Goal: Contribute content: Contribute content

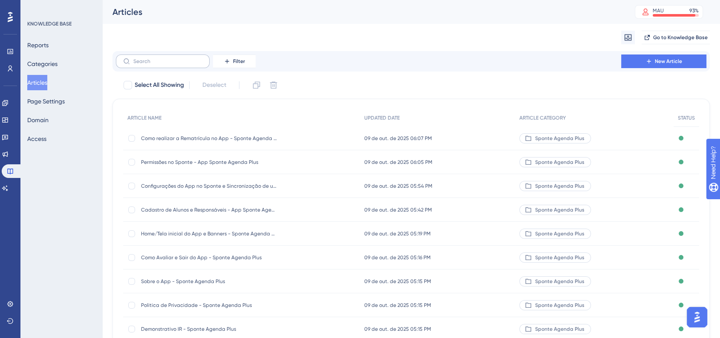
click at [184, 65] on label at bounding box center [163, 62] width 94 height 14
click at [184, 64] on input "text" at bounding box center [167, 61] width 69 height 6
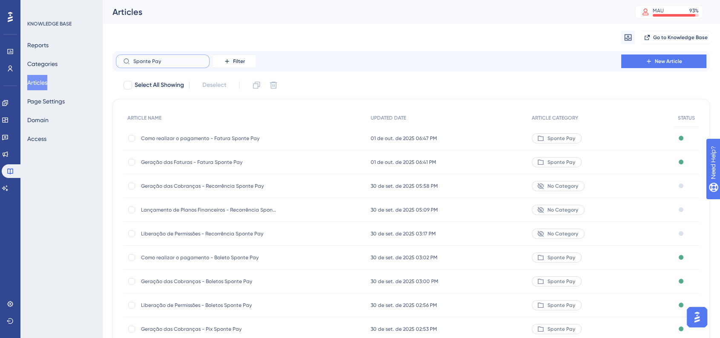
drag, startPoint x: 117, startPoint y: 55, endPoint x: 111, endPoint y: 54, distance: 6.1
click at [111, 54] on div "Performance Users Engagement Widgets Feedback Product Updates Knowledge Base AI…" at bounding box center [410, 208] width 617 height 416
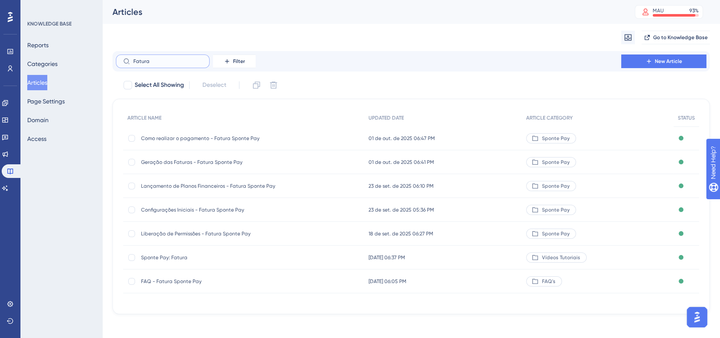
type input "Fatura"
click at [280, 230] on div "Liberação de Permissões - Fatura Sponte Pay Liberação de Permissões - Fatura Sp…" at bounding box center [243, 234] width 241 height 24
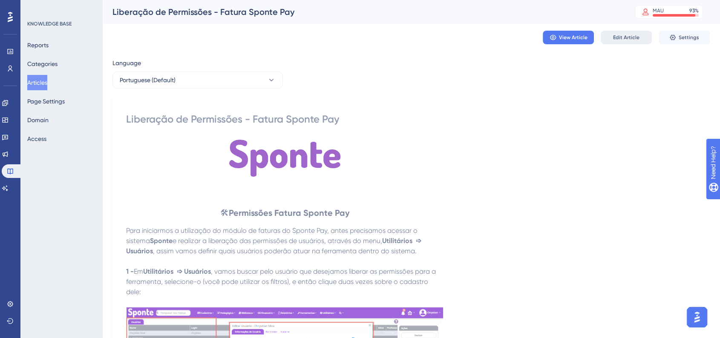
click at [637, 43] on button "Edit Article" at bounding box center [625, 38] width 51 height 14
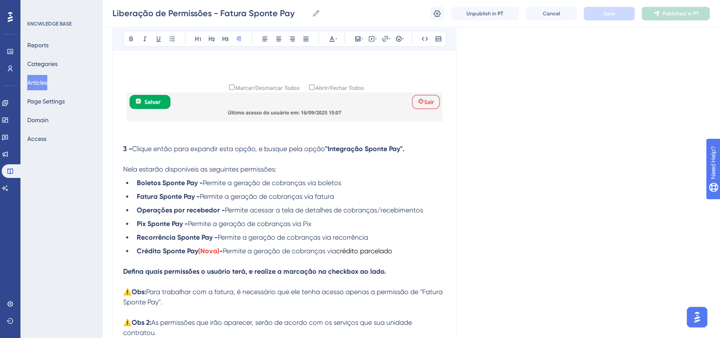
scroll to position [649, 0]
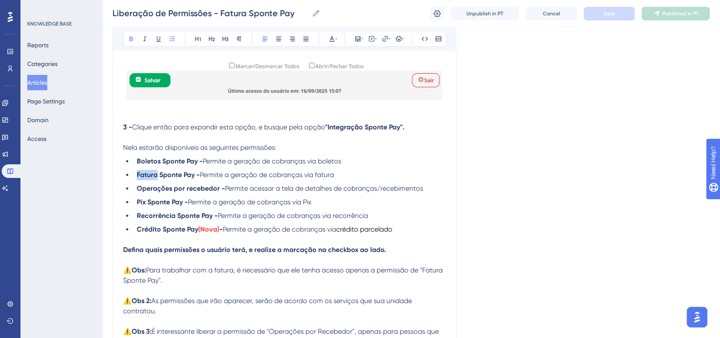
drag, startPoint x: 137, startPoint y: 175, endPoint x: 156, endPoint y: 178, distance: 19.4
click at [156, 178] on strong "Fatura Sponte Pay -" at bounding box center [168, 175] width 63 height 8
drag, startPoint x: 137, startPoint y: 181, endPoint x: 234, endPoint y: 177, distance: 96.7
click at [234, 177] on strong "Link de Pagamento Sponte Pay -" at bounding box center [188, 175] width 103 height 8
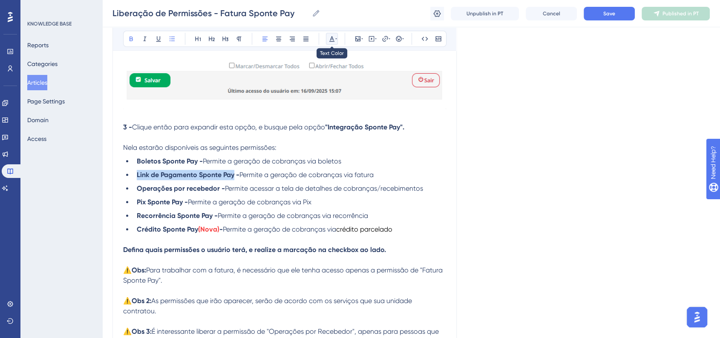
click at [333, 42] on icon at bounding box center [331, 38] width 7 height 7
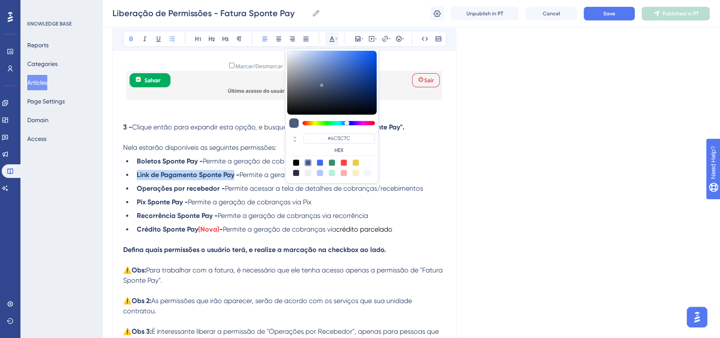
click at [319, 162] on div at bounding box center [319, 162] width 7 height 7
type input "#4169F0"
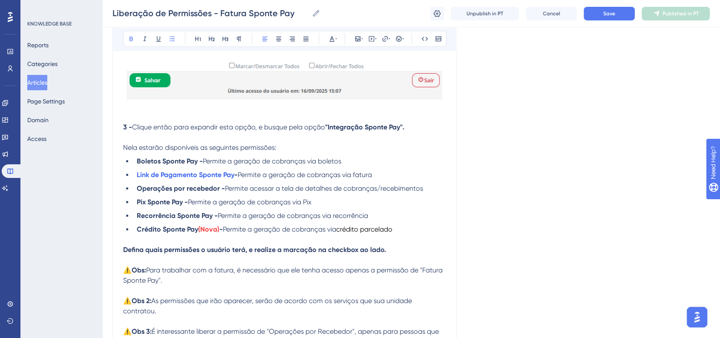
click at [599, 5] on div "Liberação de Permissões - Fatura Sponte Pay Liberação de Permissões - Fatura Sp…" at bounding box center [410, 13] width 617 height 27
click at [599, 13] on button "Save" at bounding box center [608, 14] width 51 height 14
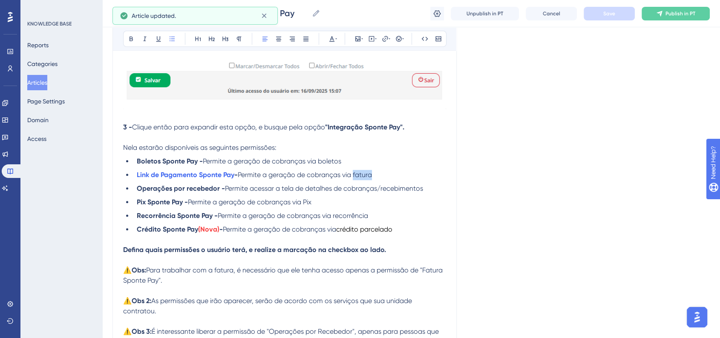
drag, startPoint x: 374, startPoint y: 178, endPoint x: 357, endPoint y: 181, distance: 17.5
click at [357, 180] on li "Link de Pagamento Sponte Pay - Permite a geração de cobranças via fatura" at bounding box center [289, 175] width 313 height 10
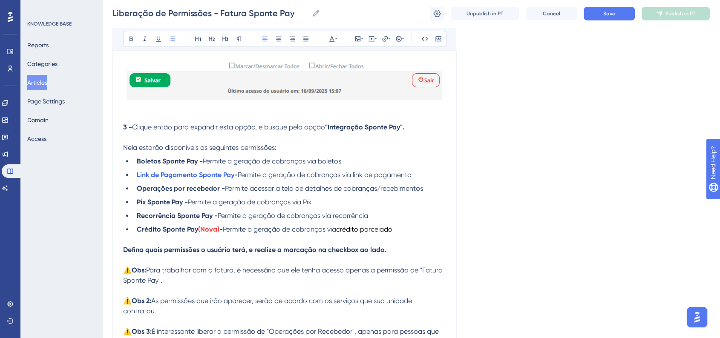
click at [617, 5] on div "Liberação de Permissões - Fatura Sponte Pay Liberação de Permissões - Fatura Sp…" at bounding box center [410, 13] width 617 height 27
click at [614, 11] on span "Save" at bounding box center [609, 13] width 12 height 7
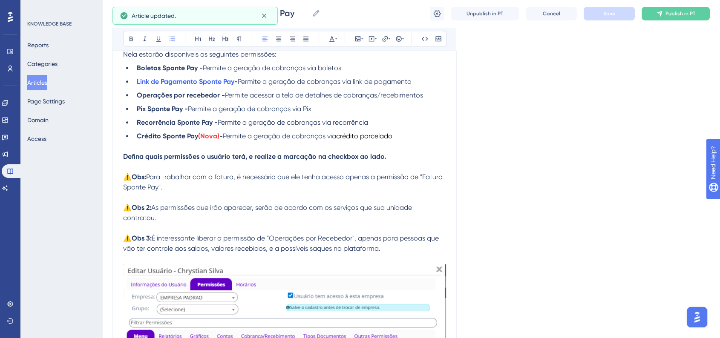
scroll to position [743, 0]
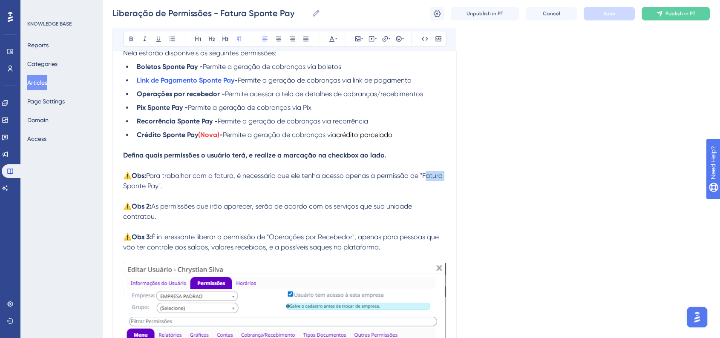
drag, startPoint x: 126, startPoint y: 192, endPoint x: 144, endPoint y: 190, distance: 18.4
click at [144, 190] on span "Para trabalhar com a fatura, é necessário que ele tenha acesso apenas a permiss…" at bounding box center [283, 181] width 321 height 18
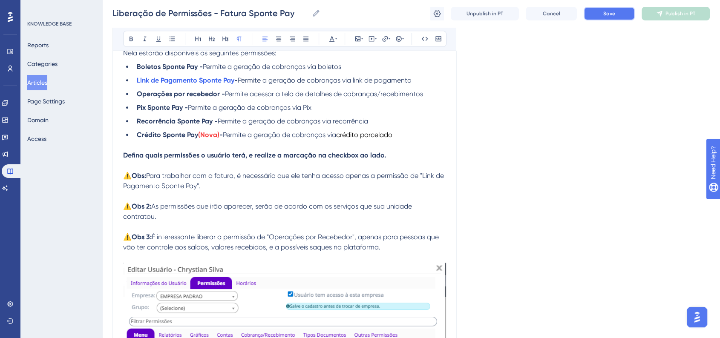
click at [603, 11] on span "Save" at bounding box center [609, 13] width 12 height 7
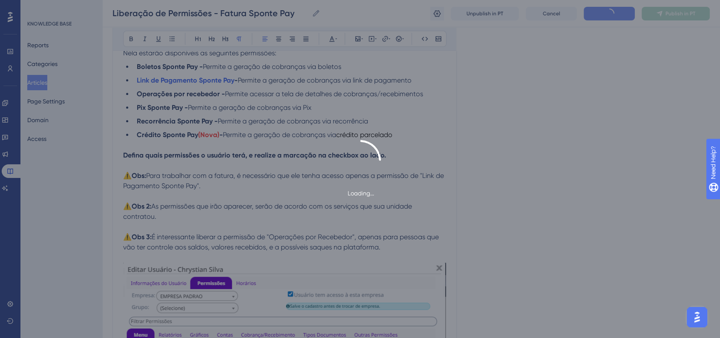
click at [583, 145] on div "Loading..." at bounding box center [360, 169] width 720 height 58
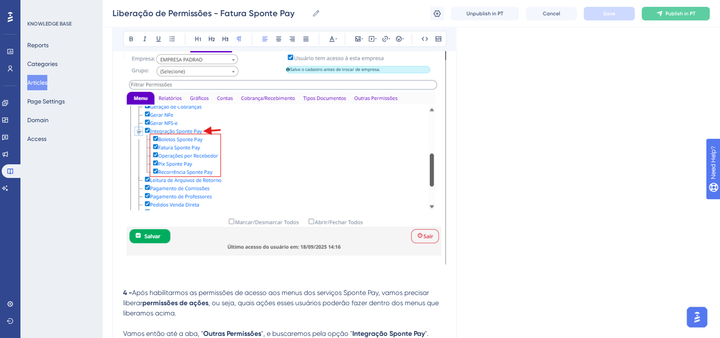
scroll to position [933, 0]
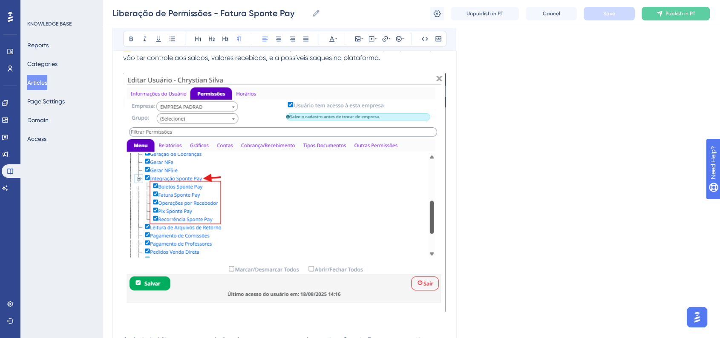
click at [297, 212] on img at bounding box center [284, 192] width 323 height 238
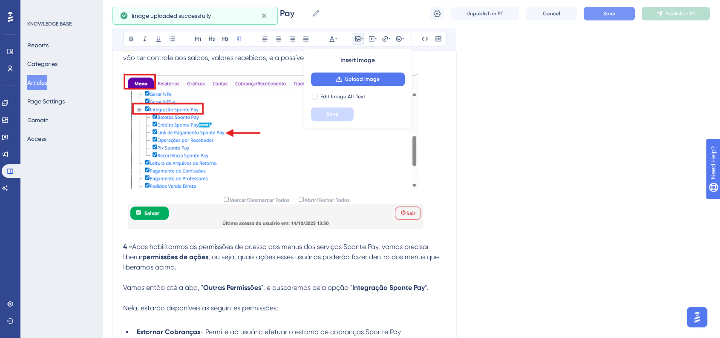
click at [375, 212] on img at bounding box center [273, 150] width 301 height 155
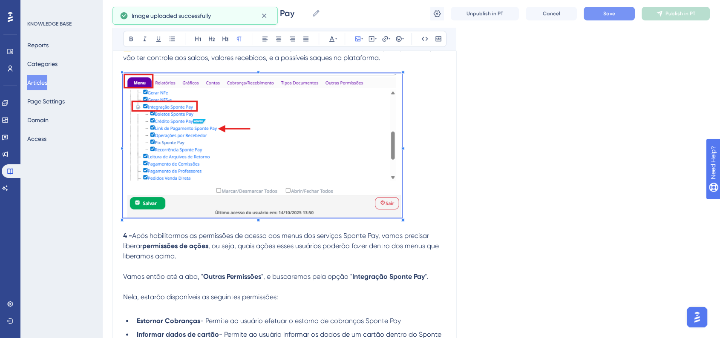
click at [396, 207] on p at bounding box center [284, 146] width 323 height 147
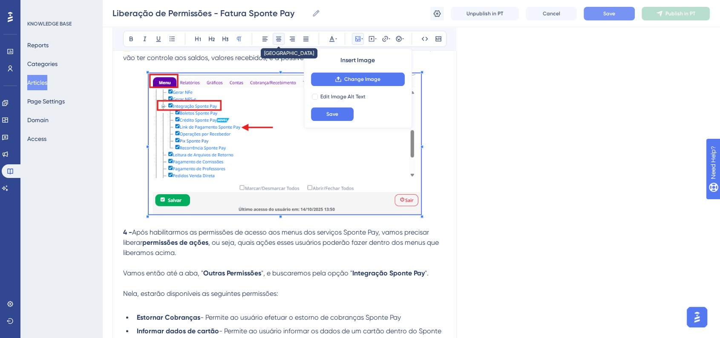
click at [279, 38] on icon at bounding box center [278, 39] width 5 height 5
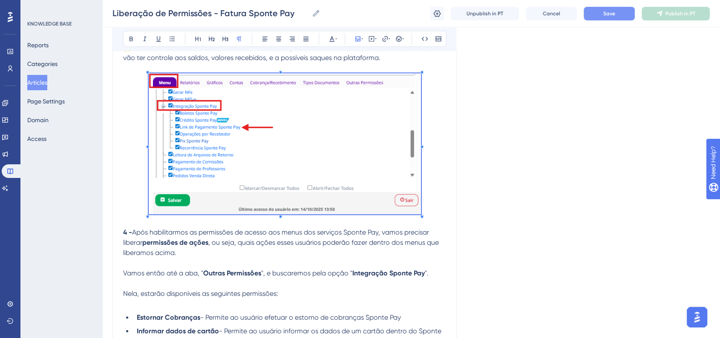
click at [429, 157] on p at bounding box center [284, 145] width 323 height 144
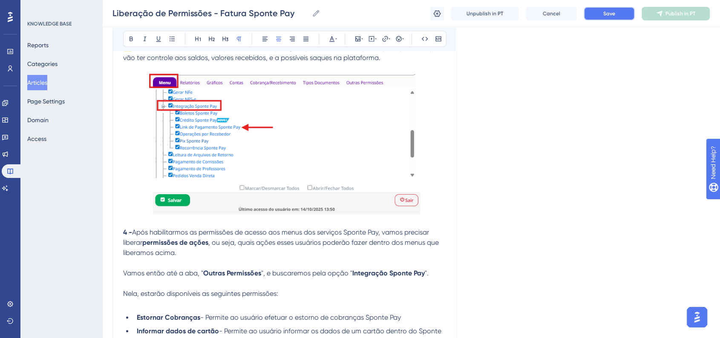
click at [592, 11] on button "Save" at bounding box center [608, 14] width 51 height 14
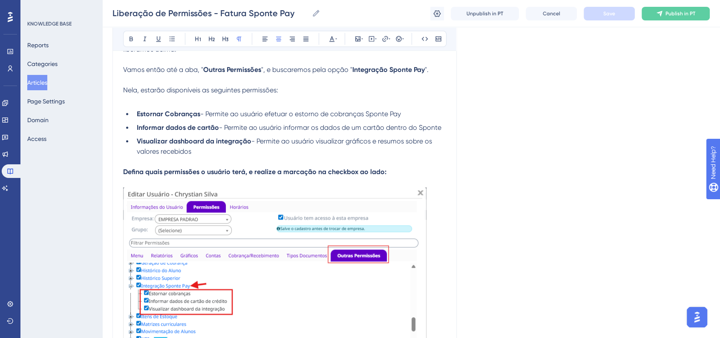
scroll to position [1122, 0]
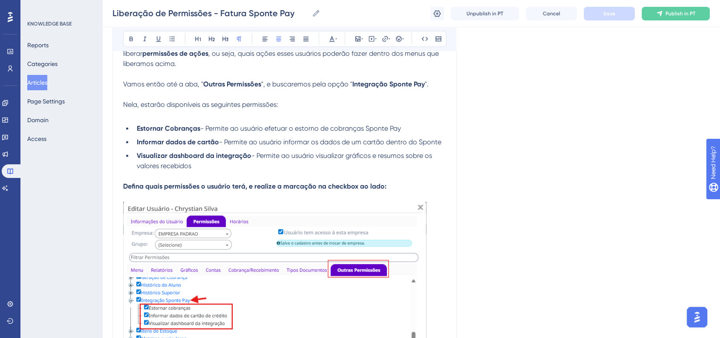
click at [264, 190] on strong "Defina quais permissões o usuário terá, e realize a marcação na checkbox ao lad…" at bounding box center [254, 186] width 263 height 8
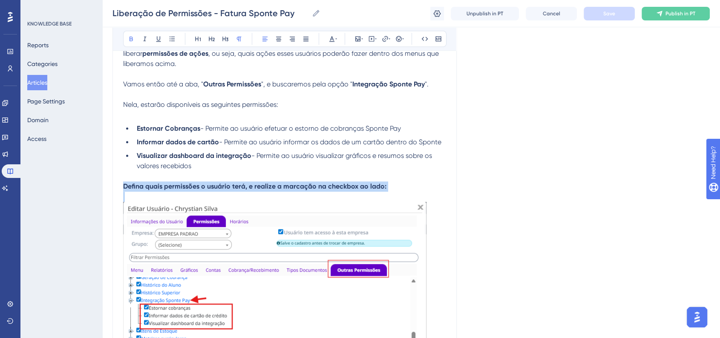
click at [264, 190] on strong "Defina quais permissões o usuário terá, e realize a marcação na checkbox ao lad…" at bounding box center [254, 186] width 263 height 8
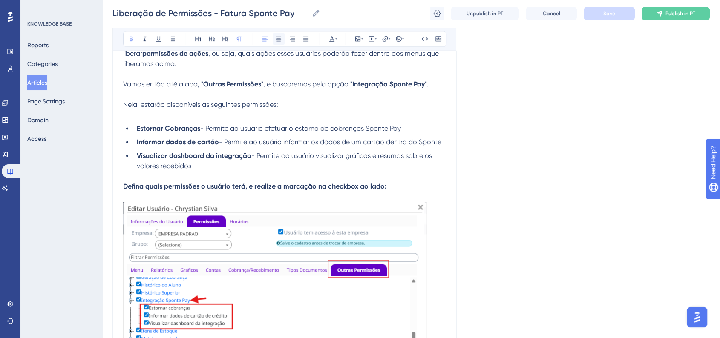
click at [276, 37] on icon at bounding box center [278, 39] width 5 height 5
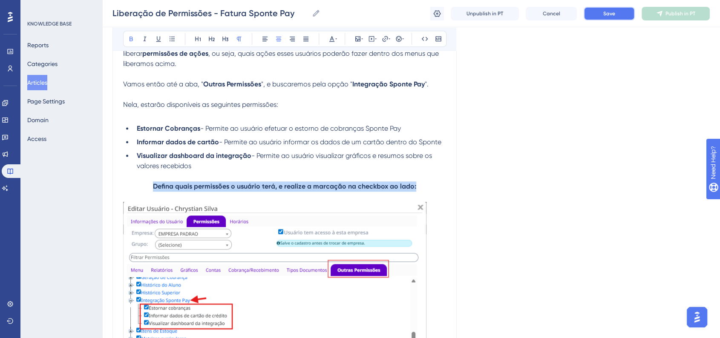
click at [607, 16] on span "Save" at bounding box center [609, 13] width 12 height 7
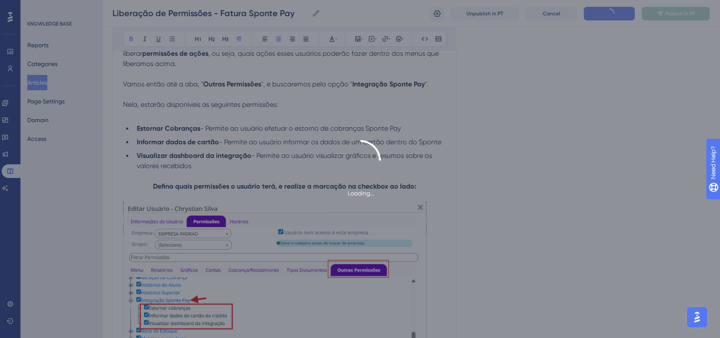
click at [592, 127] on div "Loading..." at bounding box center [360, 169] width 720 height 338
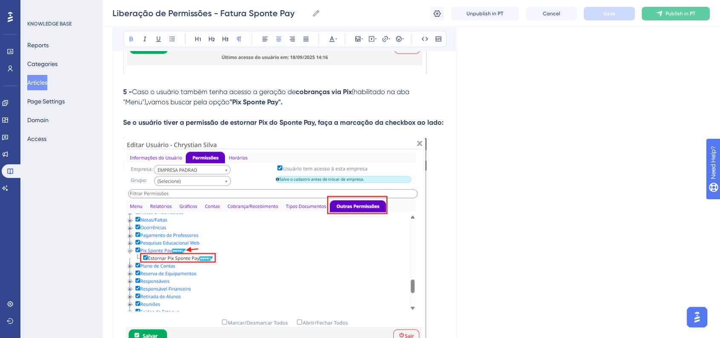
scroll to position [1406, 0]
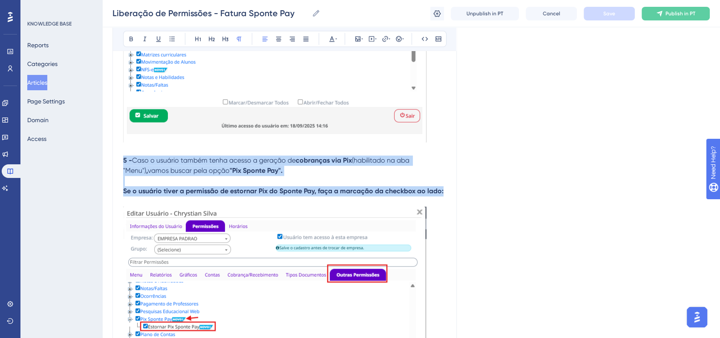
drag, startPoint x: 123, startPoint y: 167, endPoint x: 485, endPoint y: 202, distance: 363.3
click at [485, 202] on div "Language Portuguese (Default) Liberação de Permissões - Fatura Sponte Pay Bold …" at bounding box center [410, 6] width 597 height 2715
copy div "5 - Caso o usuário também tenha acesso a geração de cobranças via Pix (habilita…"
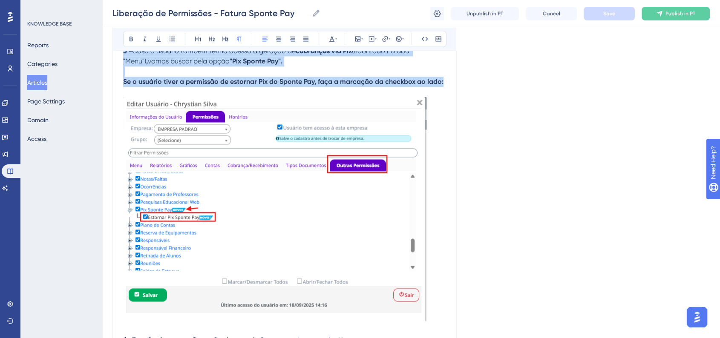
scroll to position [1642, 0]
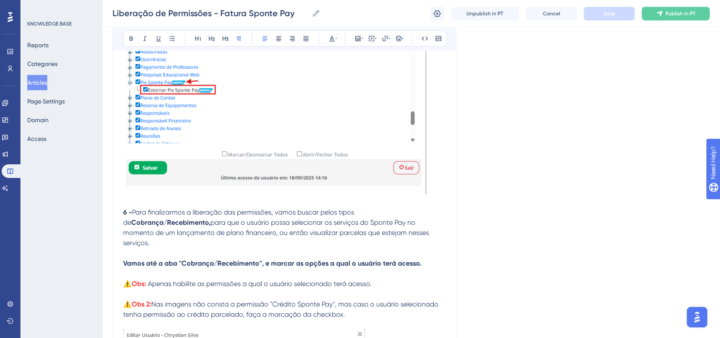
click at [152, 197] on div at bounding box center [274, 83] width 303 height 227
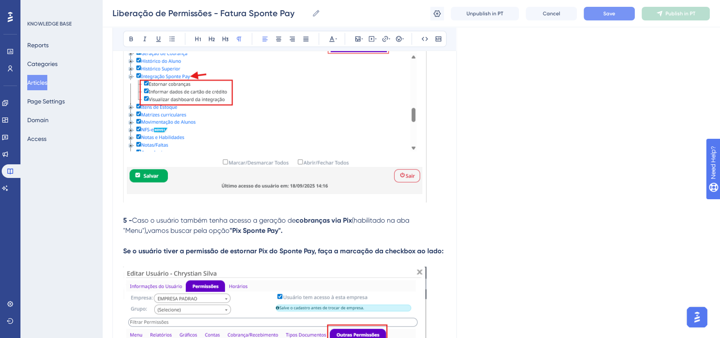
scroll to position [1390, 0]
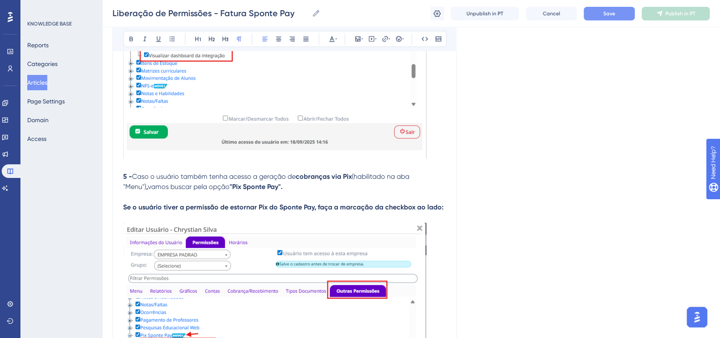
click at [304, 192] on p "5 - Caso o usuário também tenha acesso a geração de cobranças via Pix (habilita…" at bounding box center [284, 182] width 323 height 20
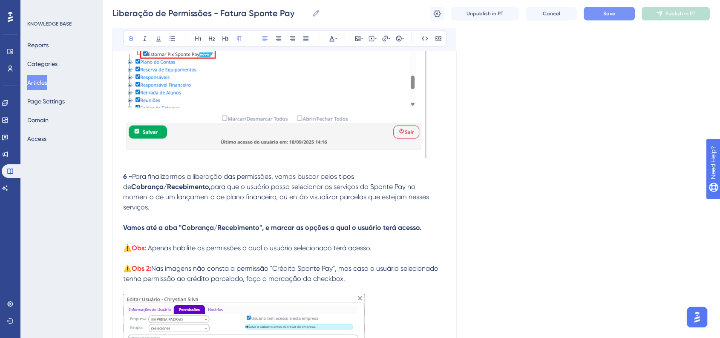
scroll to position [1673, 0]
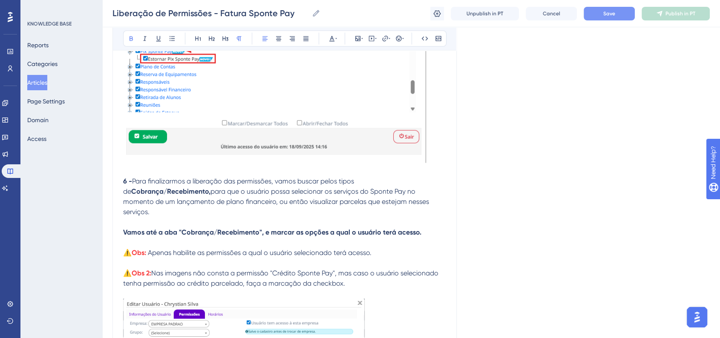
click at [139, 173] on p at bounding box center [284, 171] width 323 height 10
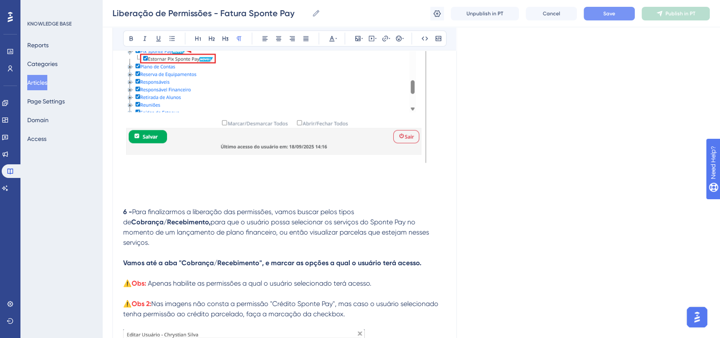
click at [139, 176] on p at bounding box center [284, 171] width 323 height 10
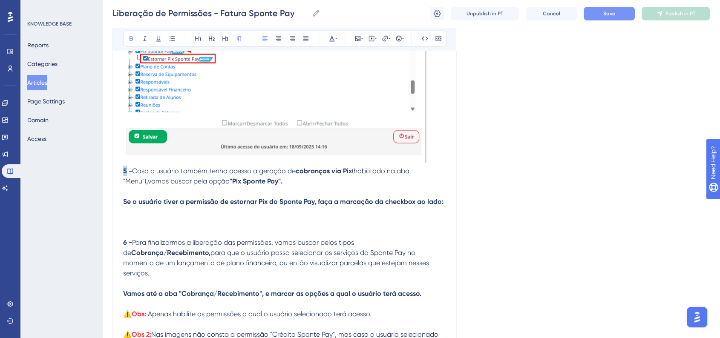
click at [126, 175] on strong "5 -" at bounding box center [127, 171] width 9 height 8
drag, startPoint x: 345, startPoint y: 178, endPoint x: 353, endPoint y: 178, distance: 8.5
click at [352, 175] on strong "cobranças via Pix" at bounding box center [324, 171] width 56 height 8
drag, startPoint x: 260, startPoint y: 192, endPoint x: 268, endPoint y: 191, distance: 8.1
click at [268, 185] on strong ""Pix Sponte Pay"." at bounding box center [270, 181] width 53 height 8
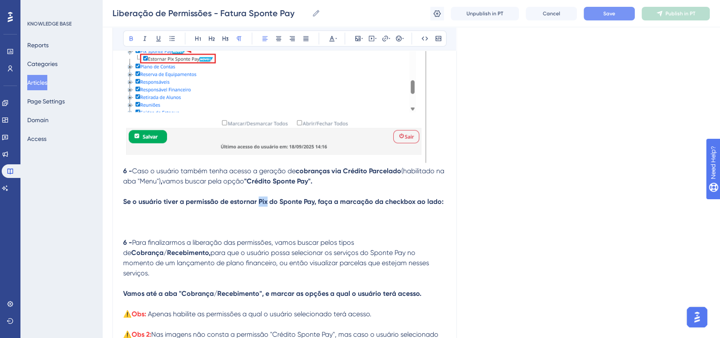
drag, startPoint x: 257, startPoint y: 211, endPoint x: 266, endPoint y: 212, distance: 9.0
click at [266, 206] on strong "Se o usuário tiver a permissão de estornar Pix do Sponte Pay, faça a marcação d…" at bounding box center [283, 202] width 320 height 8
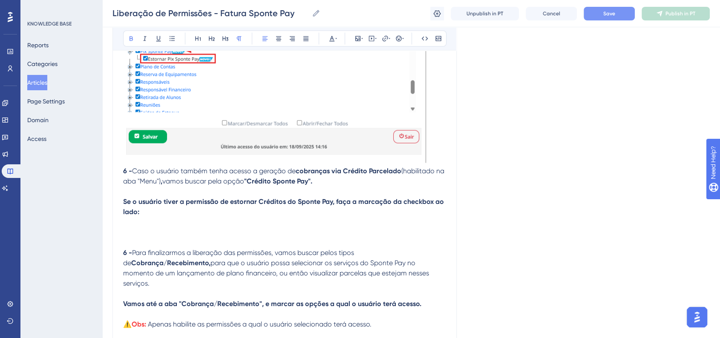
click at [232, 237] on p at bounding box center [284, 232] width 323 height 10
click at [175, 227] on p at bounding box center [284, 222] width 323 height 10
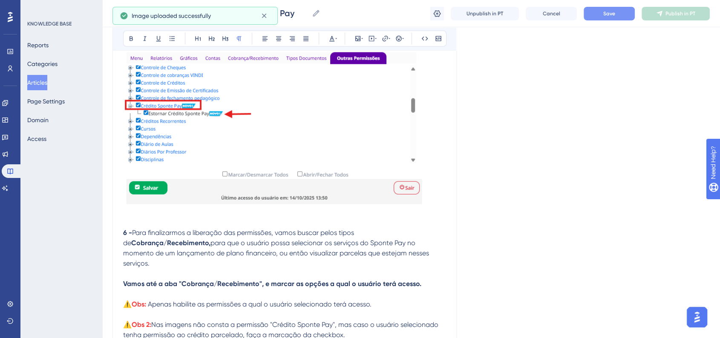
scroll to position [1910, 0]
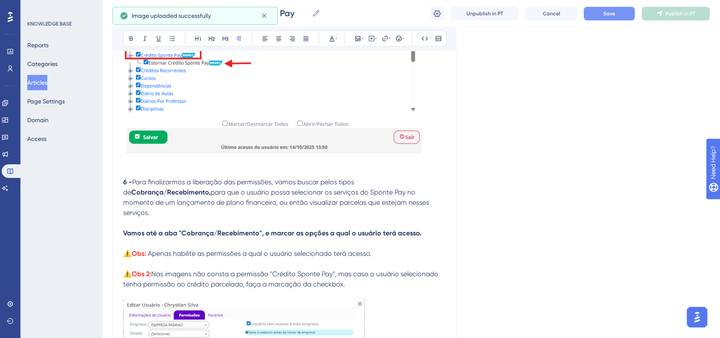
click at [146, 177] on p at bounding box center [284, 172] width 323 height 10
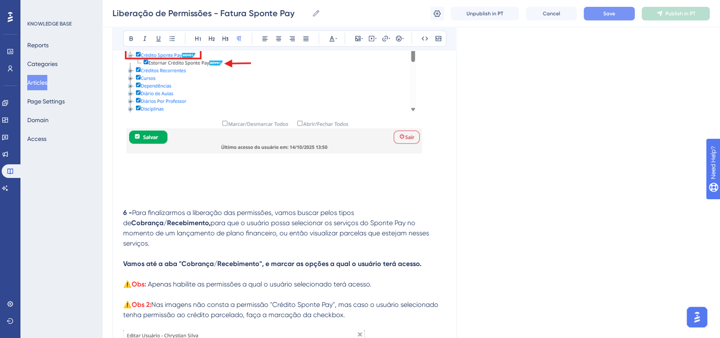
click at [149, 177] on p at bounding box center [284, 172] width 323 height 10
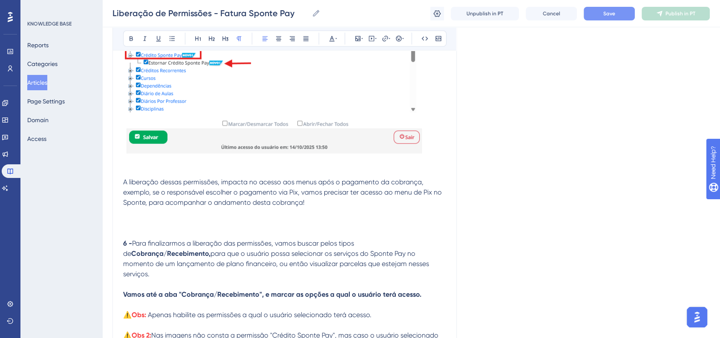
click at [157, 194] on span "A liberação dessas permissões, impacta no acesso aos menus após o pagamento da …" at bounding box center [283, 192] width 320 height 29
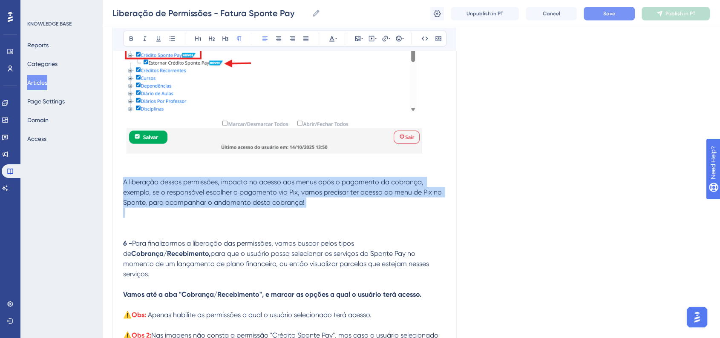
click at [157, 194] on span "A liberação dessas permissões, impacta no acesso aos menus após o pagamento da …" at bounding box center [283, 192] width 320 height 29
click at [279, 40] on icon at bounding box center [278, 38] width 7 height 7
click at [165, 190] on span "A liberação dessas permissões, impacta no acesso aos menus após o pagamento da …" at bounding box center [285, 192] width 320 height 29
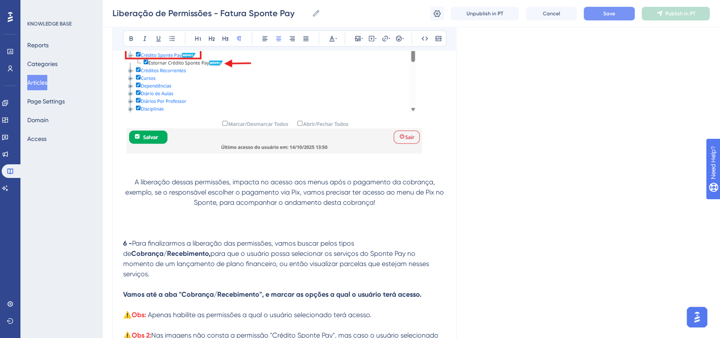
click at [133, 190] on p "A liberação dessas permissões, impacta no acesso aos menus após o pagamento da …" at bounding box center [284, 192] width 323 height 31
click at [398, 34] on button at bounding box center [399, 39] width 12 height 12
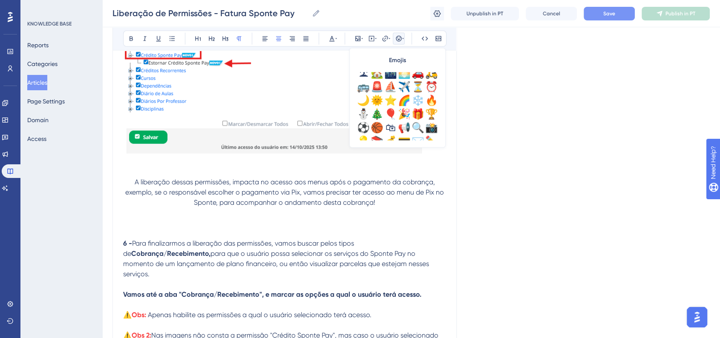
scroll to position [284, 0]
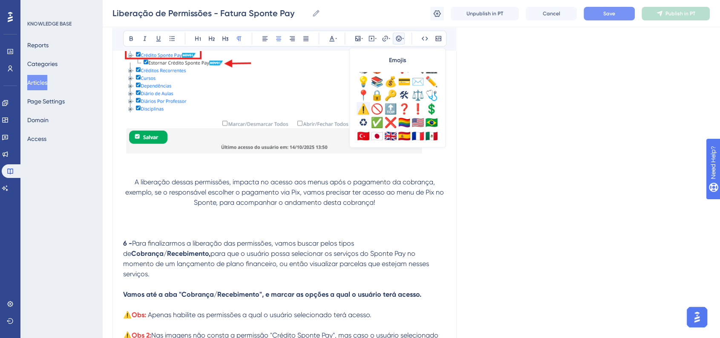
click at [364, 111] on div "⚠️" at bounding box center [363, 109] width 14 height 14
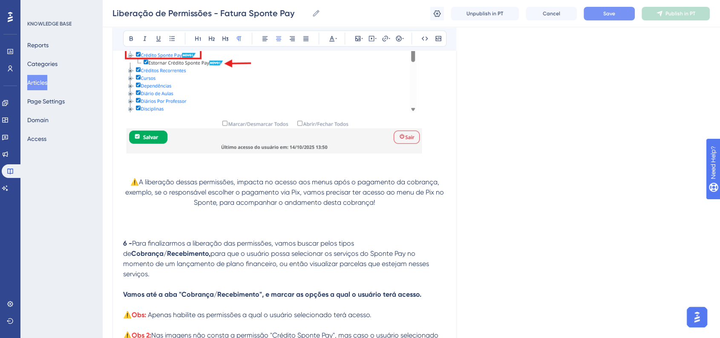
click at [291, 199] on span "⚠️A liberação dessas permissões, impacta no acesso aos menus após o pagamento d…" at bounding box center [285, 192] width 320 height 29
click at [290, 199] on span "⚠️A liberação dessas permissões, impacta no acesso aos menus após o pagamento d…" at bounding box center [285, 192] width 320 height 29
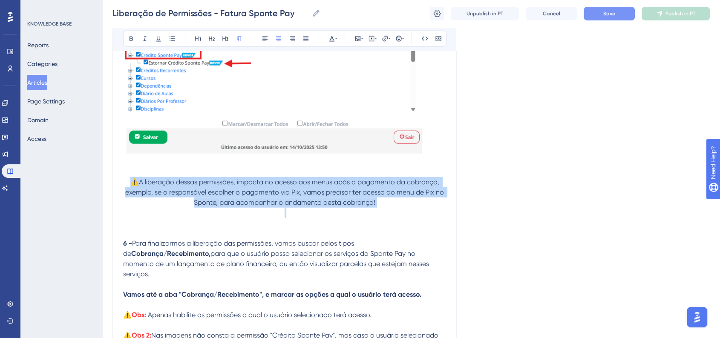
click at [290, 199] on span "⚠️A liberação dessas permissões, impacta no acesso aos menus após o pagamento d…" at bounding box center [285, 192] width 320 height 29
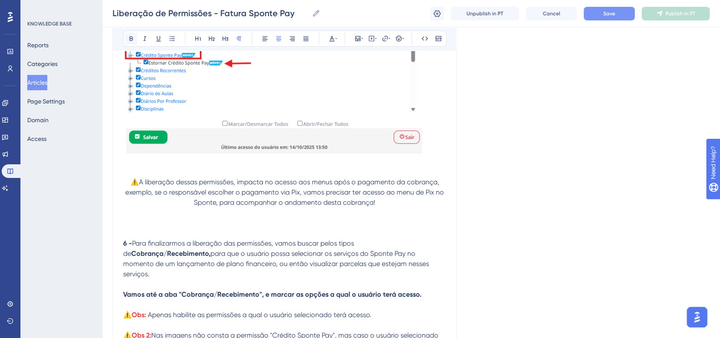
click at [132, 42] on button at bounding box center [131, 39] width 12 height 12
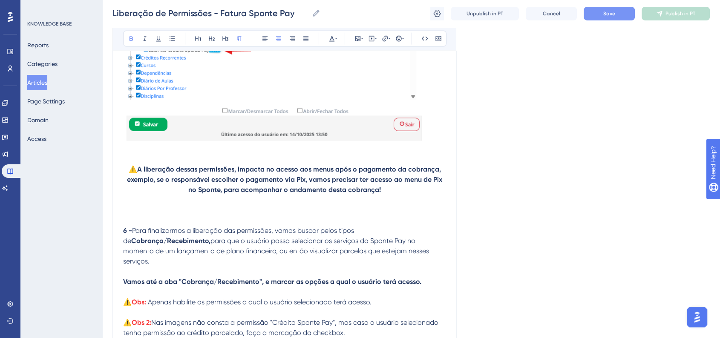
scroll to position [2004, 0]
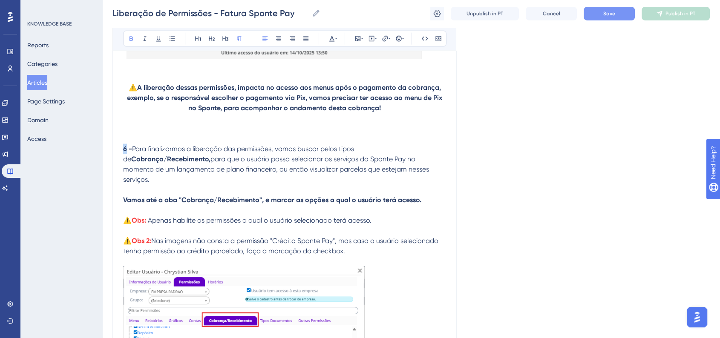
click at [126, 153] on strong "6 -" at bounding box center [127, 149] width 9 height 8
click at [600, 16] on button "Save" at bounding box center [608, 14] width 51 height 14
drag, startPoint x: 220, startPoint y: 13, endPoint x: 244, endPoint y: 13, distance: 23.8
click at [244, 13] on input "Liberação de Permissões - Fatura Sponte Pay" at bounding box center [210, 13] width 196 height 12
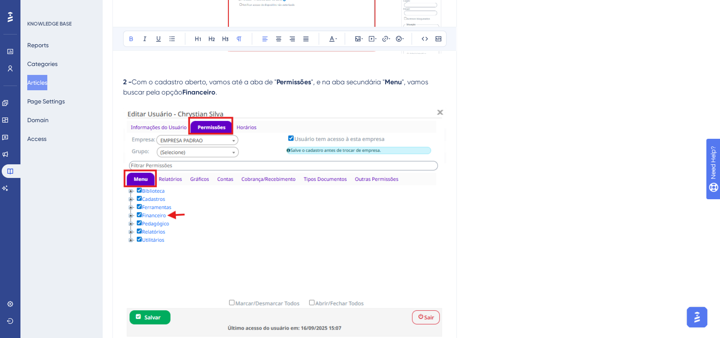
scroll to position [0, 0]
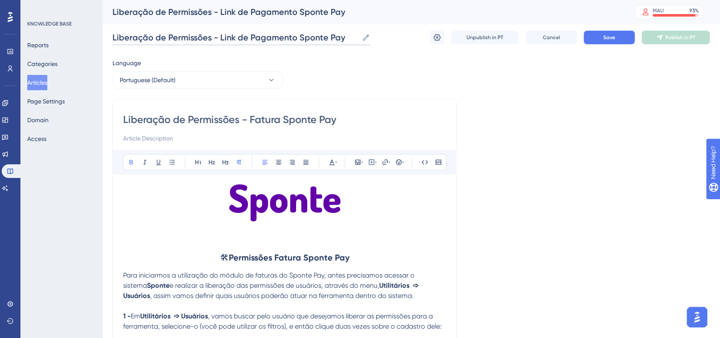
type input "Liberação de Permissões - Link de Pagamento Sponte Pay"
click at [287, 119] on input "Liberação de Permissões - Fatura Sponte Pay" at bounding box center [284, 120] width 323 height 14
paste input "Link de Pagamento"
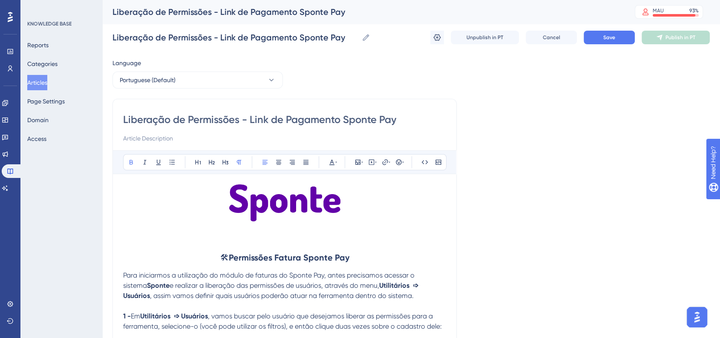
type input "Liberação de Permissões - Link de Pagamento Sponte Pay"
click at [228, 136] on input at bounding box center [284, 138] width 323 height 10
type input "Quais permissões são necessárias no Sponte, para que possamos gerar cobranças v…"
click at [606, 35] on span "Save" at bounding box center [609, 37] width 12 height 7
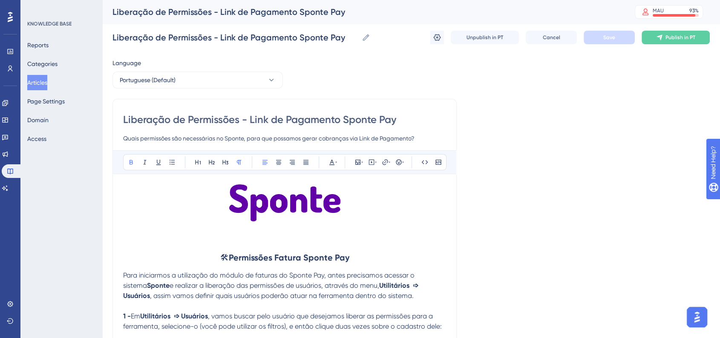
click at [263, 259] on strong "Permissões Fatura Sponte Pay" at bounding box center [289, 258] width 121 height 10
click at [332, 165] on button at bounding box center [332, 162] width 12 height 12
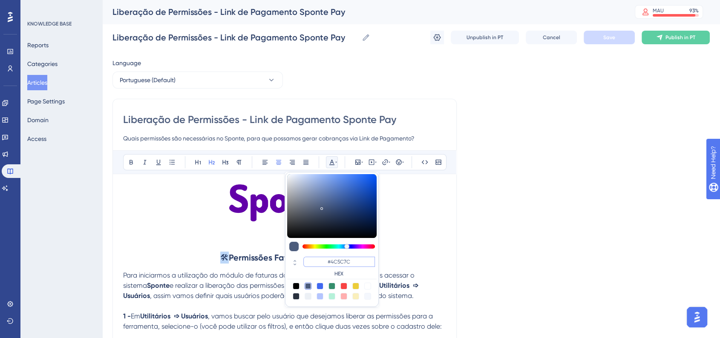
click at [342, 259] on input "#4C5C7C" at bounding box center [339, 262] width 72 height 10
paste input "270049"
type input "#270049"
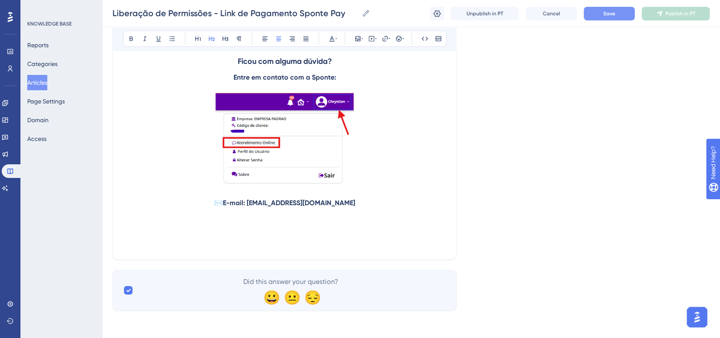
scroll to position [2710, 0]
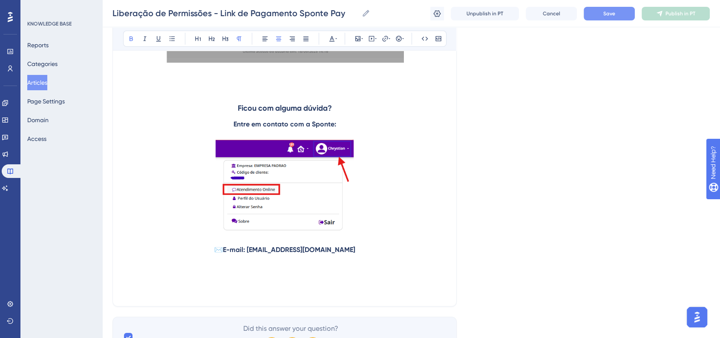
drag, startPoint x: 344, startPoint y: 124, endPoint x: 233, endPoint y: 107, distance: 112.5
click at [330, 39] on icon at bounding box center [331, 38] width 7 height 7
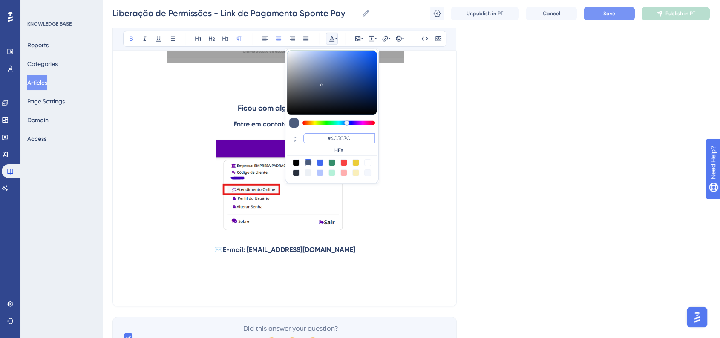
click at [342, 137] on input "#4C5C7C" at bounding box center [339, 138] width 72 height 10
paste input "270049"
type input "#270049"
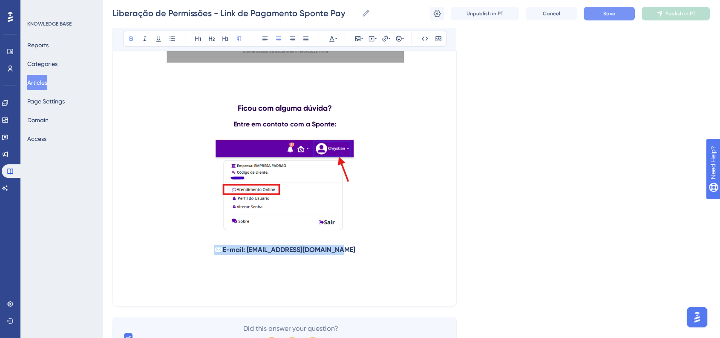
drag, startPoint x: 354, startPoint y: 253, endPoint x: 224, endPoint y: 253, distance: 130.7
click at [224, 253] on p "✉️ E-mail: [EMAIL_ADDRESS][DOMAIN_NAME]" at bounding box center [284, 250] width 323 height 10
click at [335, 37] on icon at bounding box center [336, 38] width 2 height 7
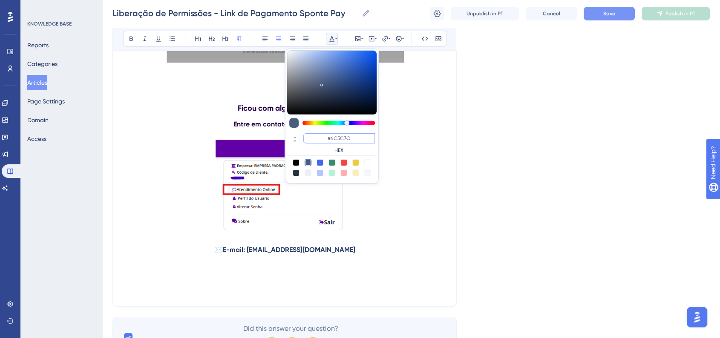
click at [351, 134] on input "#4C5C7C" at bounding box center [339, 138] width 72 height 10
paste input "270049"
type input "#270049"
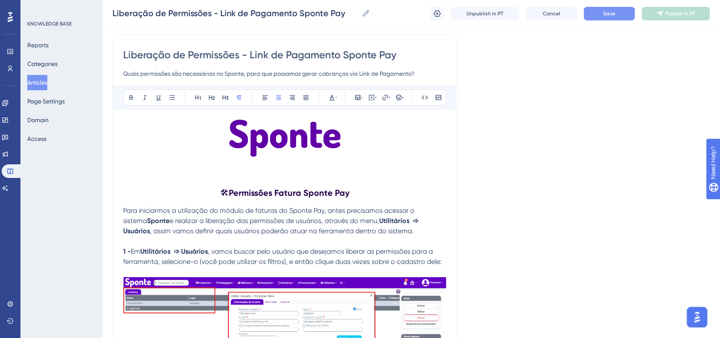
scroll to position [61, 0]
drag, startPoint x: 365, startPoint y: 221, endPoint x: 436, endPoint y: 221, distance: 71.5
click at [436, 221] on p "Para iniciarmos a utilização do módulo de faturas do Sponte Pay, antes precisam…" at bounding box center [284, 221] width 323 height 31
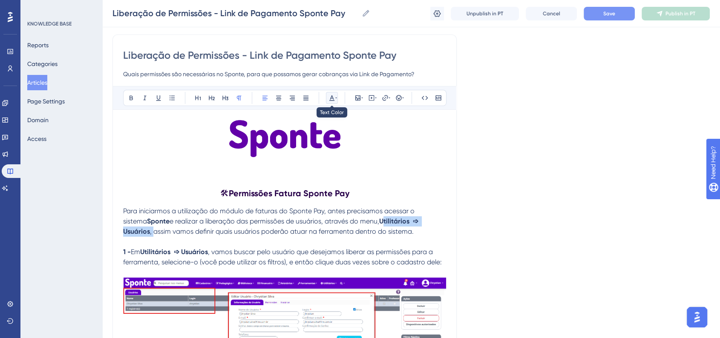
click at [331, 94] on button at bounding box center [332, 98] width 12 height 12
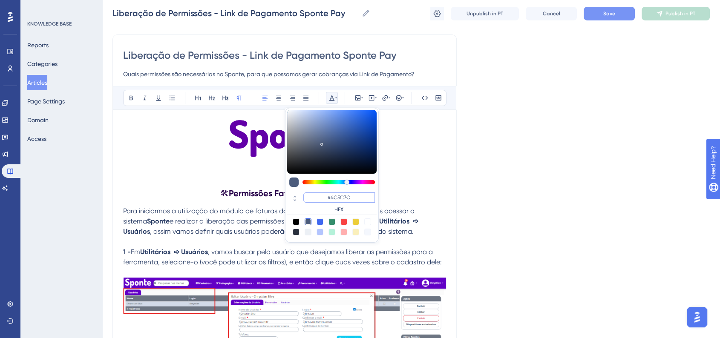
click at [344, 198] on input "#4C5C7C" at bounding box center [339, 197] width 72 height 10
paste input "6200A8"
type input "#6200A8"
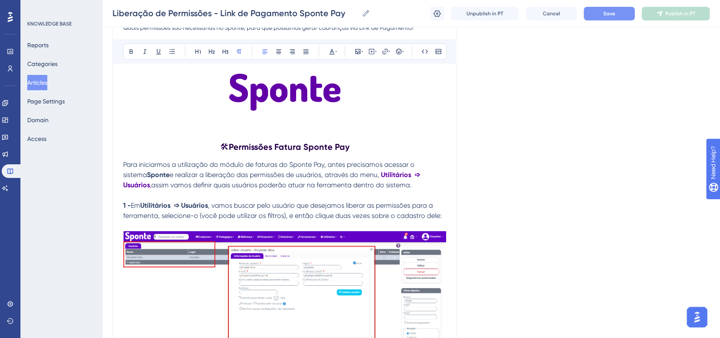
scroll to position [155, 0]
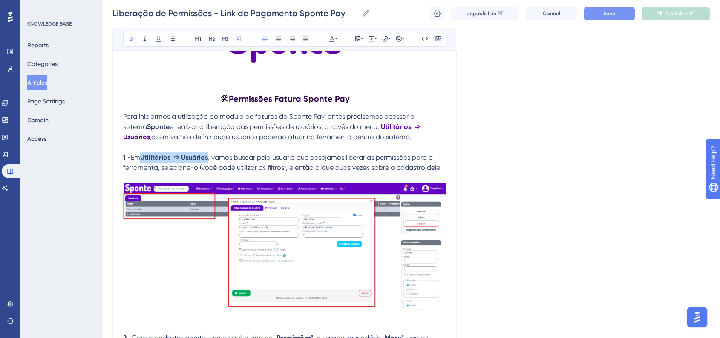
drag, startPoint x: 145, startPoint y: 157, endPoint x: 211, endPoint y: 156, distance: 66.4
click at [208, 156] on strong "Utilitários ➩ Usuários" at bounding box center [174, 157] width 68 height 8
click at [330, 37] on icon at bounding box center [331, 39] width 5 height 6
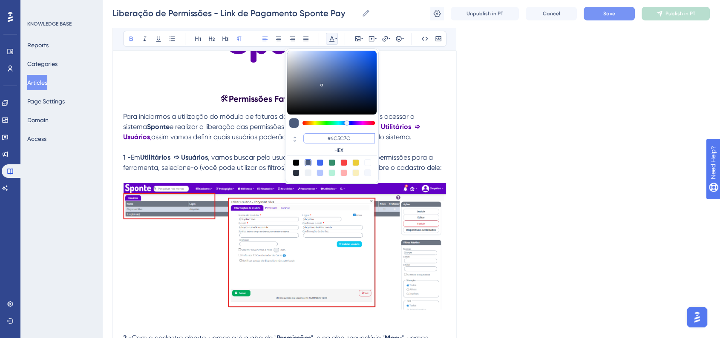
click at [339, 137] on input "#4C5C7C" at bounding box center [339, 138] width 72 height 10
paste input "6200A8"
type input "#6200A8"
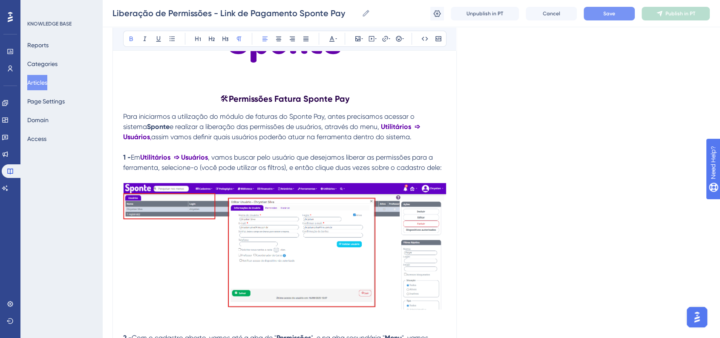
scroll to position [345, 0]
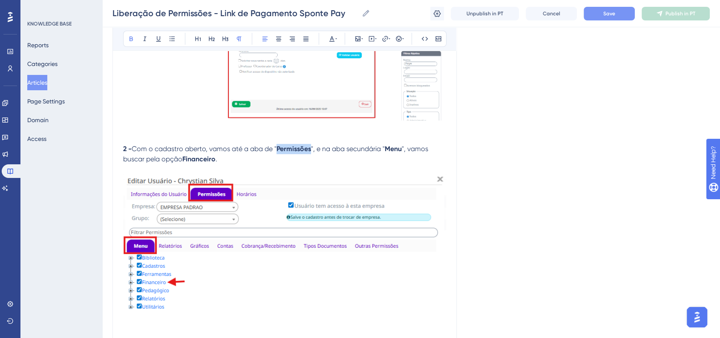
drag, startPoint x: 277, startPoint y: 148, endPoint x: 313, endPoint y: 149, distance: 36.2
click at [313, 149] on p "2 - Com o cadastro aberto, vamos até a aba de " Permissões ", e na aba secundár…" at bounding box center [284, 154] width 323 height 20
click at [333, 38] on icon at bounding box center [331, 38] width 7 height 7
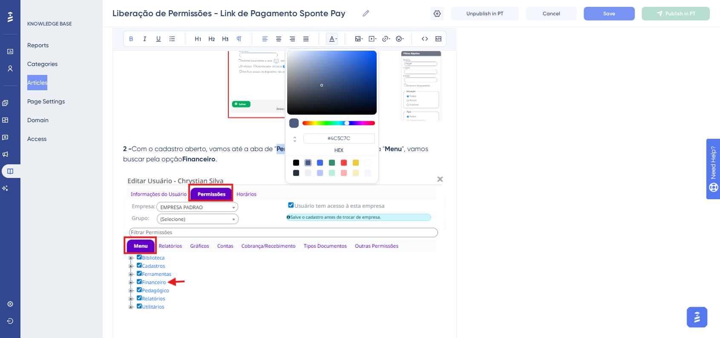
click at [355, 129] on div "#4C5C7C HEX" at bounding box center [332, 116] width 94 height 135
click at [351, 135] on input "#4C5C7C" at bounding box center [339, 138] width 72 height 10
paste input "6200A8"
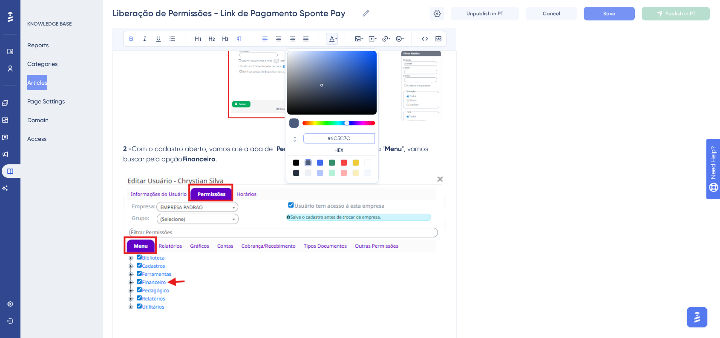
type input "#6200A8"
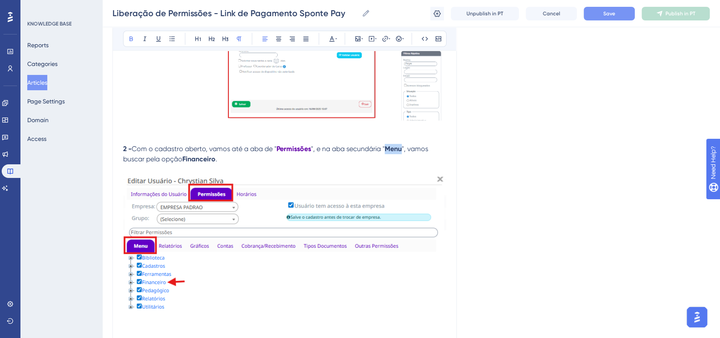
drag, startPoint x: 396, startPoint y: 151, endPoint x: 404, endPoint y: 151, distance: 7.7
click at [404, 151] on p "2 - Com o cadastro aberto, vamos até a aba de " Permissões ", e na aba secundár…" at bounding box center [284, 154] width 323 height 20
click at [334, 42] on button at bounding box center [332, 39] width 12 height 12
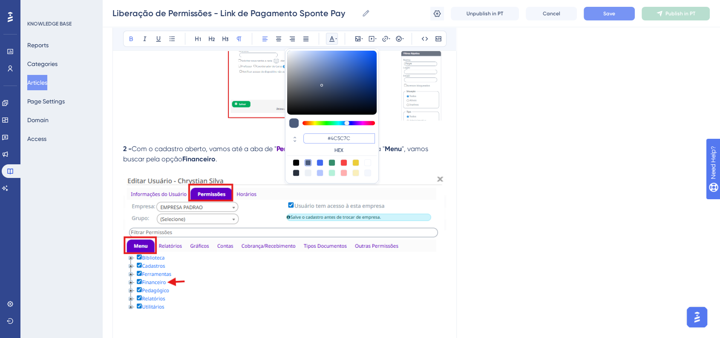
click at [352, 134] on input "#4C5C7C" at bounding box center [339, 138] width 72 height 10
paste input "6200A8"
type input "#6200A8"
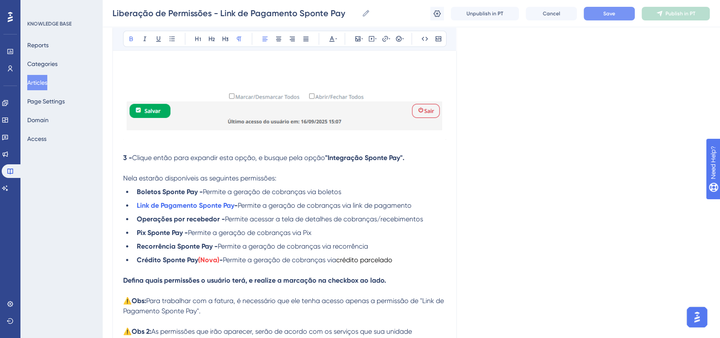
scroll to position [629, 0]
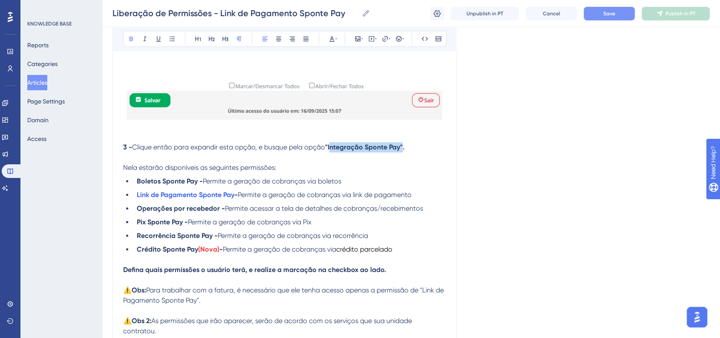
drag, startPoint x: 332, startPoint y: 149, endPoint x: 403, endPoint y: 150, distance: 71.1
click at [403, 150] on strong ""Integração Sponte Pay"." at bounding box center [364, 147] width 79 height 8
click at [337, 43] on button at bounding box center [332, 39] width 12 height 12
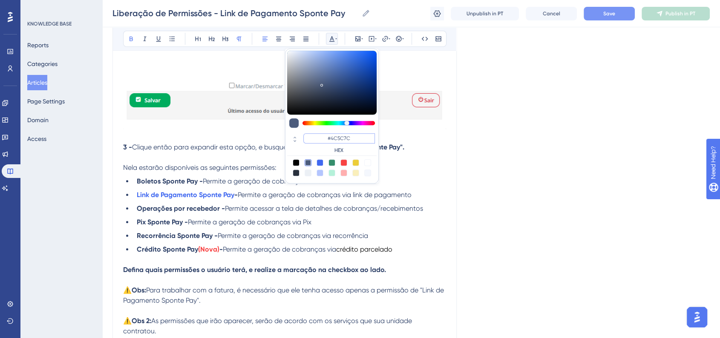
click at [335, 139] on input "#4C5C7C" at bounding box center [339, 138] width 72 height 10
paste input "6200A8"
type input "#6200A8"
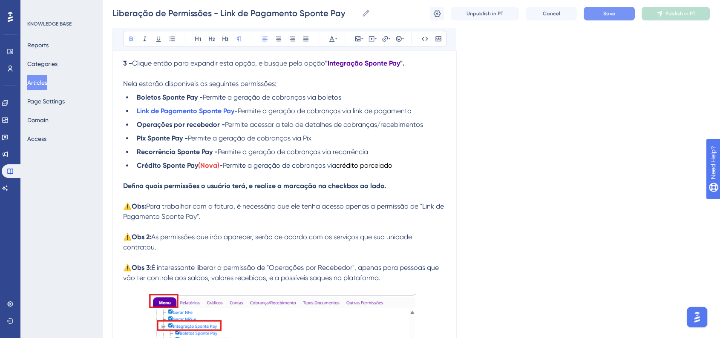
scroll to position [723, 0]
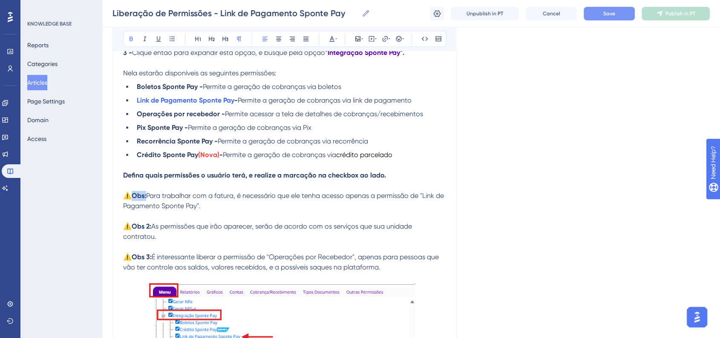
drag, startPoint x: 135, startPoint y: 200, endPoint x: 147, endPoint y: 201, distance: 12.0
click at [147, 201] on p "⚠️ Obs: Para trabalhar com a fatura, é necessário que ele tenha acesso apenas a…" at bounding box center [284, 201] width 323 height 20
click at [337, 35] on button at bounding box center [332, 39] width 12 height 12
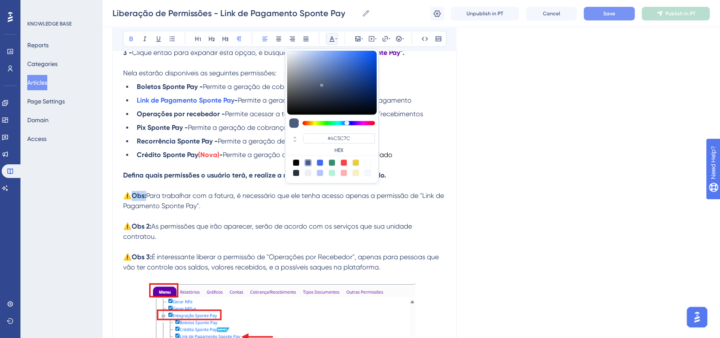
click at [341, 161] on div at bounding box center [343, 162] width 7 height 7
type input "#F84343"
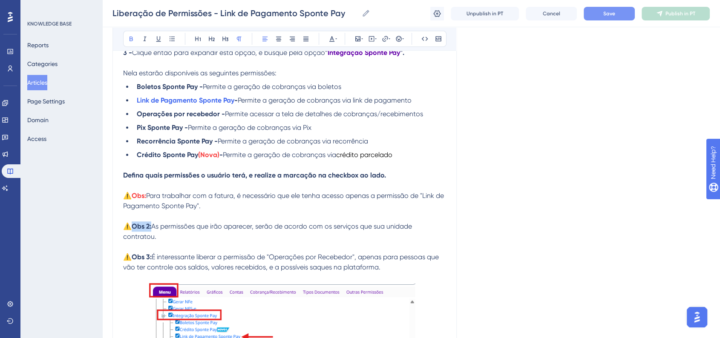
drag, startPoint x: 133, startPoint y: 231, endPoint x: 152, endPoint y: 230, distance: 19.7
click at [152, 230] on p "⚠️ Obs 2: As permissões que irão aparecer, serão de acordo com os serviços que …" at bounding box center [284, 231] width 323 height 20
click at [335, 34] on button at bounding box center [332, 39] width 12 height 12
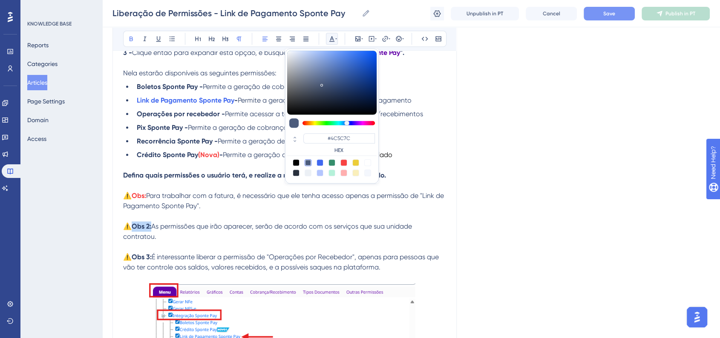
click at [342, 161] on div at bounding box center [343, 162] width 7 height 7
type input "#F84343"
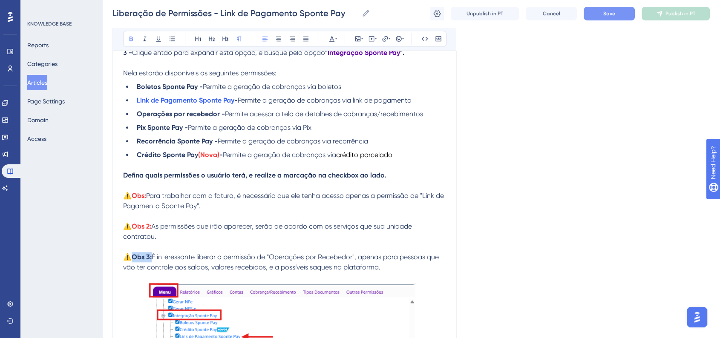
drag, startPoint x: 133, startPoint y: 266, endPoint x: 152, endPoint y: 263, distance: 18.9
click at [152, 263] on p "⚠️ Obs 3: É interessante liberar a permissão de "Operações por Recebedor", apen…" at bounding box center [284, 262] width 323 height 20
click at [331, 42] on button at bounding box center [332, 39] width 12 height 12
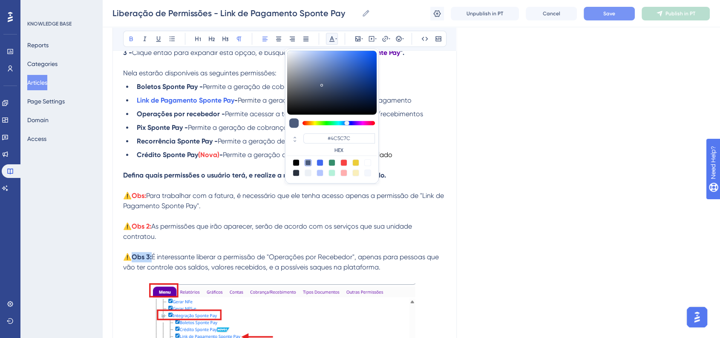
click at [345, 162] on div at bounding box center [343, 162] width 7 height 7
type input "#F84343"
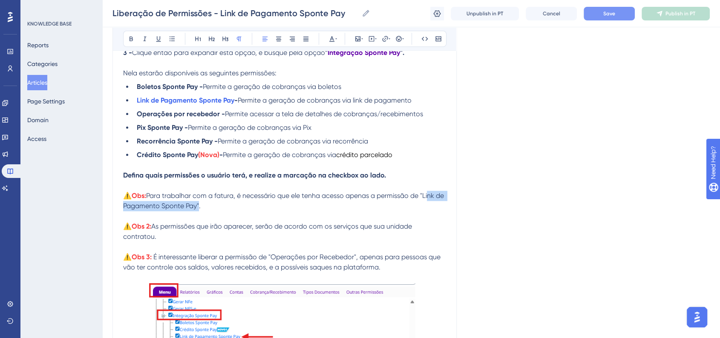
drag, startPoint x: 429, startPoint y: 200, endPoint x: 206, endPoint y: 210, distance: 223.0
click at [206, 210] on span "Para trabalhar com a fatura, é necessário que ele tenha acesso apenas a permiss…" at bounding box center [284, 201] width 322 height 18
click at [335, 35] on icon at bounding box center [336, 38] width 2 height 7
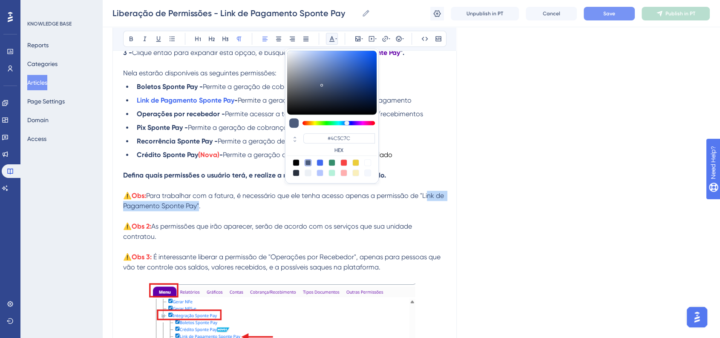
click at [346, 165] on div at bounding box center [343, 162] width 7 height 7
type input "#F84343"
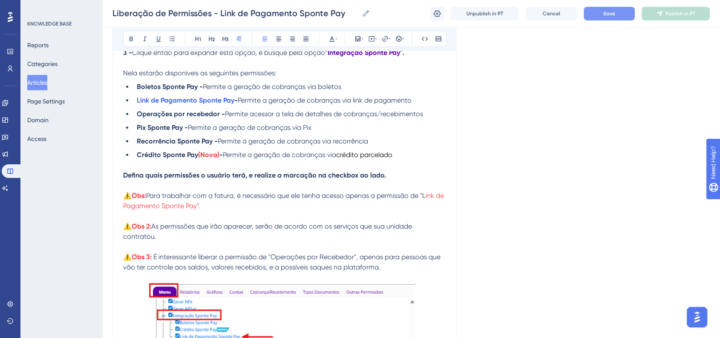
click at [429, 203] on p "⚠️ Obs: Para trabalhar com a fatura, é necessário que ele tenha acesso apenas a…" at bounding box center [284, 201] width 323 height 20
click at [337, 40] on div "Bold Italic Underline Bullet Point Heading 1 Heading 2 Heading 3 Normal Align L…" at bounding box center [284, 39] width 323 height 16
click at [335, 40] on icon at bounding box center [336, 38] width 2 height 7
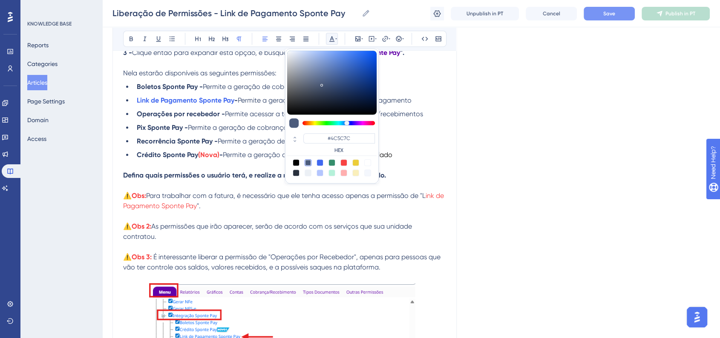
click at [342, 164] on div at bounding box center [343, 162] width 7 height 7
type input "#F84343"
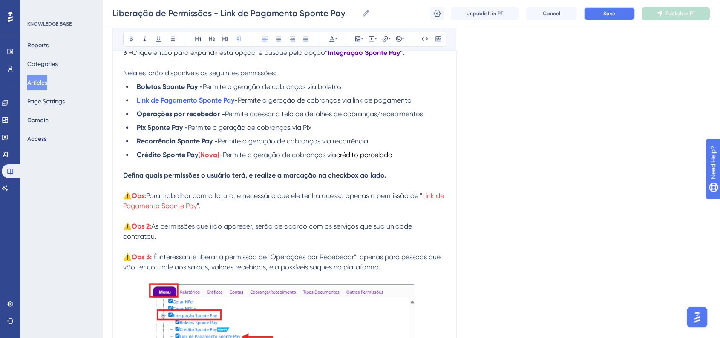
click at [597, 18] on button "Save" at bounding box center [608, 14] width 51 height 14
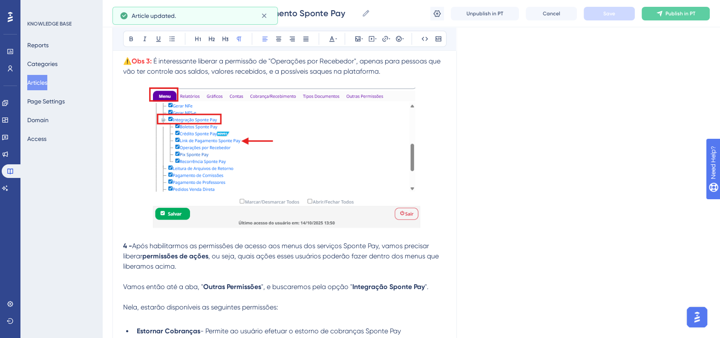
scroll to position [960, 0]
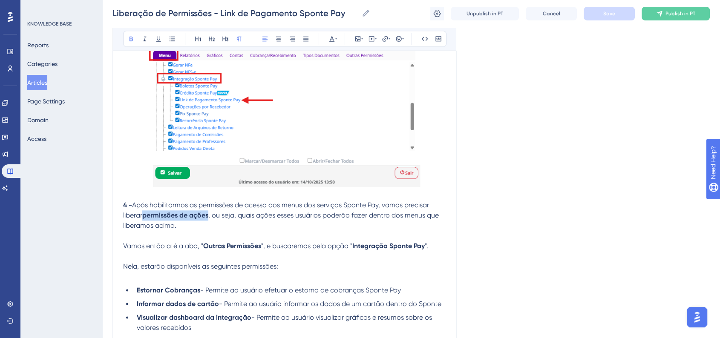
drag, startPoint x: 144, startPoint y: 221, endPoint x: 209, endPoint y: 224, distance: 65.2
click at [208, 219] on strong "permissões de ações" at bounding box center [175, 215] width 66 height 8
drag, startPoint x: 202, startPoint y: 255, endPoint x: 259, endPoint y: 253, distance: 57.1
click at [259, 250] on strong "Outras Permissões" at bounding box center [232, 246] width 58 height 8
click at [332, 42] on button at bounding box center [332, 39] width 12 height 12
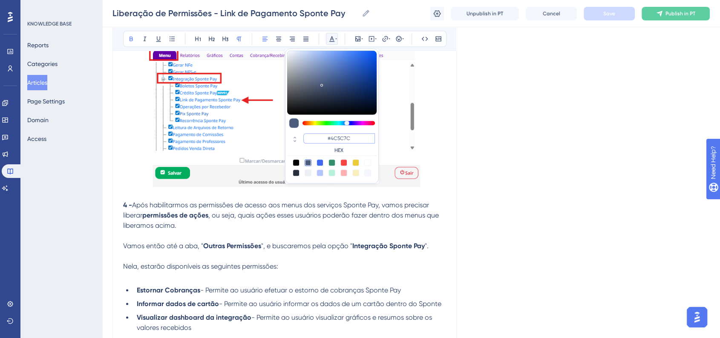
click at [351, 141] on input "#4C5C7C" at bounding box center [339, 138] width 72 height 10
click at [351, 140] on input "#4C5C7C" at bounding box center [339, 138] width 72 height 10
paste input "6200A8"
type input "#6200A8"
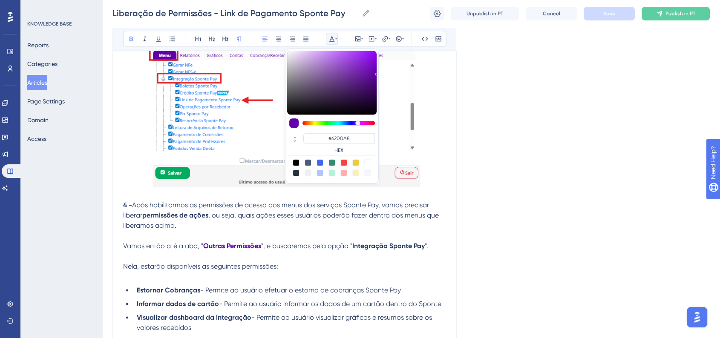
drag, startPoint x: 593, startPoint y: 172, endPoint x: 549, endPoint y: 182, distance: 45.0
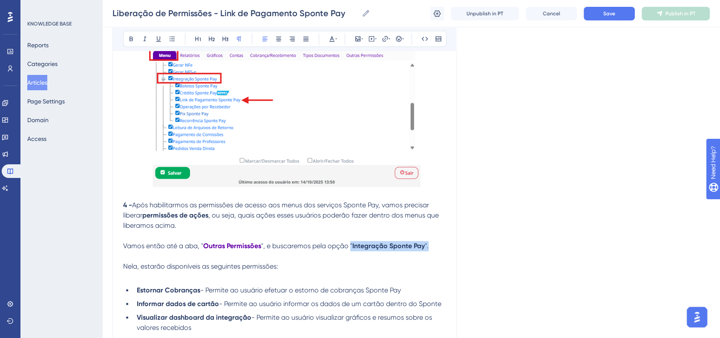
drag, startPoint x: 350, startPoint y: 250, endPoint x: 428, endPoint y: 250, distance: 77.9
click at [428, 250] on p "Vamos então até a aba, " Outras Permissões ", e buscaremos pela opção " Integra…" at bounding box center [284, 246] width 323 height 10
click at [330, 37] on icon at bounding box center [331, 39] width 5 height 6
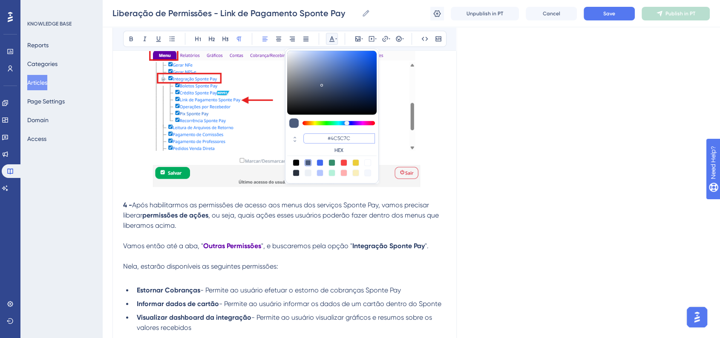
click at [350, 135] on input "#4C5C7C" at bounding box center [339, 138] width 72 height 10
paste input "6200A8"
type input "#6200A8"
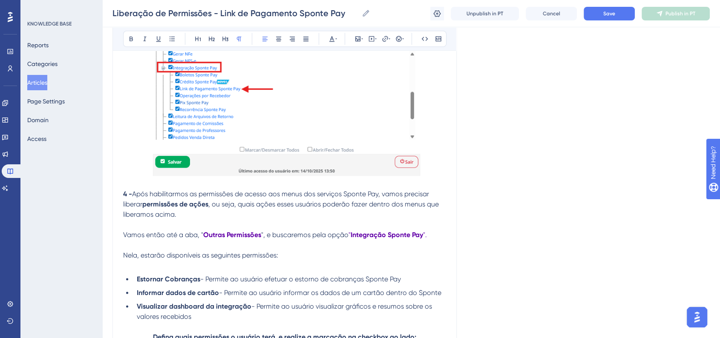
scroll to position [1054, 0]
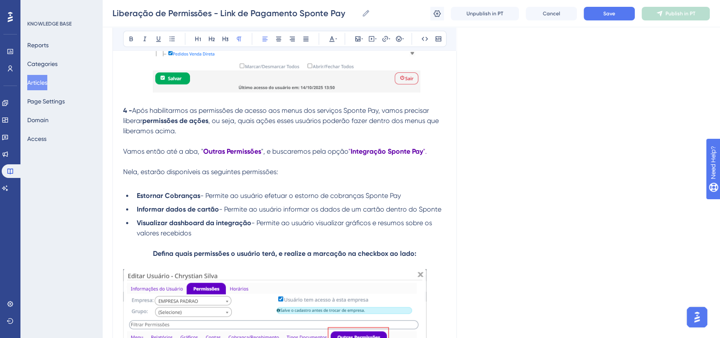
click at [125, 155] on span "Vamos então até a aba, "" at bounding box center [163, 151] width 80 height 8
drag, startPoint x: 123, startPoint y: 156, endPoint x: 144, endPoint y: 150, distance: 22.5
click at [402, 37] on icon at bounding box center [403, 38] width 2 height 7
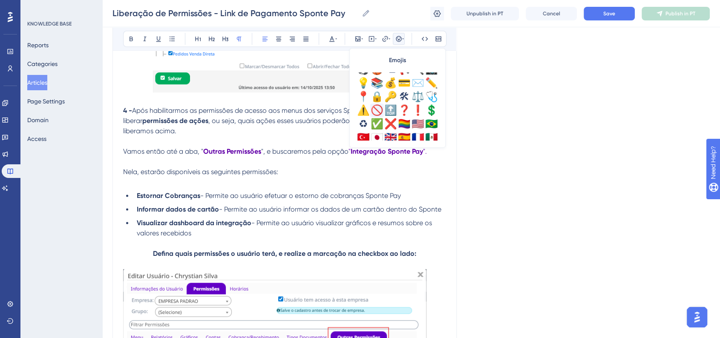
scroll to position [284, 0]
click at [365, 95] on div "📍" at bounding box center [363, 96] width 14 height 14
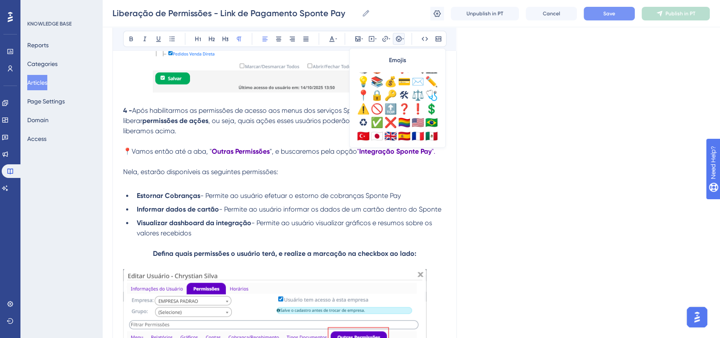
click at [609, 16] on span "Save" at bounding box center [609, 13] width 12 height 7
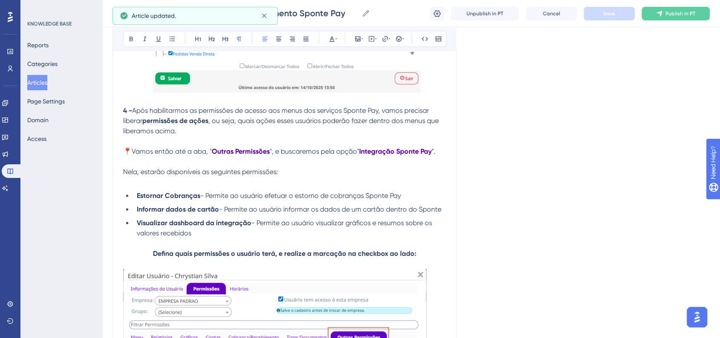
scroll to position [1102, 0]
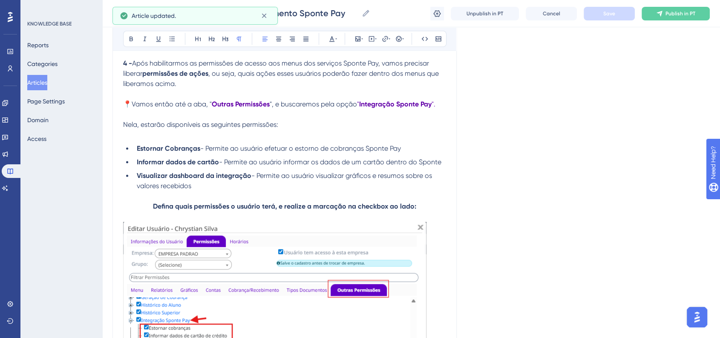
click at [150, 210] on p "Defina quais permissões o usuário terá, e realize a marcação na checkbox ao lad…" at bounding box center [284, 206] width 323 height 10
click at [399, 40] on icon at bounding box center [398, 38] width 7 height 7
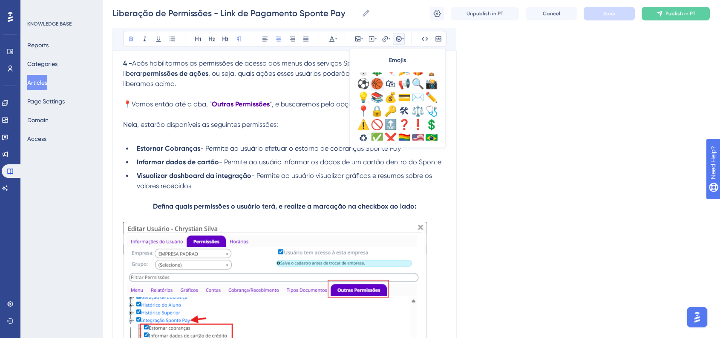
scroll to position [284, 0]
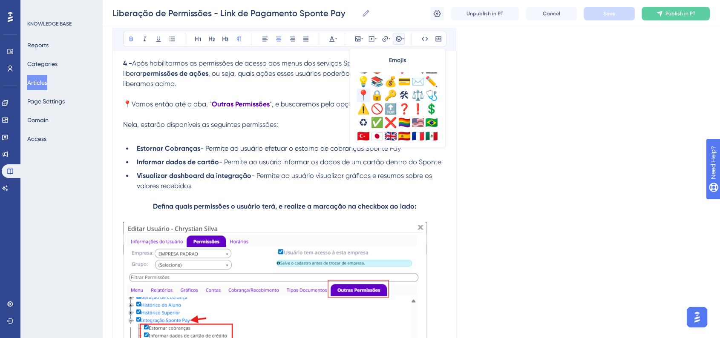
click at [365, 99] on div "📍" at bounding box center [363, 96] width 14 height 14
click at [598, 17] on button "Save" at bounding box center [608, 14] width 51 height 14
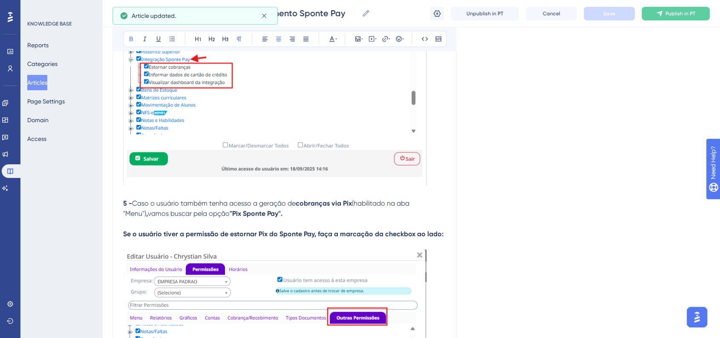
scroll to position [1386, 0]
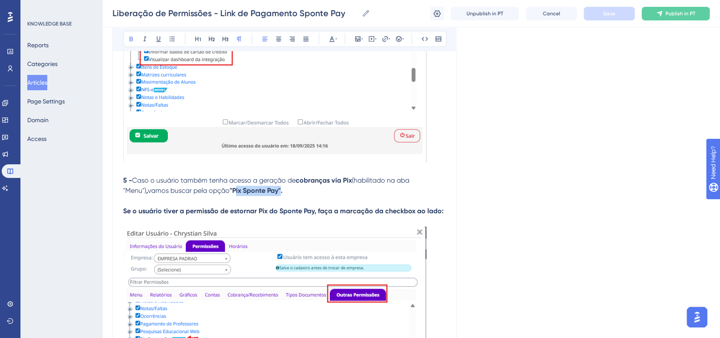
drag, startPoint x: 211, startPoint y: 198, endPoint x: 255, endPoint y: 197, distance: 44.3
click at [255, 195] on strong ""Pix Sponte Pay"." at bounding box center [256, 191] width 53 height 8
click at [332, 39] on icon at bounding box center [331, 38] width 7 height 7
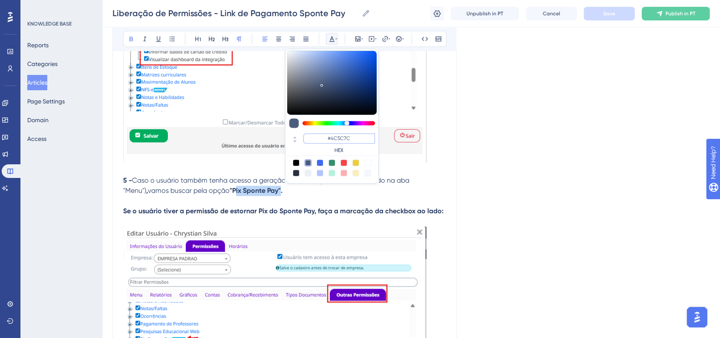
click at [351, 135] on input "#4C5C7C" at bounding box center [339, 138] width 72 height 10
click at [351, 136] on input "#4C5C7C" at bounding box center [339, 138] width 72 height 10
paste input "6200A8"
type input "#6200A8"
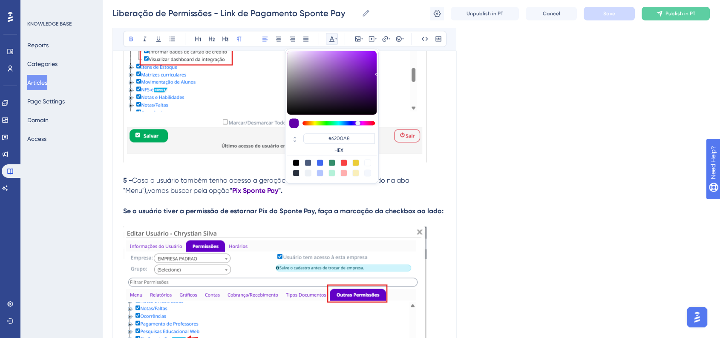
click at [511, 161] on div "Language Portuguese (Default) Liberação de Permissões - Link de Pagamento Spont…" at bounding box center [410, 176] width 597 height 3014
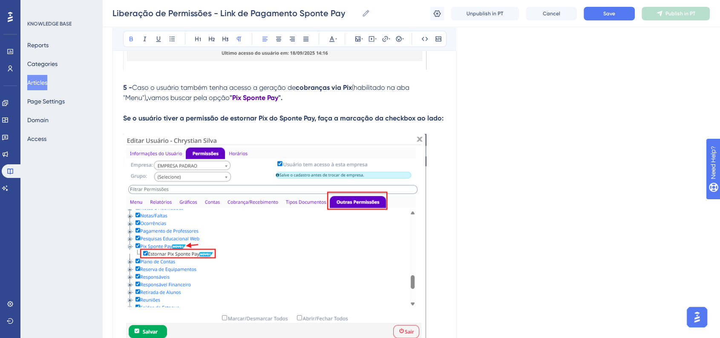
scroll to position [1480, 0]
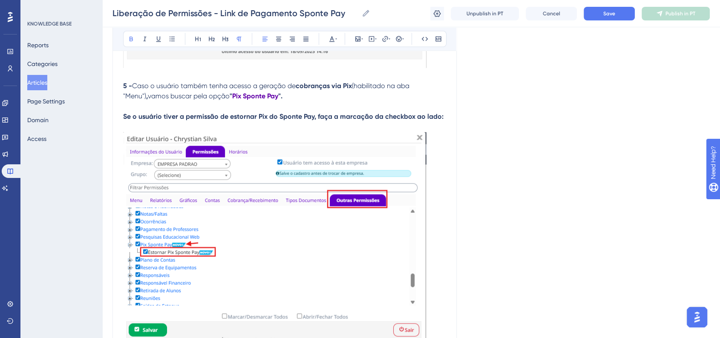
click at [124, 121] on strong "Se o usuário tiver a permissão de estornar Pix do Sponte Pay, faça a marcação d…" at bounding box center [283, 116] width 320 height 8
click at [401, 36] on icon at bounding box center [398, 38] width 7 height 7
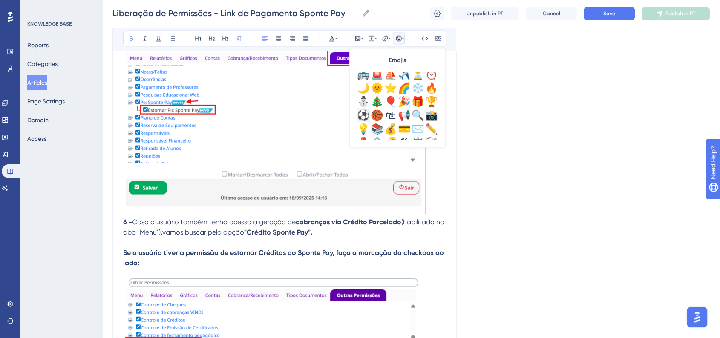
scroll to position [284, 0]
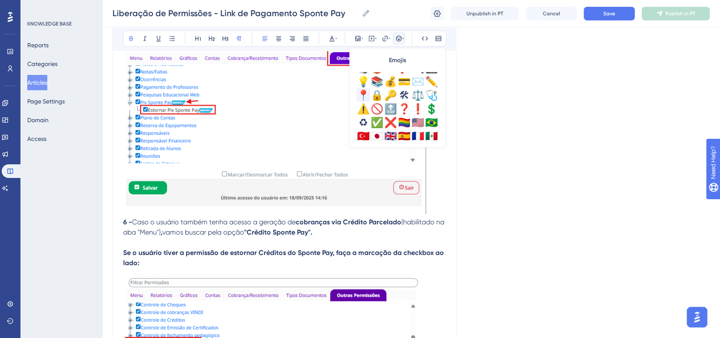
click at [365, 98] on div "📍" at bounding box center [363, 96] width 14 height 14
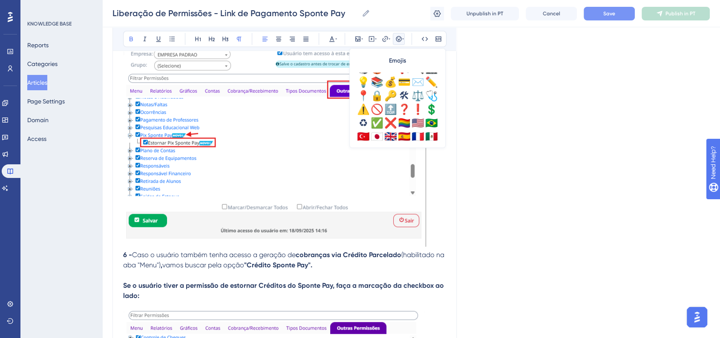
click at [613, 14] on span "Save" at bounding box center [609, 13] width 12 height 7
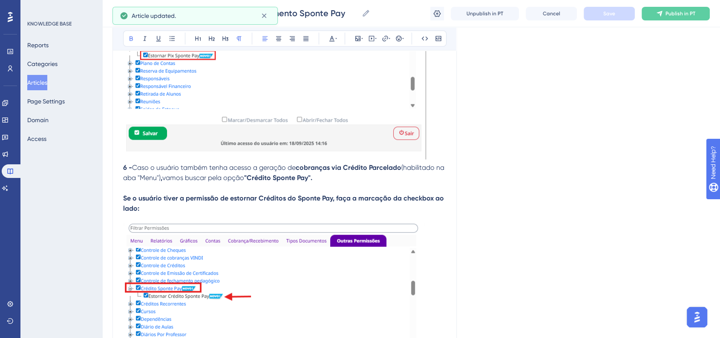
scroll to position [1742, 0]
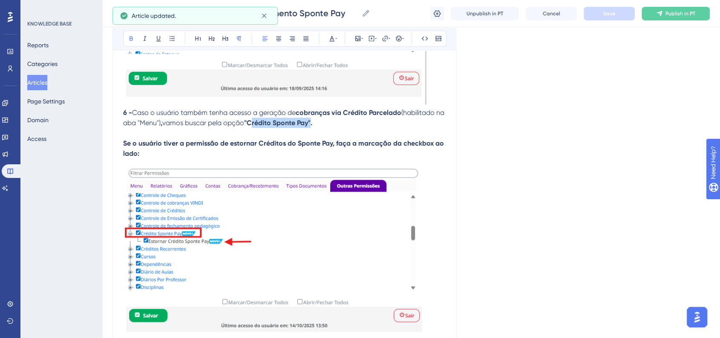
drag, startPoint x: 262, startPoint y: 133, endPoint x: 321, endPoint y: 132, distance: 59.2
click at [312, 127] on strong ""Crédito Sponte Pay"." at bounding box center [278, 123] width 68 height 8
click at [332, 41] on icon at bounding box center [331, 39] width 5 height 6
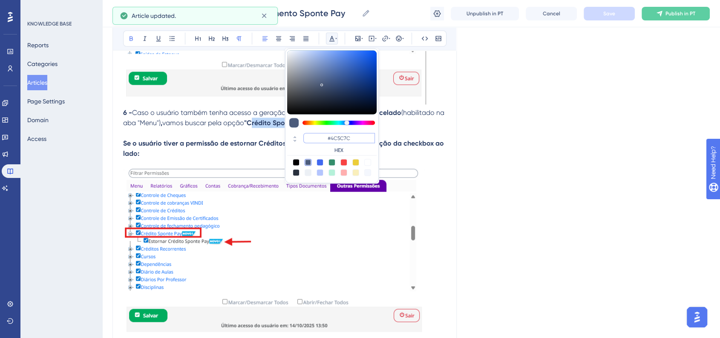
click at [347, 137] on input "#4C5C7C" at bounding box center [339, 138] width 72 height 10
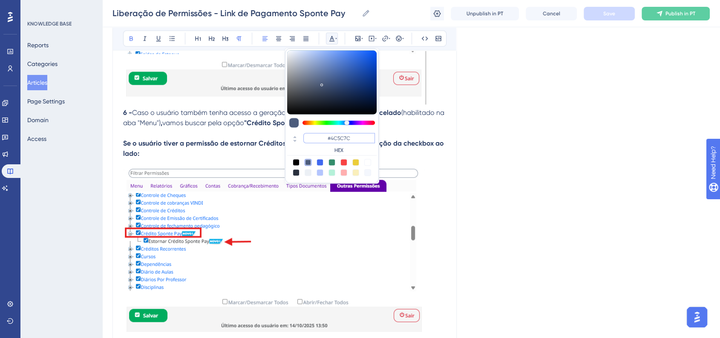
click at [347, 137] on input "#4C5C7C" at bounding box center [339, 138] width 72 height 10
paste input "6200A8"
type input "#6200A8"
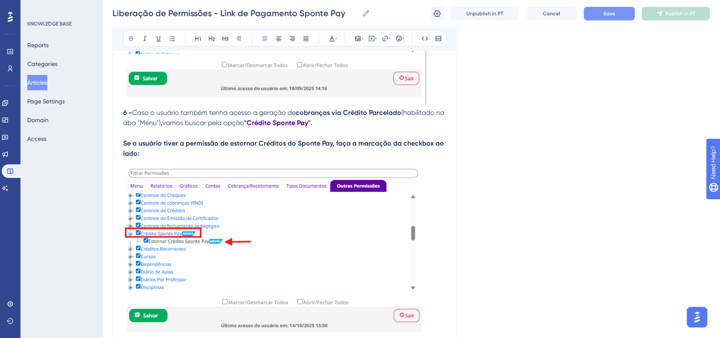
click at [126, 152] on strong "Se o usuário tiver a permissão de estornar Créditos do Sponte Pay, faça a marca…" at bounding box center [284, 148] width 322 height 18
click at [123, 153] on strong "Se o usuário tiver a permissão de estornar Créditos do Sponte Pay, faça a marca…" at bounding box center [284, 148] width 322 height 18
click at [398, 38] on icon at bounding box center [398, 38] width 7 height 7
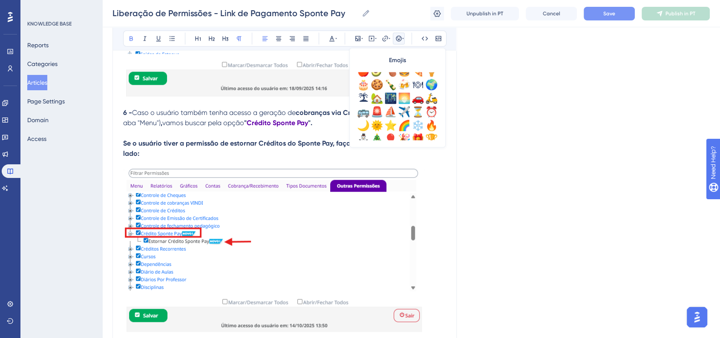
scroll to position [284, 0]
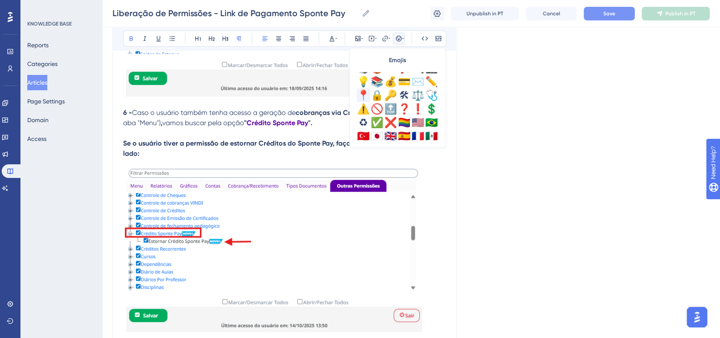
click at [366, 98] on div "📍" at bounding box center [363, 96] width 14 height 14
click at [613, 14] on span "Save" at bounding box center [609, 13] width 12 height 7
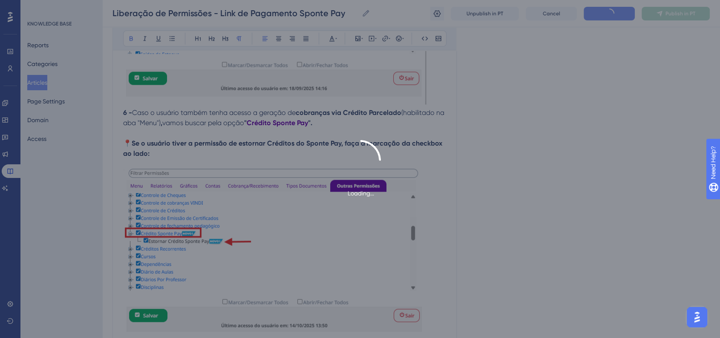
click at [516, 144] on div "Loading..." at bounding box center [360, 169] width 720 height 58
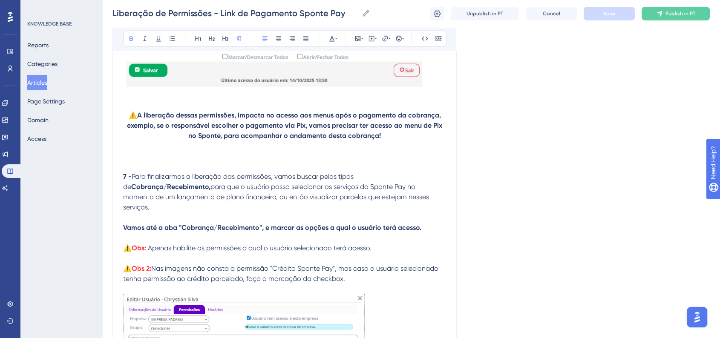
scroll to position [2026, 0]
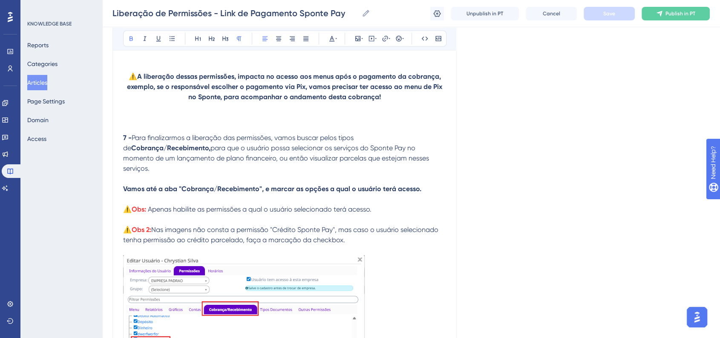
drag, startPoint x: 369, startPoint y: 148, endPoint x: 447, endPoint y: 148, distance: 78.4
click at [210, 148] on strong "Cobrança/Recebimento," at bounding box center [170, 148] width 79 height 8
click at [334, 38] on icon at bounding box center [331, 38] width 7 height 7
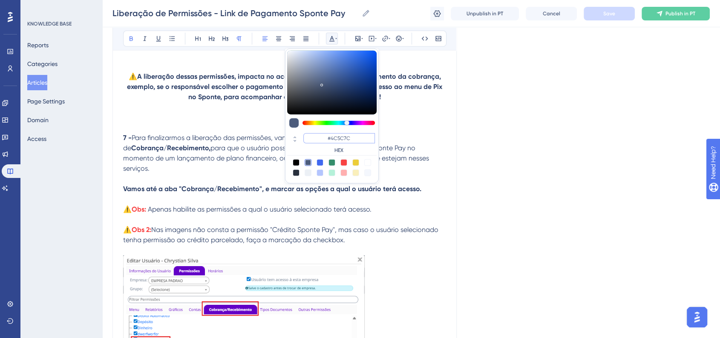
click at [347, 133] on input "#4C5C7C" at bounding box center [339, 138] width 72 height 10
paste input "6200A8"
type input "#6200A8"
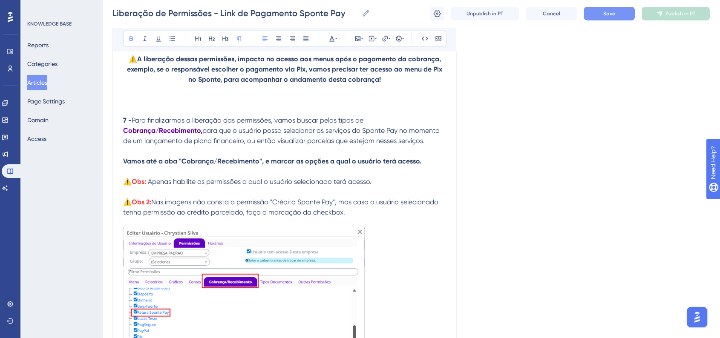
scroll to position [2073, 0]
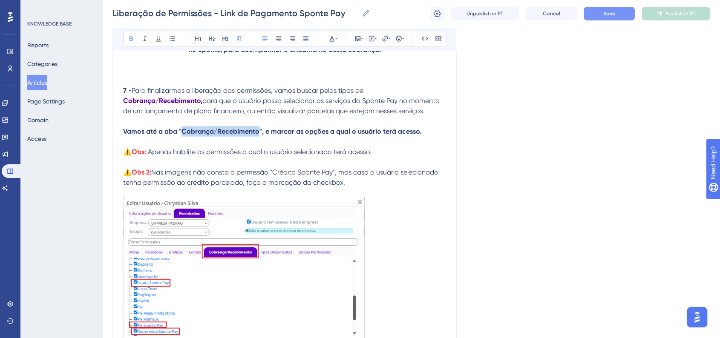
drag, startPoint x: 183, startPoint y: 144, endPoint x: 257, endPoint y: 144, distance: 73.7
click at [257, 135] on strong "Vamos até a aba "Cobrança/Recebimento", e marcar as opções a qual o usuário ter…" at bounding box center [272, 131] width 298 height 8
click at [335, 40] on icon at bounding box center [336, 38] width 2 height 7
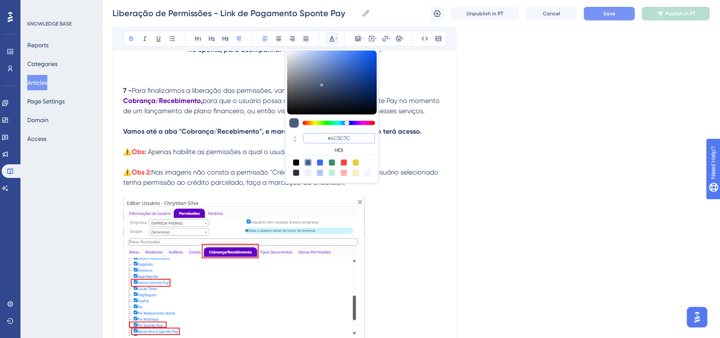
click at [352, 138] on input "#4C5C7C" at bounding box center [339, 138] width 72 height 10
paste input "6200A8"
type input "#6200A8"
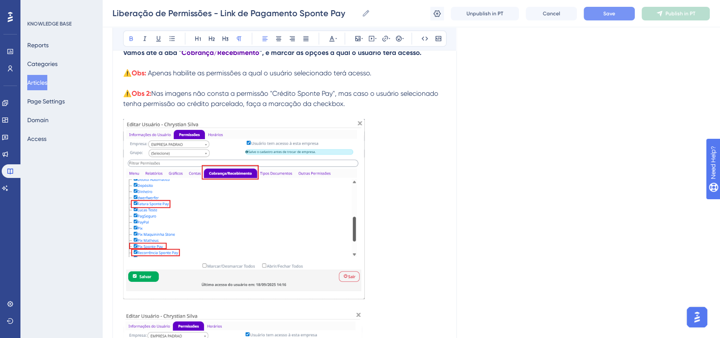
scroll to position [2168, 0]
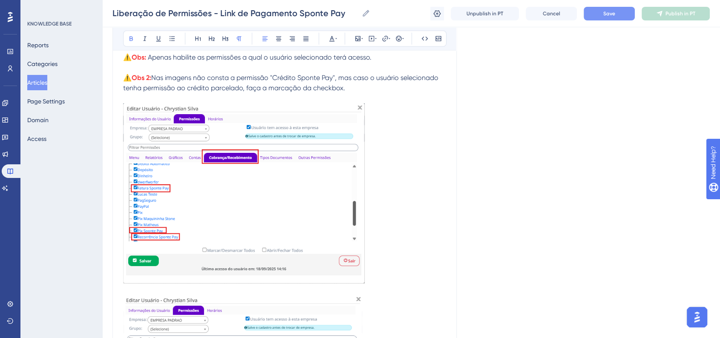
click at [279, 189] on img at bounding box center [243, 193] width 241 height 180
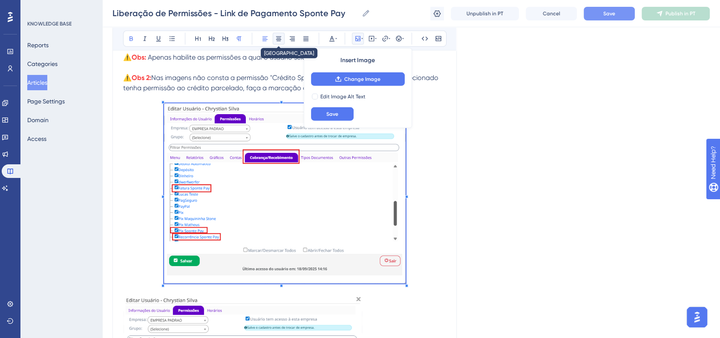
click at [281, 41] on icon at bounding box center [278, 38] width 7 height 7
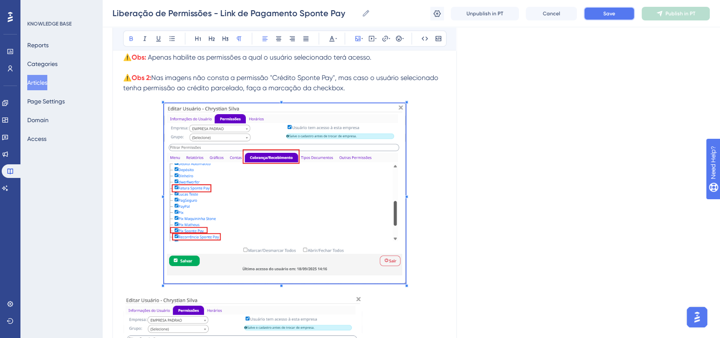
click at [593, 16] on button "Save" at bounding box center [608, 14] width 51 height 14
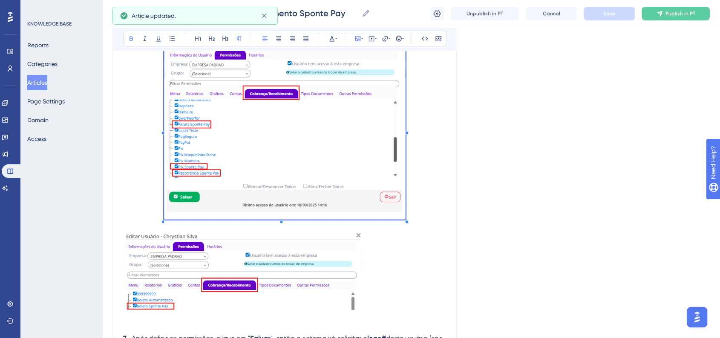
scroll to position [2310, 0]
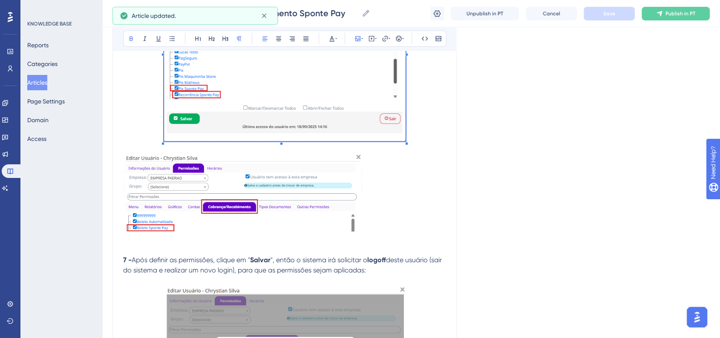
click at [242, 232] on img at bounding box center [242, 193] width 239 height 77
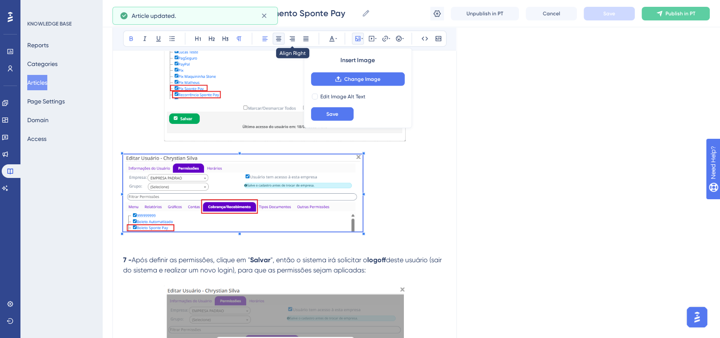
click at [278, 42] on icon at bounding box center [278, 38] width 7 height 7
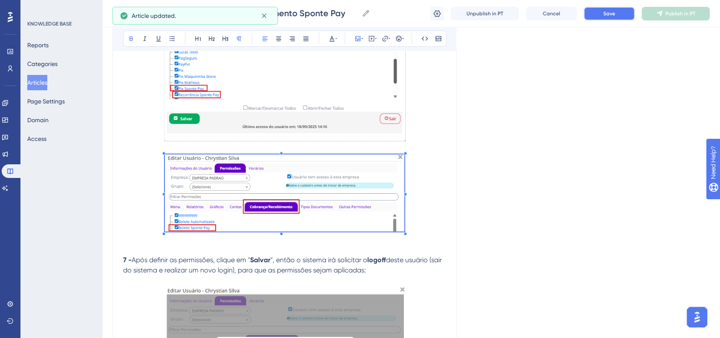
click at [614, 18] on button "Save" at bounding box center [608, 14] width 51 height 14
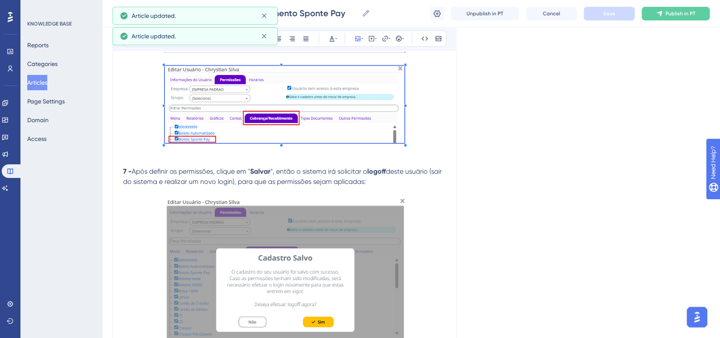
scroll to position [2404, 0]
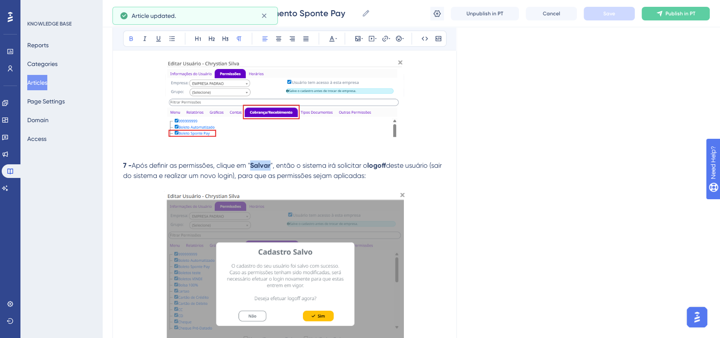
drag, startPoint x: 256, startPoint y: 176, endPoint x: 272, endPoint y: 175, distance: 15.8
click at [270, 169] on strong "Salvar" at bounding box center [260, 165] width 20 height 8
click at [336, 47] on div "Bold Italic Underline Bullet Point Heading 1 Heading 2 Heading 3 Normal Align L…" at bounding box center [284, 39] width 343 height 24
click at [335, 43] on button at bounding box center [332, 39] width 12 height 12
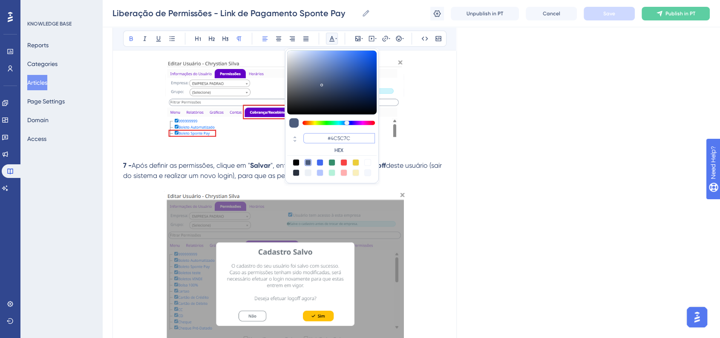
click at [344, 134] on input "#4C5C7C" at bounding box center [339, 138] width 72 height 10
paste input "6200A8"
type input "#6200A8"
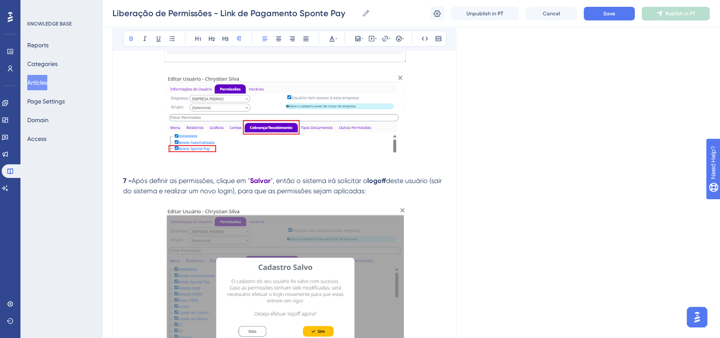
scroll to position [2262, 0]
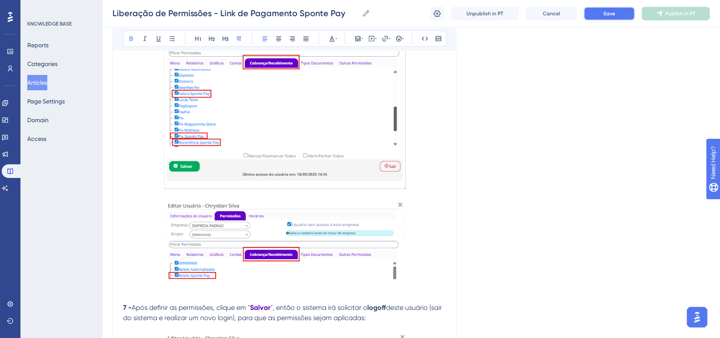
click at [597, 18] on button "Save" at bounding box center [608, 14] width 51 height 14
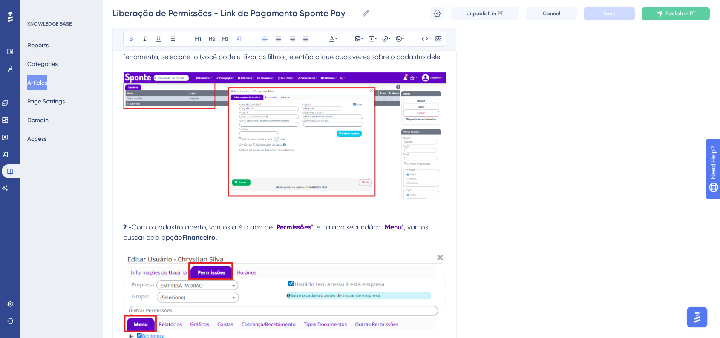
scroll to position [213, 0]
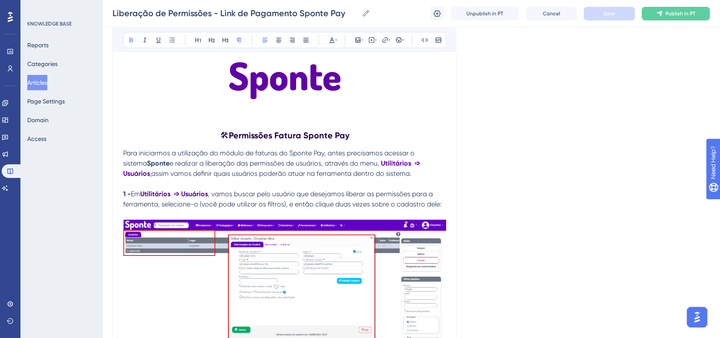
click at [254, 154] on span "Para iniciarmos a utilização do módulo de faturas do Sponte Pay, antes precisam…" at bounding box center [269, 158] width 293 height 18
drag, startPoint x: 255, startPoint y: 153, endPoint x: 276, endPoint y: 152, distance: 21.3
click at [276, 152] on span "Para iniciarmos a utilização do módulo de faturas do Sponte Pay, antes precisam…" at bounding box center [269, 158] width 293 height 18
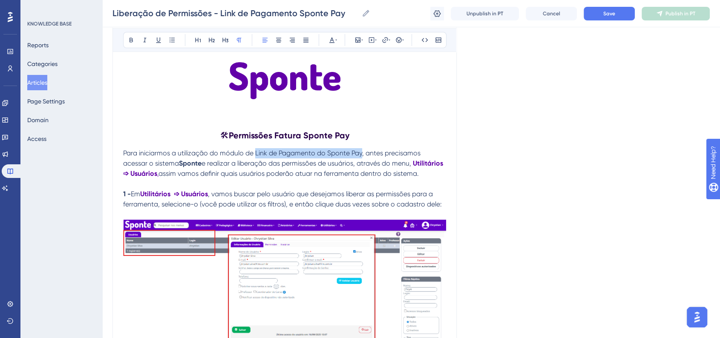
drag, startPoint x: 256, startPoint y: 154, endPoint x: 361, endPoint y: 151, distance: 105.7
click at [361, 151] on span "Para iniciarmos a utilização do módulo de Link de Pagamento do Sponte Pay, ante…" at bounding box center [272, 158] width 299 height 18
click at [133, 40] on icon at bounding box center [131, 40] width 7 height 7
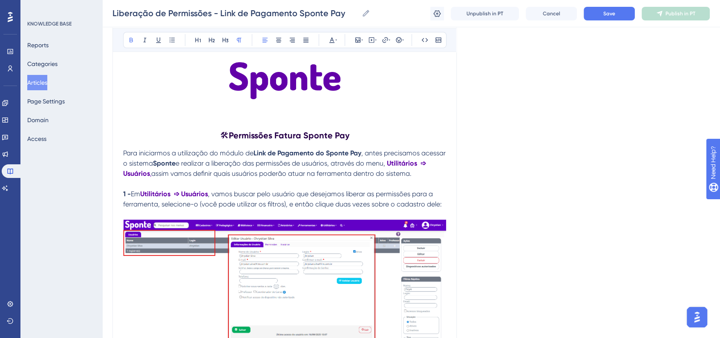
click at [273, 130] on strong "Permissões Fatura Sponte Pay" at bounding box center [289, 135] width 121 height 10
drag, startPoint x: 277, startPoint y: 133, endPoint x: 300, endPoint y: 137, distance: 23.4
click at [300, 137] on strong "Permissões Fatura Sponte Pay" at bounding box center [289, 135] width 121 height 10
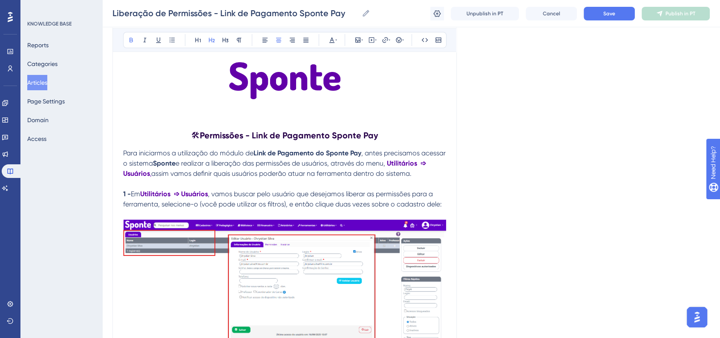
scroll to position [764, 0]
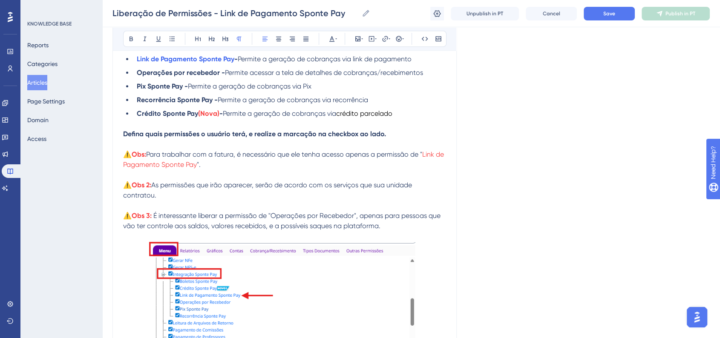
click at [203, 170] on p "⚠️ Obs: Para trabalhar com a fatura, é necessário que ele tenha acesso apenas a…" at bounding box center [284, 159] width 323 height 20
click at [213, 170] on p "⚠️ Obs: Para trabalhar com a fatura, é necessário que ele tenha acesso apenas a…" at bounding box center [284, 159] width 323 height 20
drag, startPoint x: 221, startPoint y: 169, endPoint x: 235, endPoint y: 169, distance: 14.5
click at [235, 158] on span "Para trabalhar com a fatura, é necessário que ele tenha acesso apenas a permiss…" at bounding box center [284, 154] width 276 height 8
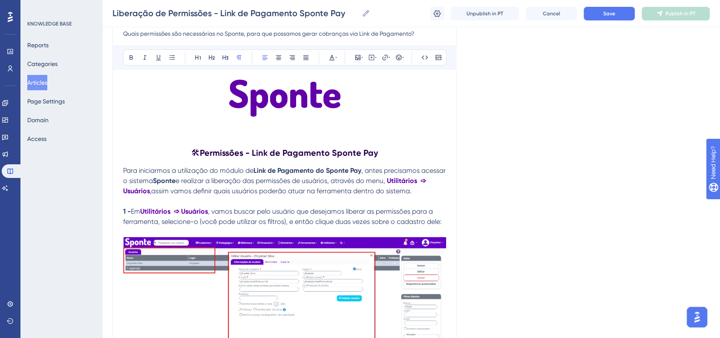
scroll to position [0, 0]
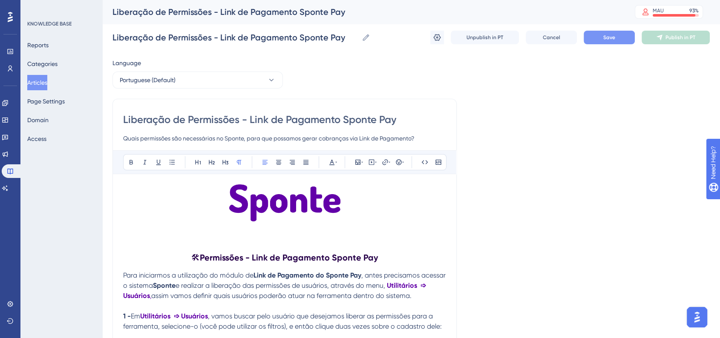
click at [604, 35] on span "Save" at bounding box center [609, 37] width 12 height 7
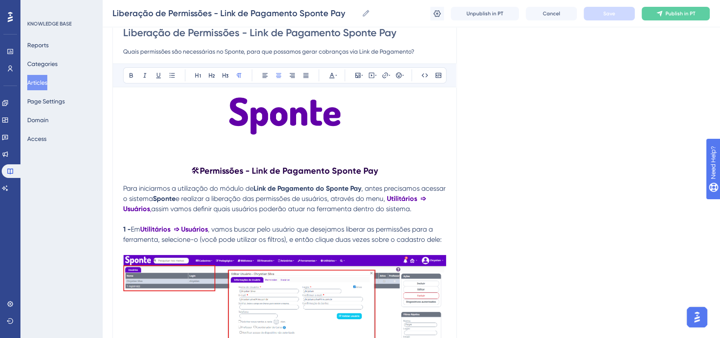
scroll to position [47, 0]
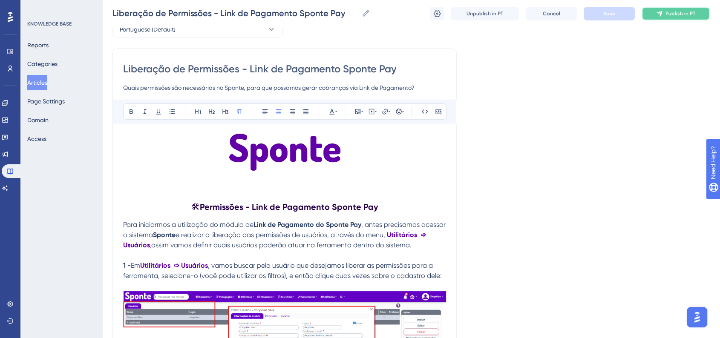
click at [674, 15] on span "Publish in PT" at bounding box center [680, 13] width 30 height 7
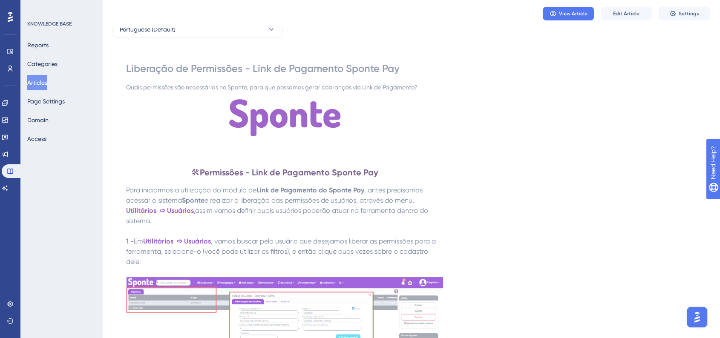
click at [38, 85] on button "Articles" at bounding box center [37, 82] width 20 height 15
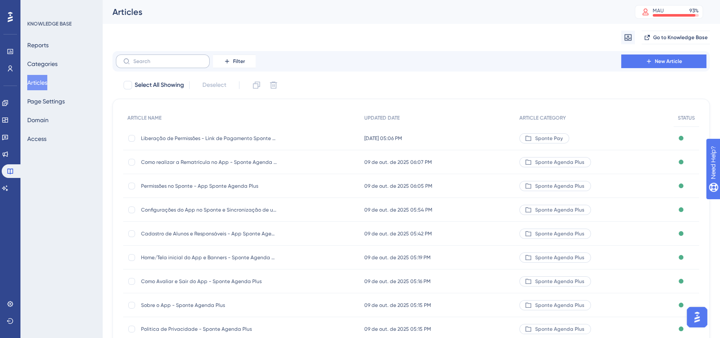
click at [174, 64] on label at bounding box center [163, 62] width 94 height 14
click at [174, 64] on input "text" at bounding box center [167, 61] width 69 height 6
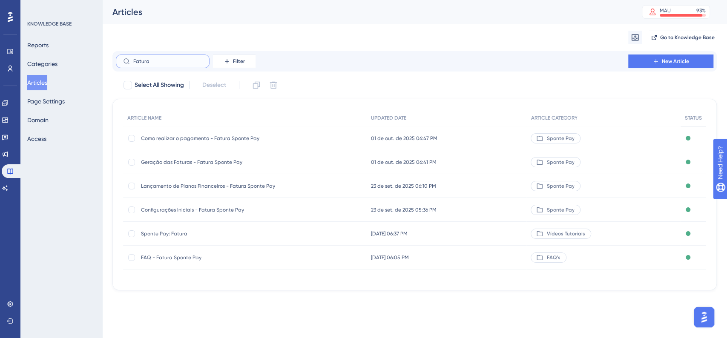
type input "Fatura"
click at [216, 209] on span "Configurações Iniciais - Fatura Sponte Pay" at bounding box center [209, 210] width 136 height 7
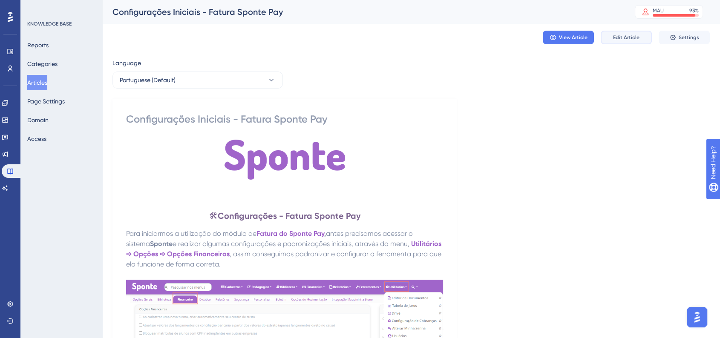
click at [633, 42] on button "Edit Article" at bounding box center [625, 38] width 51 height 14
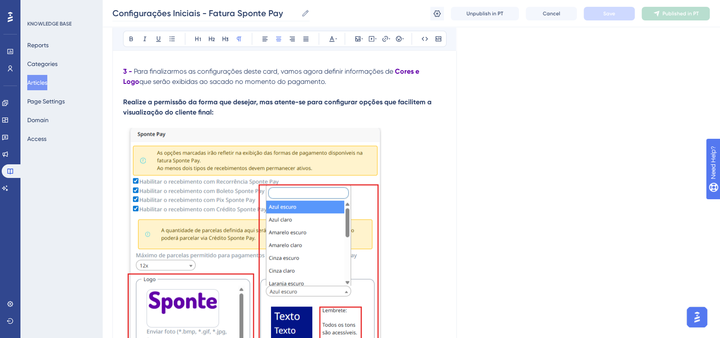
scroll to position [893, 0]
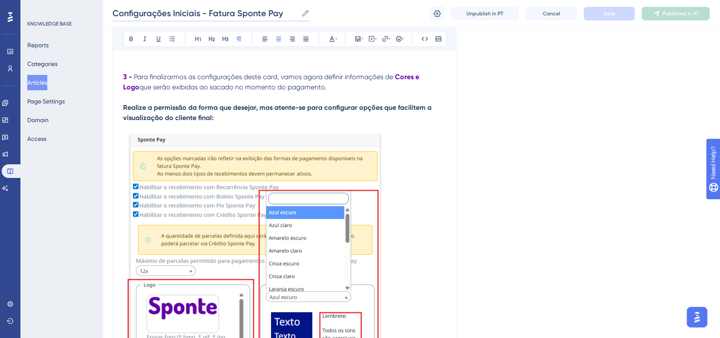
drag, startPoint x: 208, startPoint y: 14, endPoint x: 322, endPoint y: 14, distance: 114.1
click at [322, 14] on div "Configurações Iniciais - Fatura Sponte Pay Configurações Iniciais - Fatura Spon…" at bounding box center [410, 13] width 617 height 27
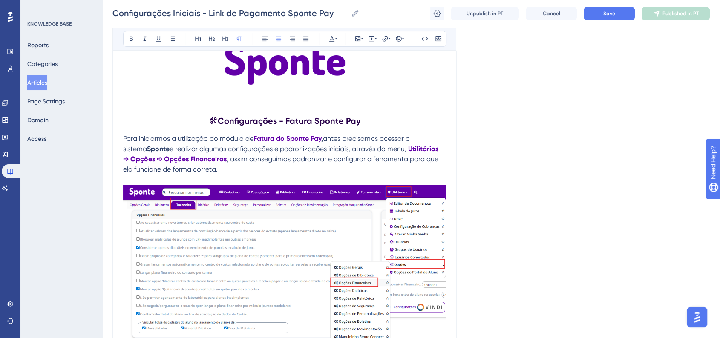
scroll to position [0, 0]
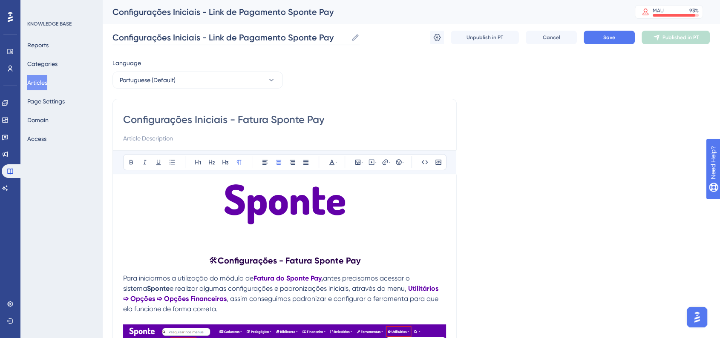
type input "Configurações Iniciais - Link de Pagamento Sponte Pay"
click at [262, 30] on label "Configurações Iniciais - Link de Pagamento Sponte Pay Configurações Iniciais - …" at bounding box center [235, 37] width 247 height 15
click at [262, 32] on input "Configurações Iniciais - Link de Pagamento Sponte Pay" at bounding box center [229, 38] width 235 height 12
click at [262, 30] on label "Configurações Iniciais - Link de Pagamento Sponte Pay Configurações Iniciais - …" at bounding box center [235, 37] width 247 height 15
click at [262, 32] on input "Configurações Iniciais - Link de Pagamento Sponte Pay" at bounding box center [229, 38] width 235 height 12
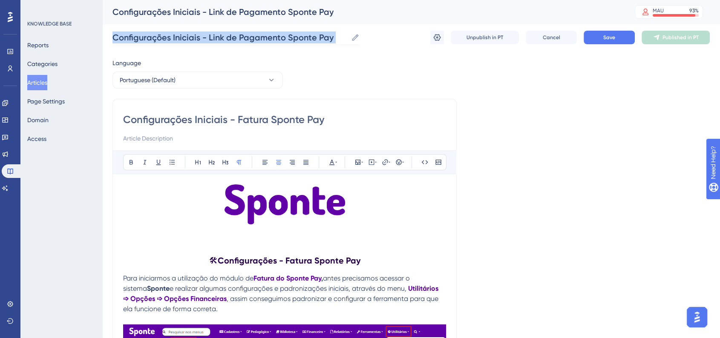
click at [262, 30] on label "Configurações Iniciais - Link de Pagamento Sponte Pay Configurações Iniciais - …" at bounding box center [235, 37] width 247 height 15
click at [262, 32] on input "Configurações Iniciais - Link de Pagamento Sponte Pay" at bounding box center [229, 38] width 235 height 12
click at [261, 39] on input "Configurações Iniciais - Link de Pagamento Sponte Pay" at bounding box center [229, 38] width 235 height 12
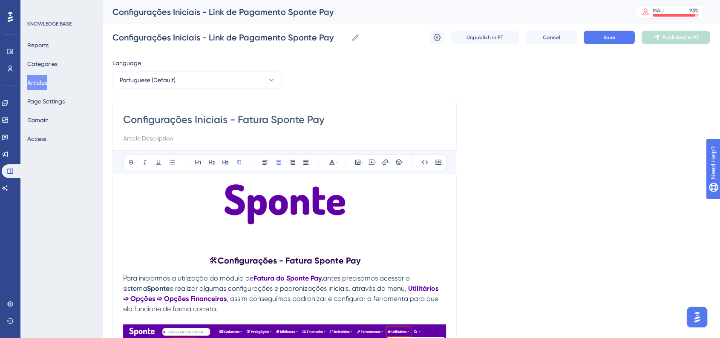
click at [248, 115] on input "Configurações Iniciais - Fatura Sponte Pay" at bounding box center [284, 120] width 323 height 14
paste input "Link de Pagamento"
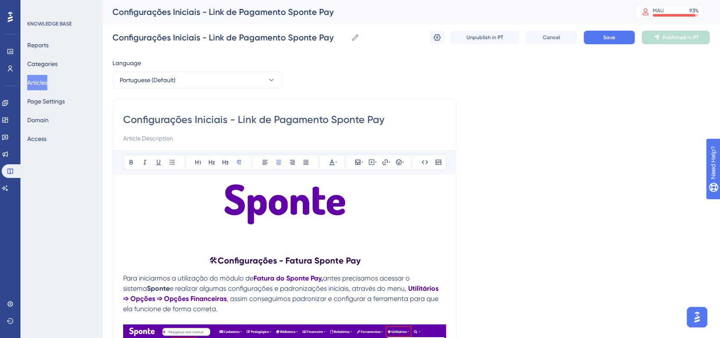
type input "Configurações Iniciais - Link de Pagamento Sponte Pay"
click at [603, 37] on span "Save" at bounding box center [609, 37] width 12 height 7
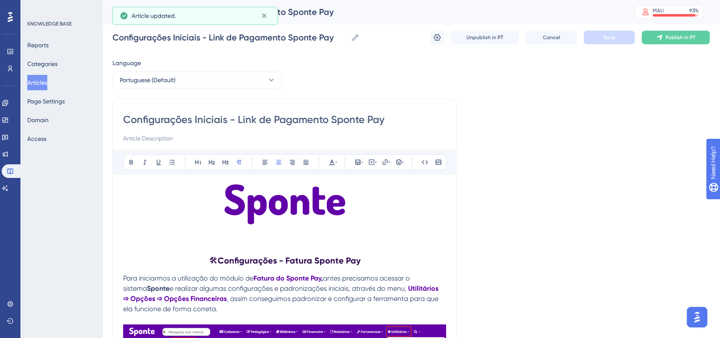
click at [176, 140] on input at bounding box center [284, 138] width 323 height 10
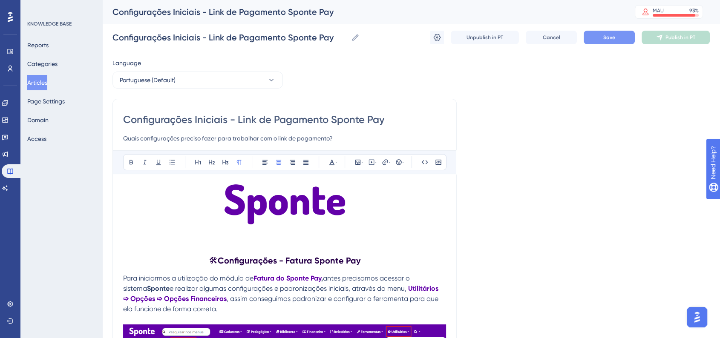
type input "Quais configurações preciso fazer para trabalhar com o link de pagamento?"
click at [618, 46] on div "Configurações Iniciais - Link de Pagamento Sponte Pay Configurações Iniciais - …" at bounding box center [410, 37] width 597 height 27
click at [618, 43] on button "Save" at bounding box center [608, 38] width 51 height 14
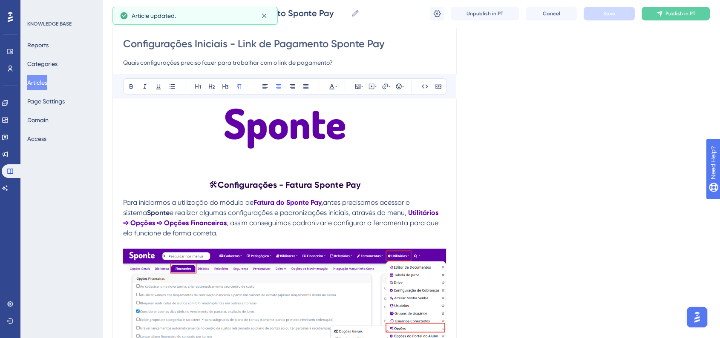
scroll to position [142, 0]
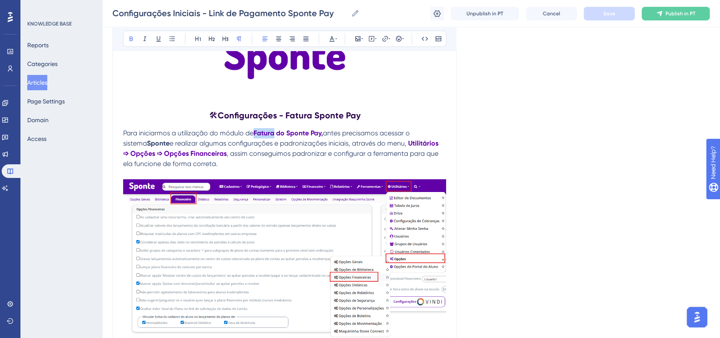
drag, startPoint x: 256, startPoint y: 134, endPoint x: 276, endPoint y: 135, distance: 20.1
click at [276, 135] on strong "Fatura do Sponte Pay" at bounding box center [287, 133] width 68 height 8
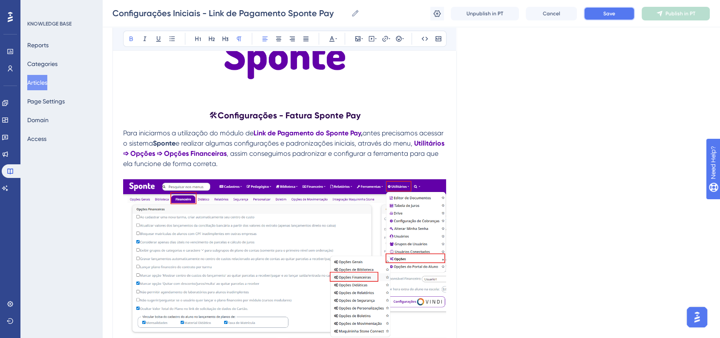
click at [602, 10] on button "Save" at bounding box center [608, 14] width 51 height 14
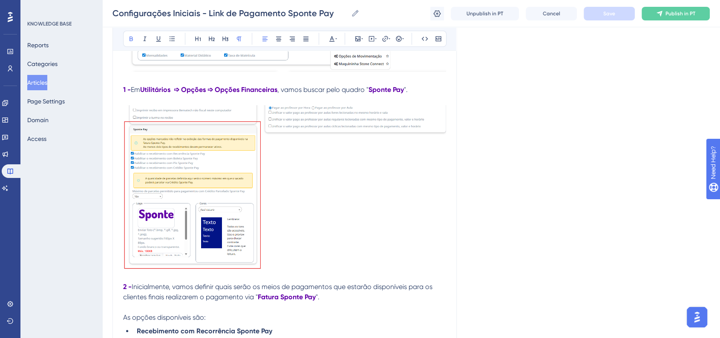
scroll to position [426, 0]
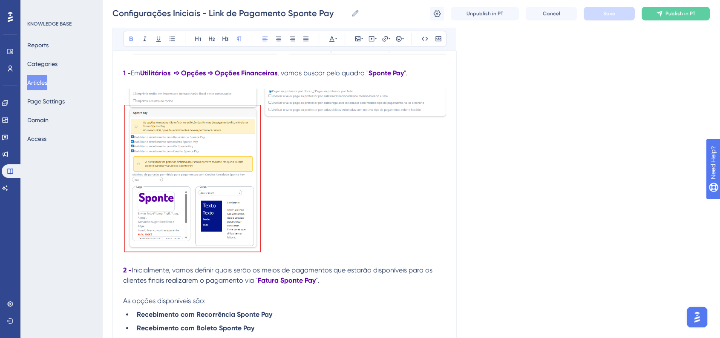
drag, startPoint x: 227, startPoint y: 209, endPoint x: 240, endPoint y: 213, distance: 13.5
click at [227, 209] on img at bounding box center [284, 170] width 323 height 163
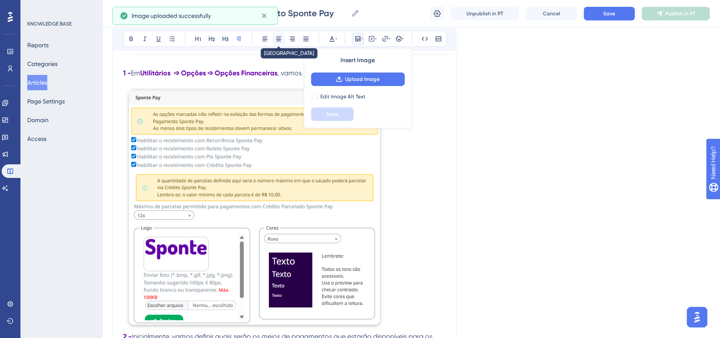
click at [278, 42] on button at bounding box center [279, 39] width 12 height 12
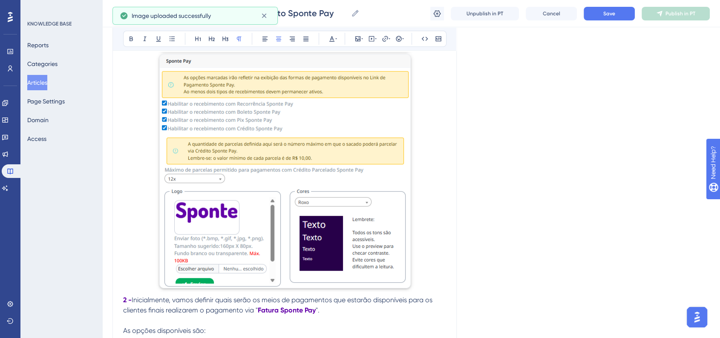
scroll to position [473, 0]
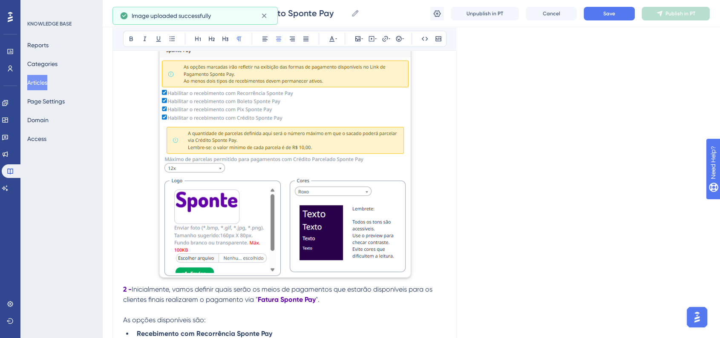
click at [295, 224] on img at bounding box center [285, 161] width 262 height 240
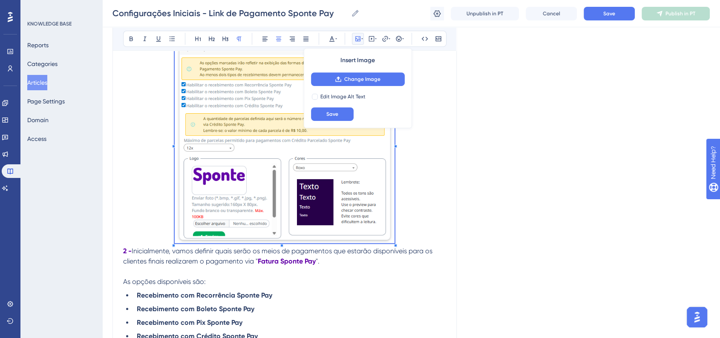
click at [373, 221] on span at bounding box center [285, 143] width 220 height 204
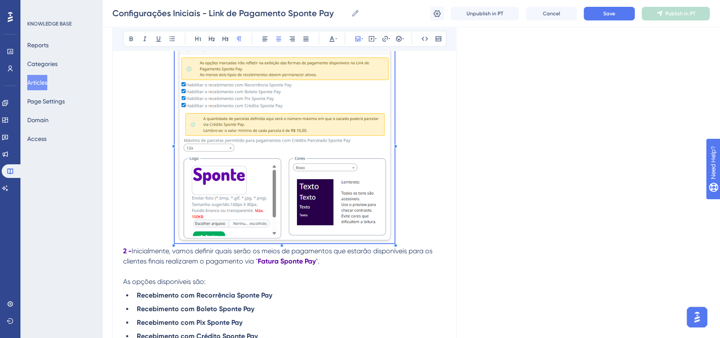
click at [425, 239] on p at bounding box center [284, 143] width 323 height 204
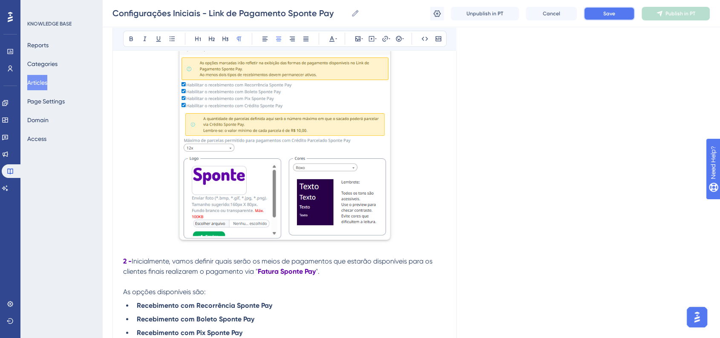
click at [602, 11] on button "Save" at bounding box center [608, 14] width 51 height 14
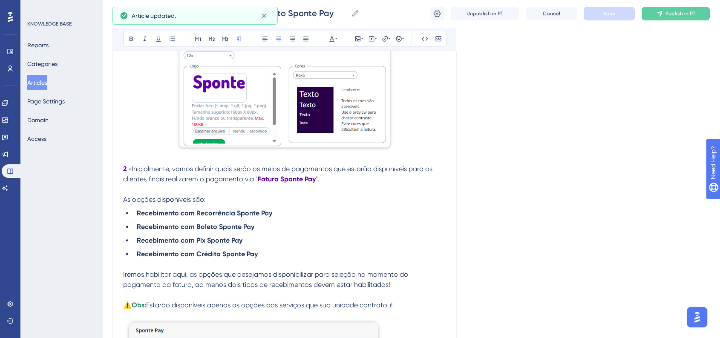
scroll to position [568, 0]
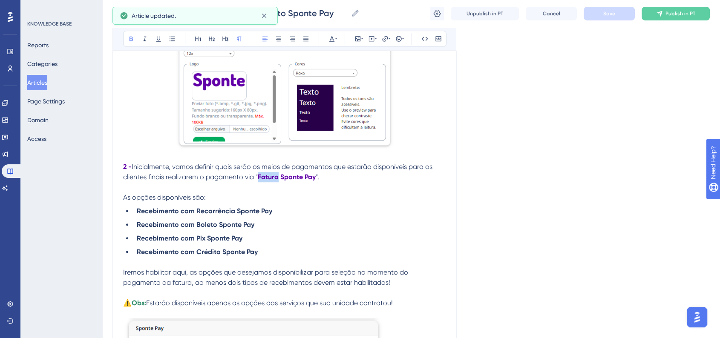
drag, startPoint x: 259, startPoint y: 179, endPoint x: 279, endPoint y: 179, distance: 19.2
click at [279, 179] on strong "Fatura Sponte Pay" at bounding box center [287, 177] width 58 height 8
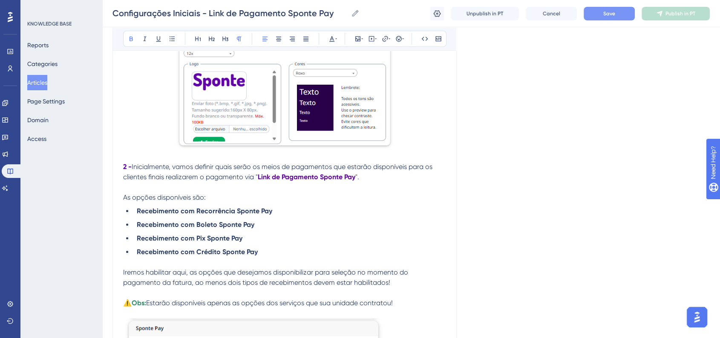
click at [609, 13] on span "Save" at bounding box center [609, 13] width 12 height 7
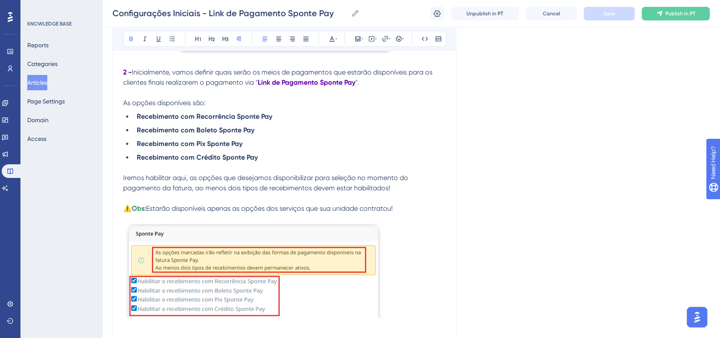
scroll to position [757, 0]
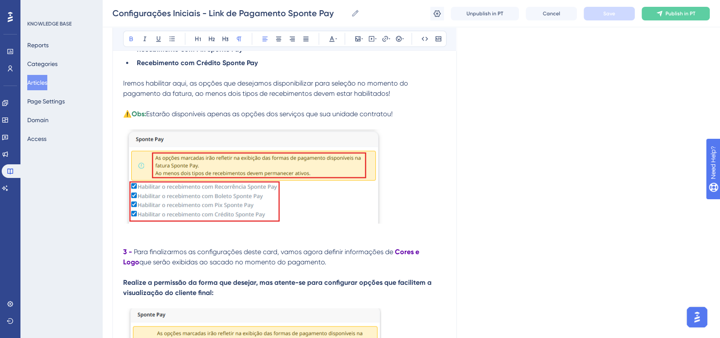
click at [300, 191] on img at bounding box center [253, 176] width 260 height 94
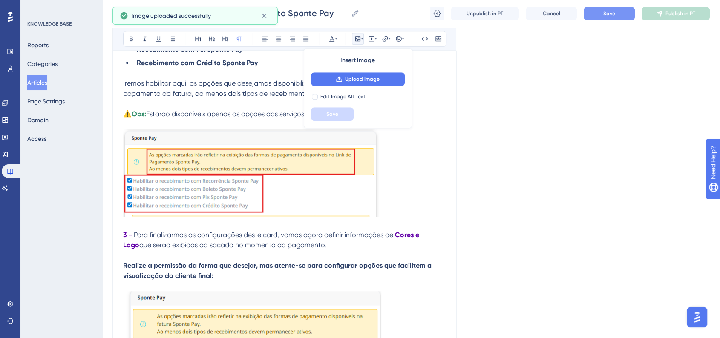
click at [260, 184] on img at bounding box center [251, 172] width 256 height 87
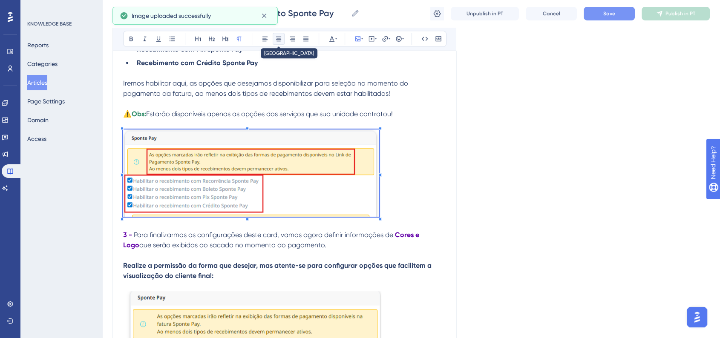
click at [274, 39] on button at bounding box center [279, 39] width 12 height 12
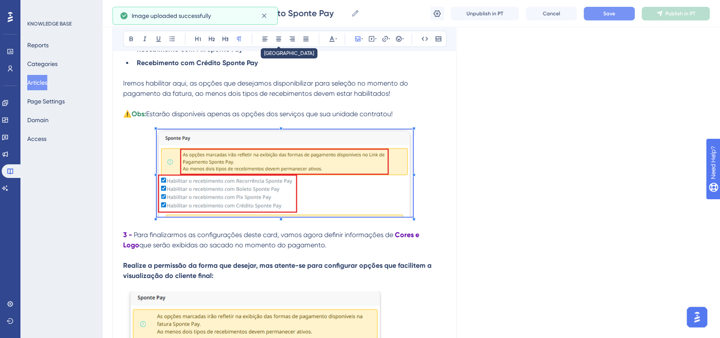
click at [527, 148] on div "Language Portuguese (Default) Configurações Iniciais - Link de Pagamento Sponte…" at bounding box center [410, 190] width 597 height 1785
click at [429, 190] on p at bounding box center [284, 174] width 323 height 90
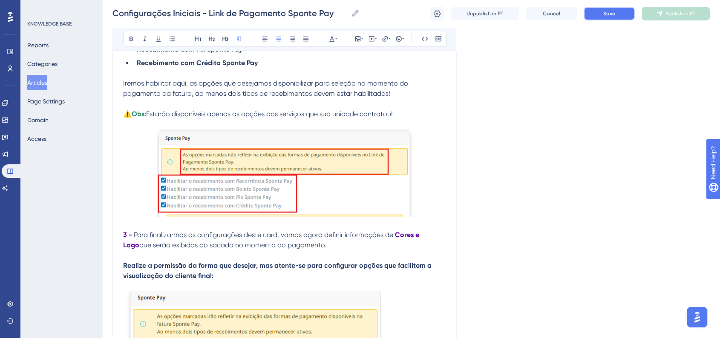
click at [603, 20] on button "Save" at bounding box center [608, 14] width 51 height 14
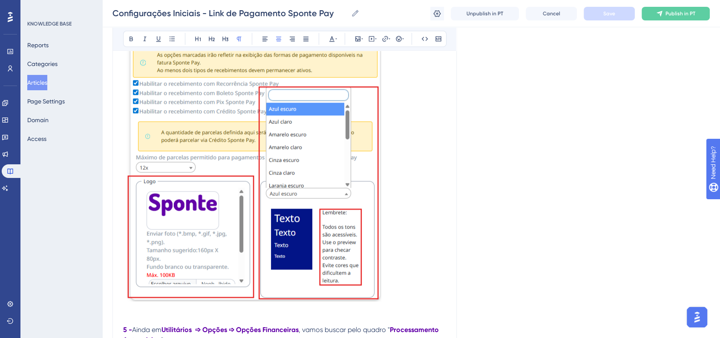
scroll to position [1041, 0]
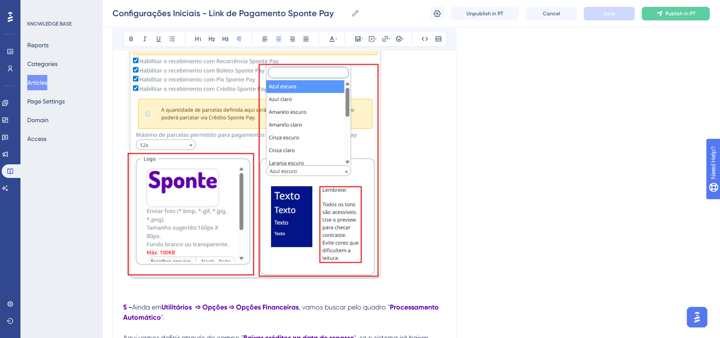
click at [274, 197] on img at bounding box center [252, 143] width 258 height 272
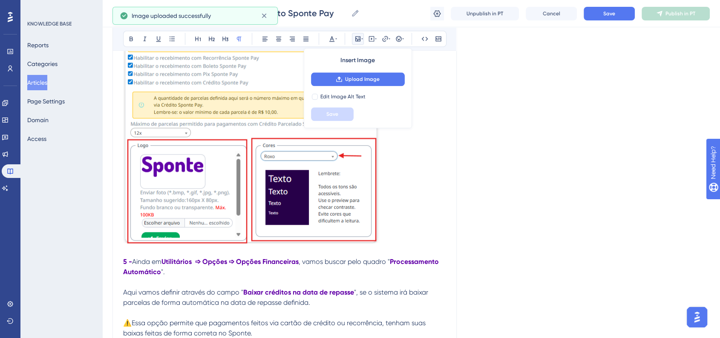
click at [281, 202] on img at bounding box center [251, 125] width 256 height 236
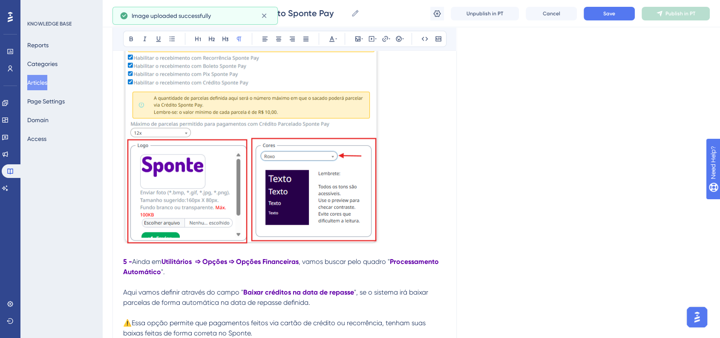
click at [368, 236] on img at bounding box center [251, 125] width 256 height 236
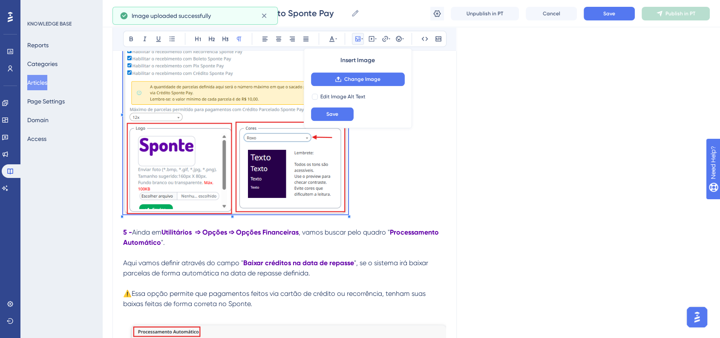
click at [339, 199] on p at bounding box center [284, 112] width 323 height 210
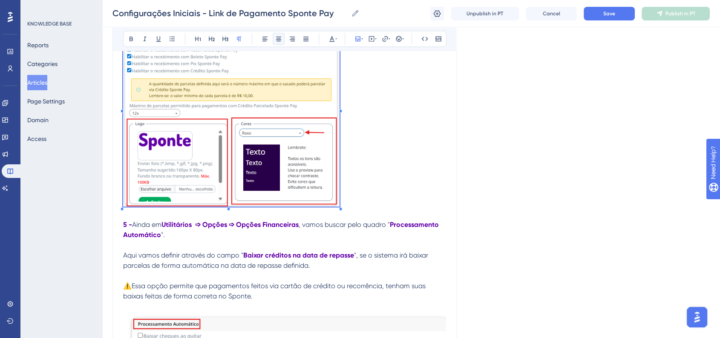
click at [279, 43] on button at bounding box center [279, 39] width 12 height 12
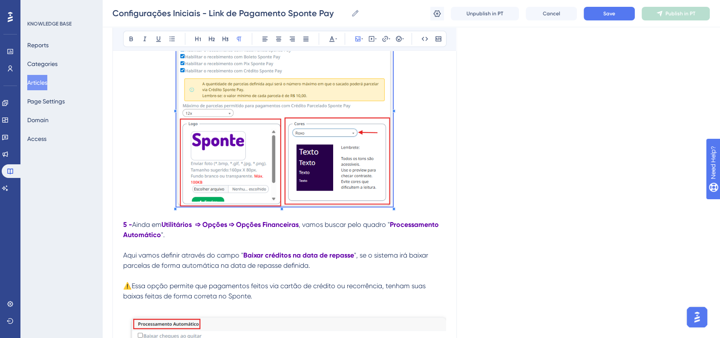
click at [420, 159] on p at bounding box center [284, 108] width 323 height 202
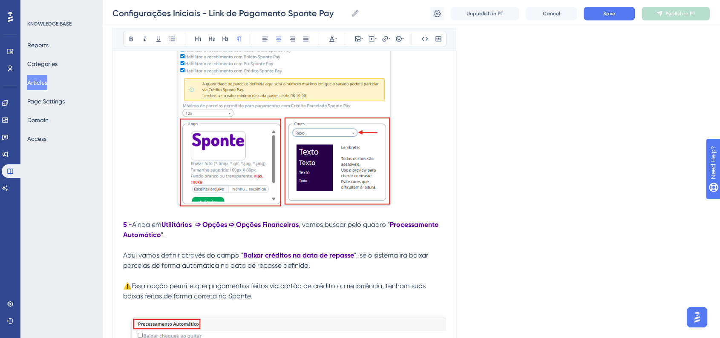
scroll to position [899, 0]
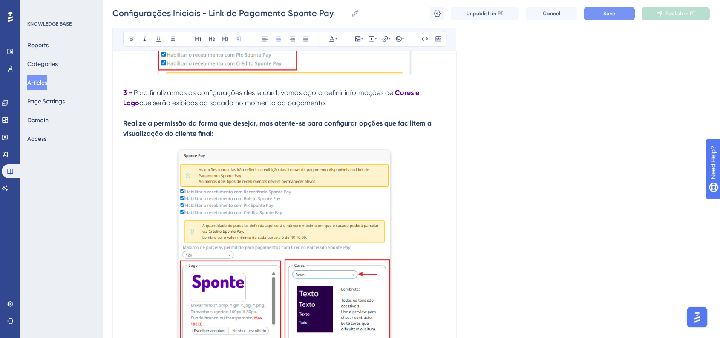
click at [611, 7] on button "Save" at bounding box center [608, 14] width 51 height 14
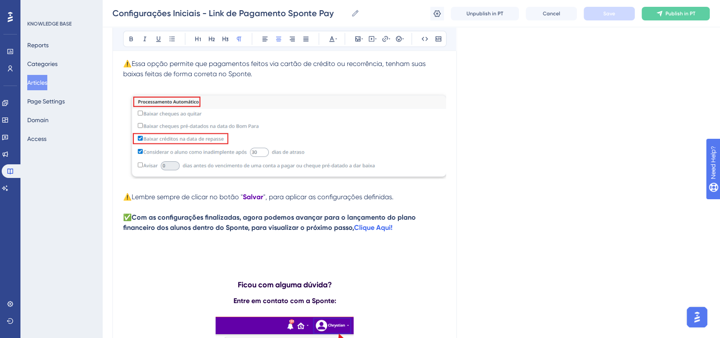
scroll to position [1278, 0]
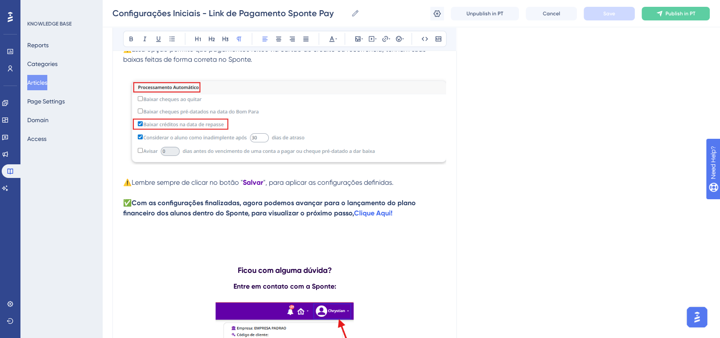
click at [277, 187] on span "", para aplicar as configurações definidas." at bounding box center [328, 182] width 130 height 8
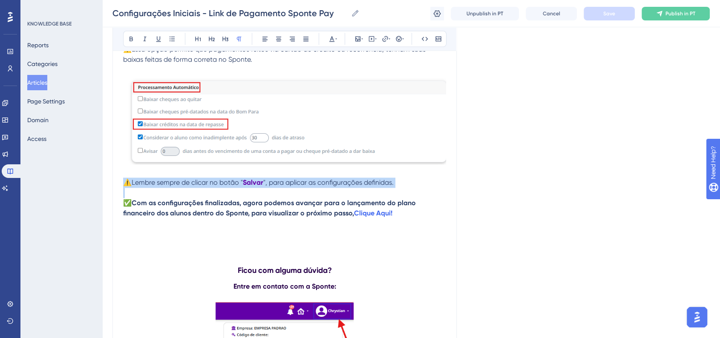
click at [277, 187] on span "", para aplicar as configurações definidas." at bounding box center [328, 182] width 130 height 8
click at [279, 42] on button at bounding box center [279, 39] width 12 height 12
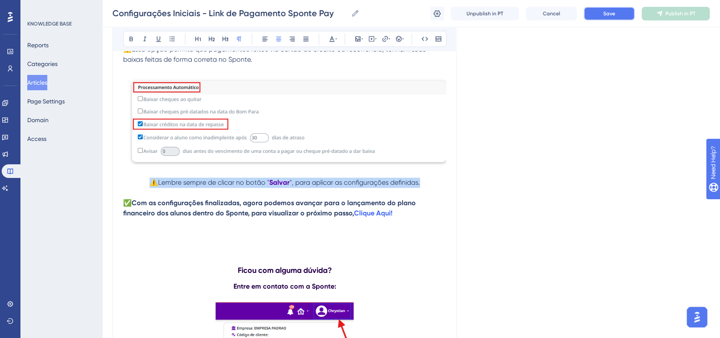
click at [609, 20] on button "Save" at bounding box center [608, 14] width 51 height 14
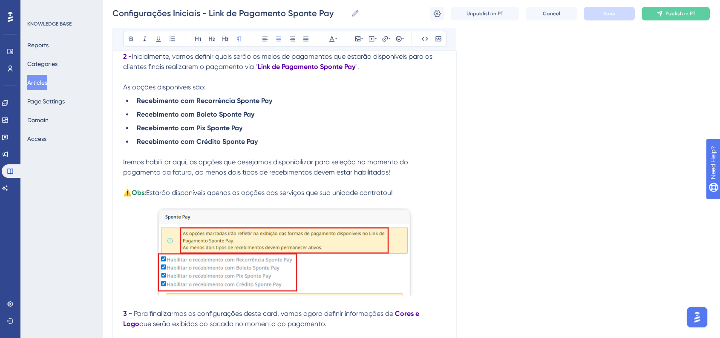
scroll to position [600, 0]
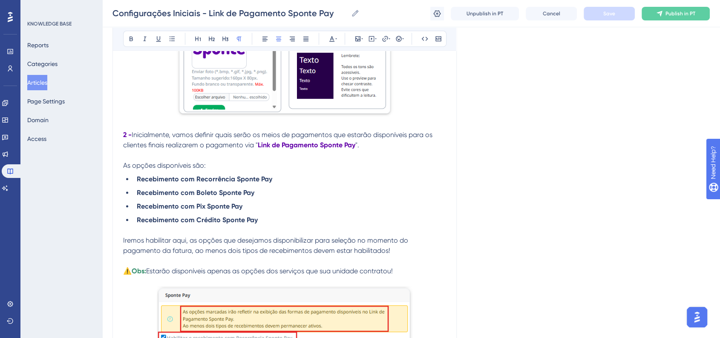
click at [507, 146] on div "Language Portuguese (Default) Configurações Iniciais - Link de Pagamento Sponte…" at bounding box center [410, 306] width 597 height 1702
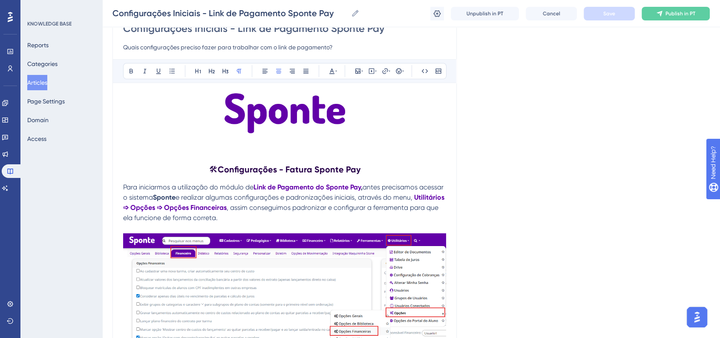
click at [308, 175] on h2 "🛠 Configurações - Fatura Sponte Pay" at bounding box center [284, 170] width 323 height 26
drag, startPoint x: 287, startPoint y: 170, endPoint x: 311, endPoint y: 171, distance: 23.4
click at [311, 171] on strong "Configurações - Fatura Sponte Pay" at bounding box center [289, 169] width 143 height 10
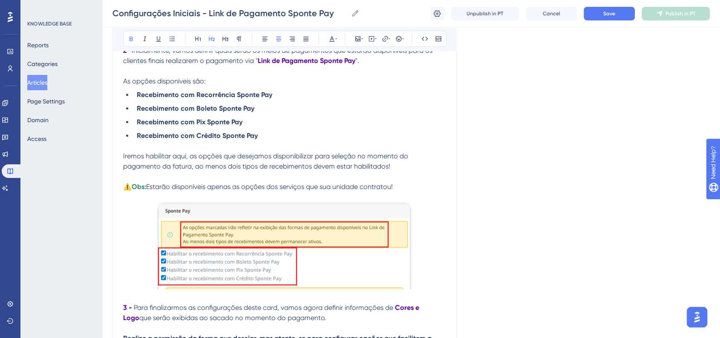
click at [217, 170] on span "Iremos habilitar aqui, as opções que desejamos disponibilizar para seleção no m…" at bounding box center [266, 161] width 287 height 18
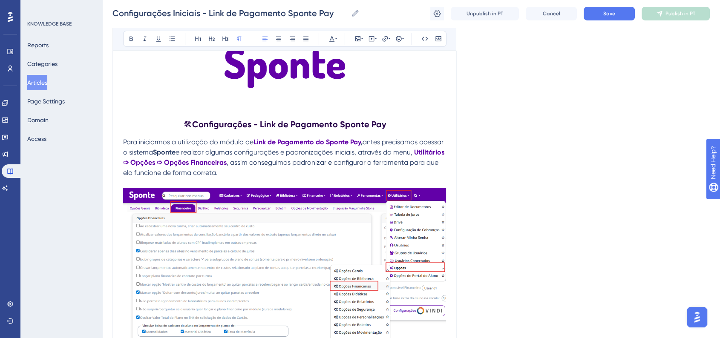
scroll to position [116, 0]
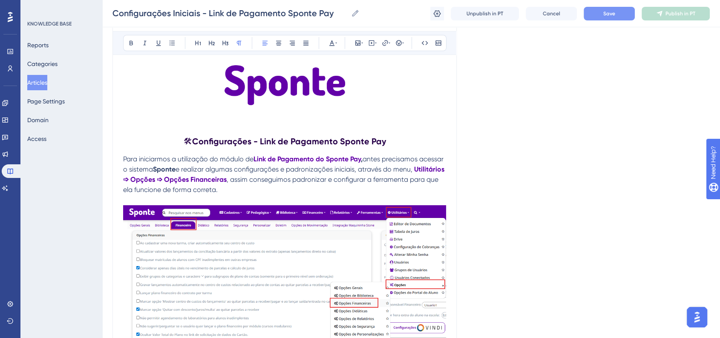
click at [626, 11] on button "Save" at bounding box center [608, 14] width 51 height 14
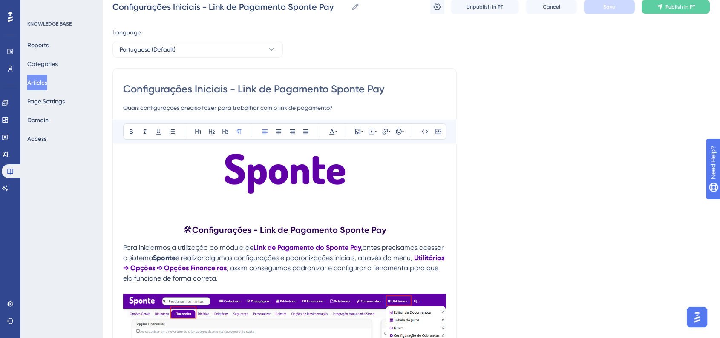
scroll to position [0, 0]
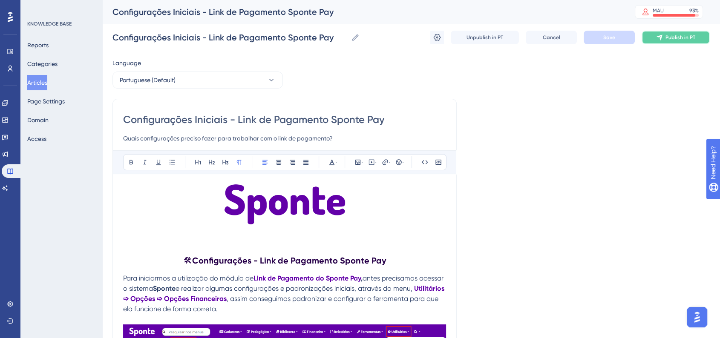
click at [662, 39] on icon at bounding box center [659, 37] width 7 height 7
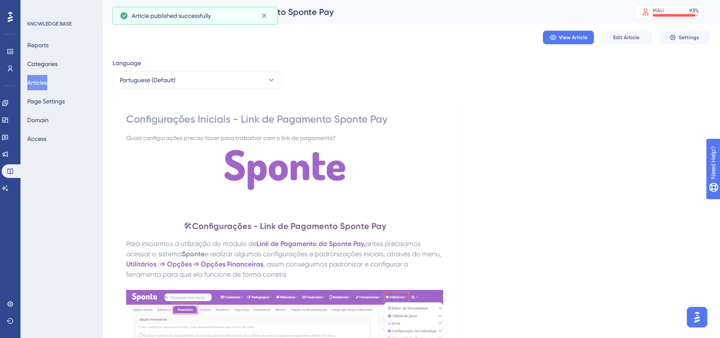
click at [47, 82] on button "Articles" at bounding box center [37, 82] width 20 height 15
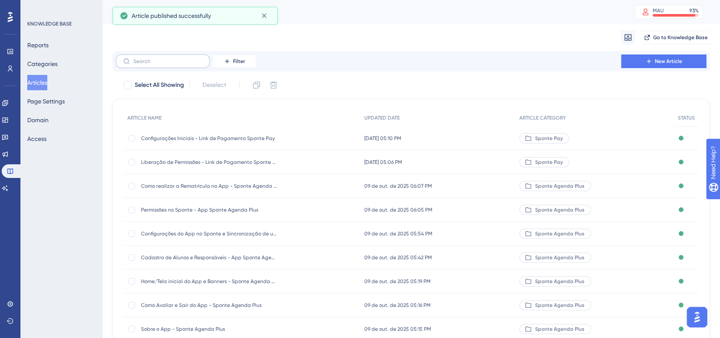
click at [171, 66] on label at bounding box center [163, 62] width 94 height 14
click at [171, 64] on input "text" at bounding box center [167, 61] width 69 height 6
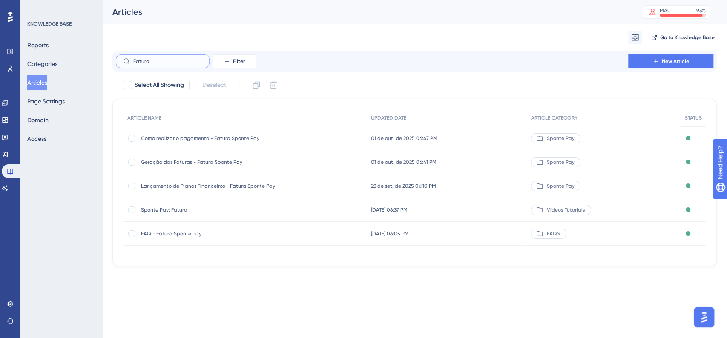
type input "Fatura"
click at [217, 184] on span "Lançamento de Planos Financeiros - Fatura Sponte Pay" at bounding box center [209, 186] width 136 height 7
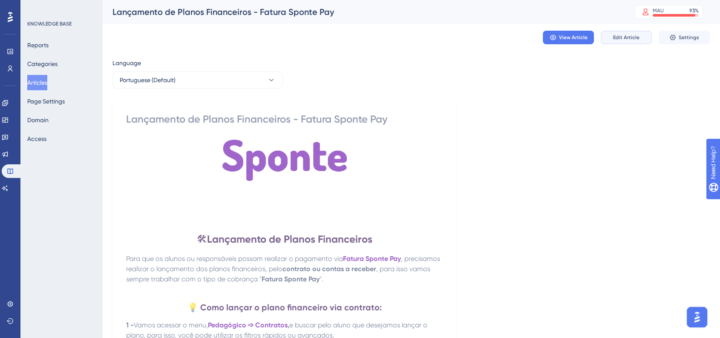
click at [620, 37] on span "Edit Article" at bounding box center [626, 37] width 26 height 7
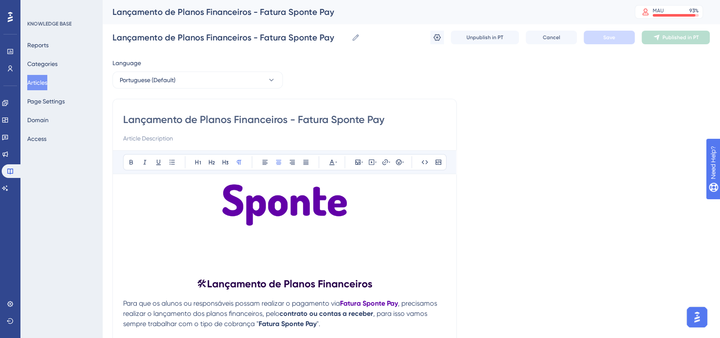
drag, startPoint x: 300, startPoint y: 121, endPoint x: 322, endPoint y: 123, distance: 22.3
click at [322, 123] on input "Lançamento de Planos Financeiros - Fatura Sponte Pay" at bounding box center [284, 120] width 323 height 14
click at [324, 123] on input "Lançamento de Planos Financeiros - Fatura Sponte Pay" at bounding box center [284, 120] width 323 height 14
drag, startPoint x: 299, startPoint y: 123, endPoint x: 327, endPoint y: 123, distance: 29.0
click at [327, 123] on input "Lançamento de Planos Financeiros - Fatura Sponte Pay" at bounding box center [284, 120] width 323 height 14
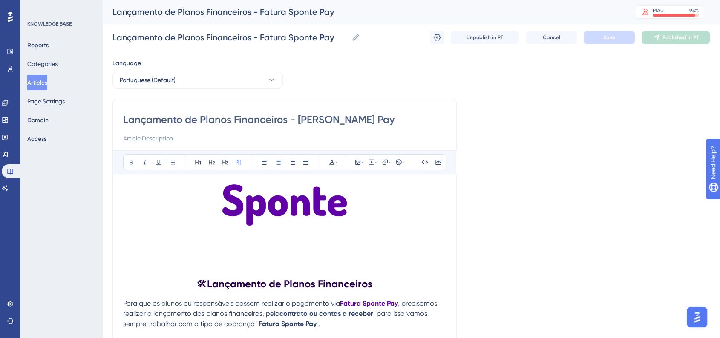
type input "Lançamento de Planos Financeiros - [PERSON_NAME] Pay"
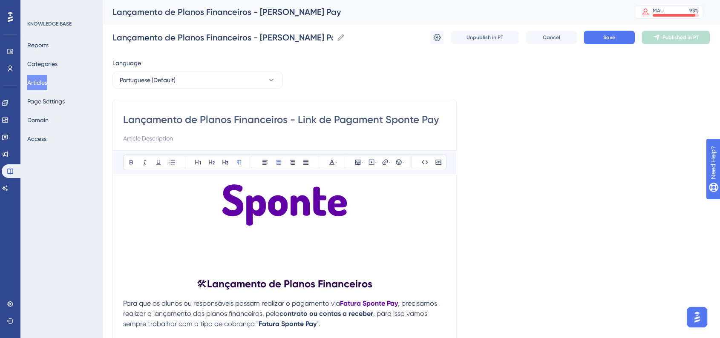
type input "Lançamento de Planos Financeiros - Link de Pagamento Sponte Pay"
click at [266, 134] on input at bounding box center [284, 138] width 323 height 10
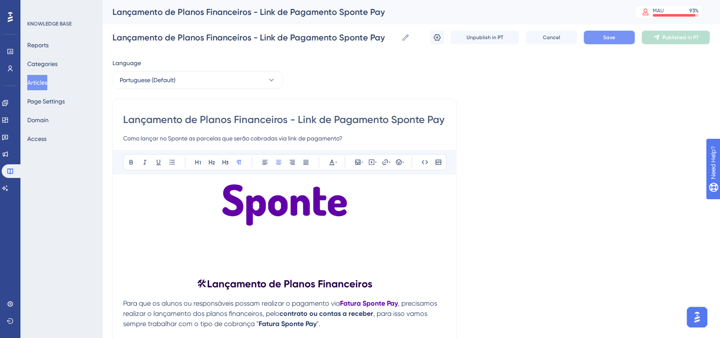
type input "Como lançar no Sponte as parcelas que serão cobradas via link de pagamento?"
click at [611, 41] on button "Save" at bounding box center [608, 38] width 51 height 14
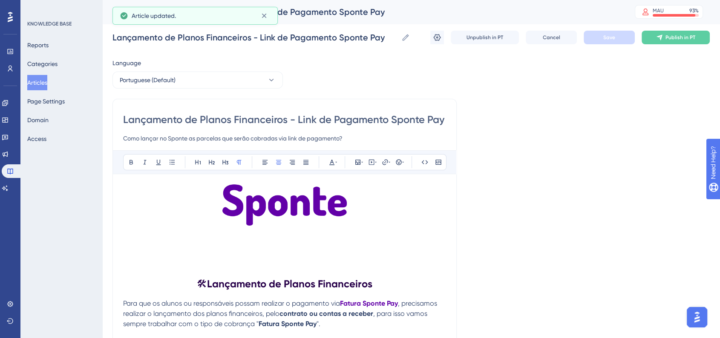
scroll to position [95, 0]
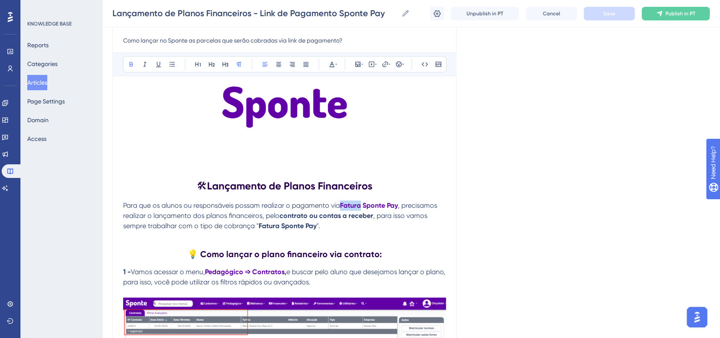
drag, startPoint x: 342, startPoint y: 208, endPoint x: 361, endPoint y: 207, distance: 18.8
click at [361, 207] on strong "Fatura Sponte Pay" at bounding box center [369, 205] width 58 height 8
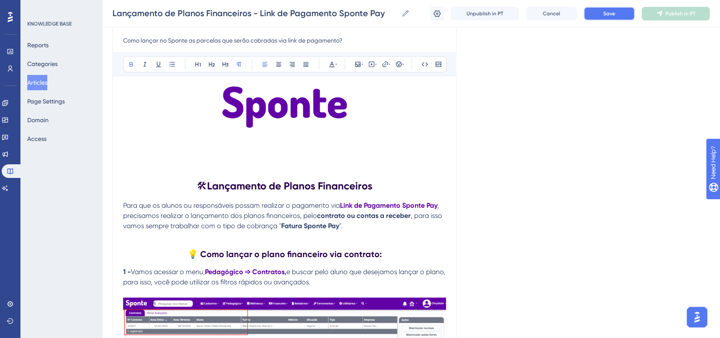
click at [615, 18] on button "Save" at bounding box center [608, 14] width 51 height 14
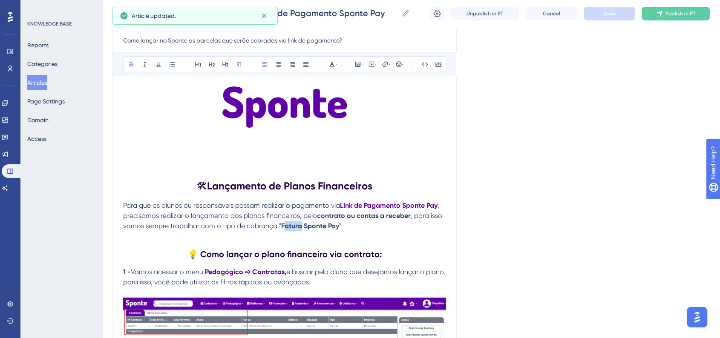
drag, startPoint x: 283, startPoint y: 230, endPoint x: 300, endPoint y: 229, distance: 17.0
click at [300, 229] on strong "Fatura Sponte Pay" at bounding box center [310, 226] width 58 height 8
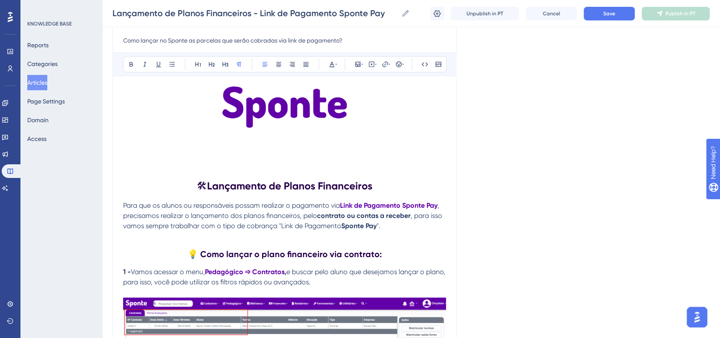
click at [124, 60] on div "Bold Italic Underline Bullet Point Heading 1 Heading 2 Heading 3 Normal Align L…" at bounding box center [284, 64] width 323 height 16
click at [126, 66] on button at bounding box center [131, 64] width 12 height 12
click at [600, 16] on button "Save" at bounding box center [608, 14] width 51 height 14
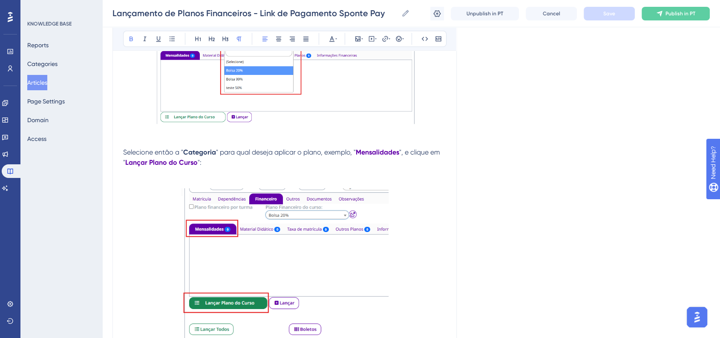
scroll to position [946, 0]
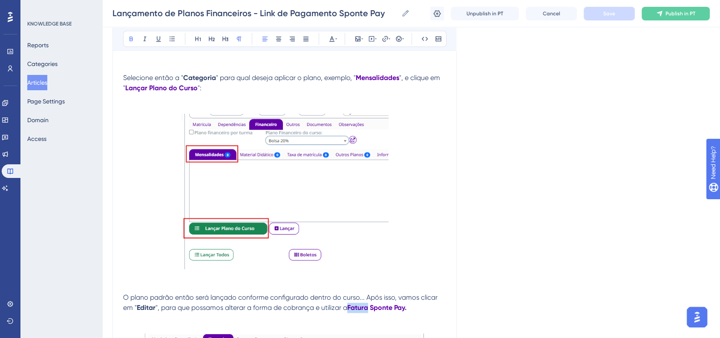
drag, startPoint x: 349, startPoint y: 313, endPoint x: 368, endPoint y: 313, distance: 19.2
click at [368, 312] on strong "Fatura Sponte Pay" at bounding box center [375, 308] width 57 height 8
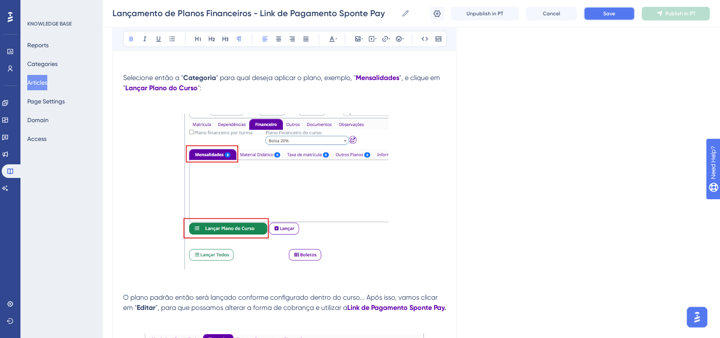
click at [601, 17] on button "Save" at bounding box center [608, 14] width 51 height 14
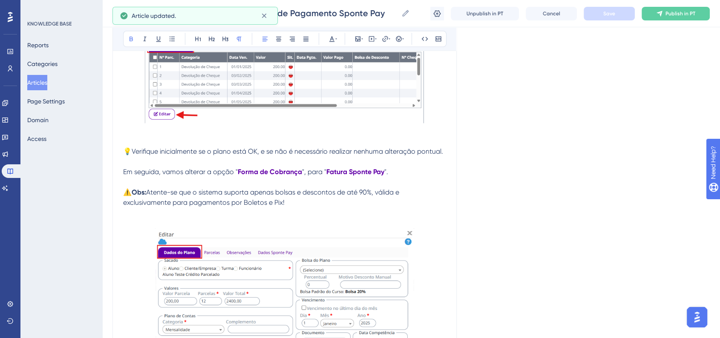
scroll to position [1278, 0]
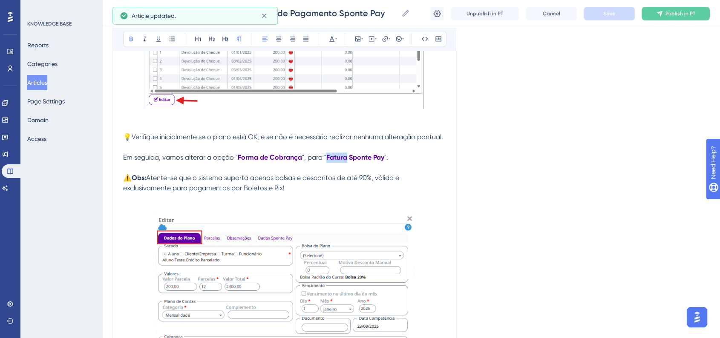
drag, startPoint x: 326, startPoint y: 173, endPoint x: 345, endPoint y: 173, distance: 18.7
click at [345, 161] on strong "Fatura Sponte Pay" at bounding box center [355, 157] width 58 height 8
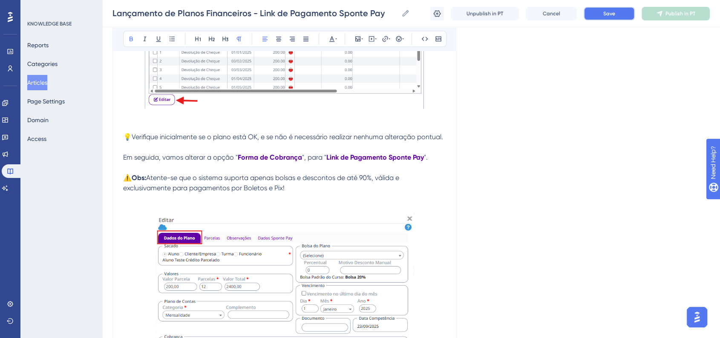
click at [605, 16] on span "Save" at bounding box center [609, 13] width 12 height 7
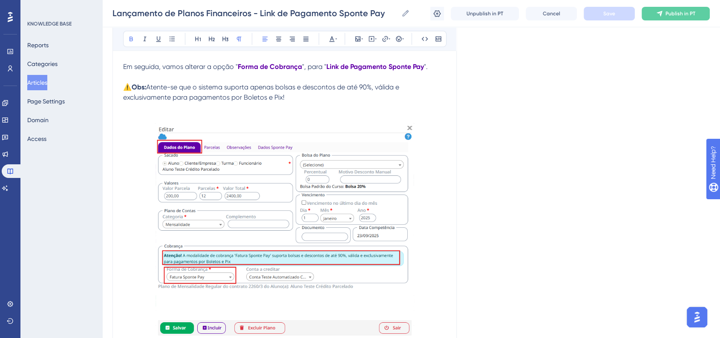
scroll to position [1325, 0]
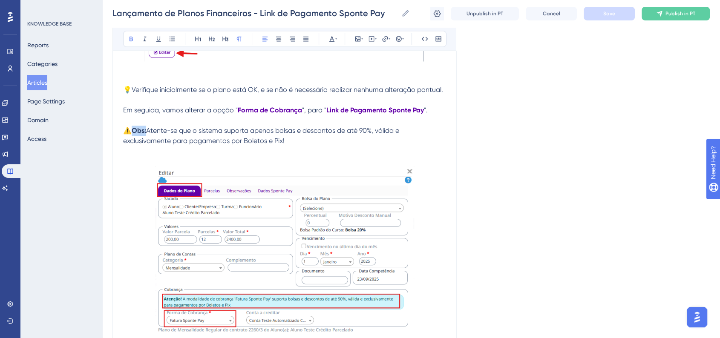
drag, startPoint x: 134, startPoint y: 145, endPoint x: 146, endPoint y: 145, distance: 12.8
click at [146, 145] on p "⚠️ Obs: Atente-se que o sistema suporta apenas bolsas e descontos de até 90%, v…" at bounding box center [284, 136] width 323 height 20
click at [339, 36] on div "Bold Italic Underline Bullet Point Heading 1 Heading 2 Heading 3 Normal Align L…" at bounding box center [284, 39] width 323 height 16
click at [333, 38] on icon at bounding box center [331, 38] width 7 height 7
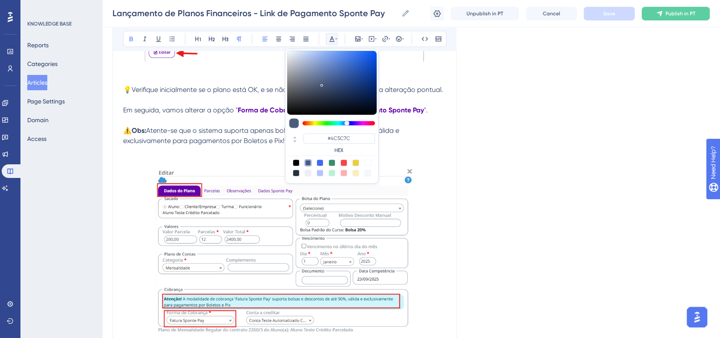
click at [346, 161] on div at bounding box center [343, 162] width 7 height 7
type input "#F84343"
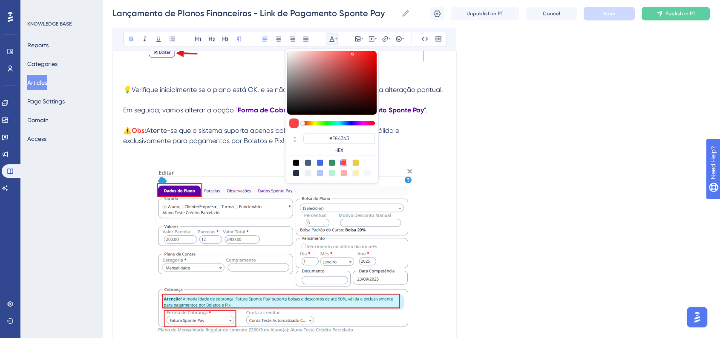
drag, startPoint x: 524, startPoint y: 154, endPoint x: 681, endPoint y: 38, distance: 195.5
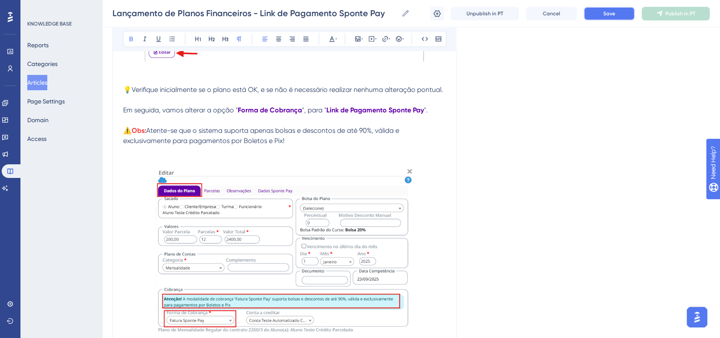
click at [616, 16] on button "Save" at bounding box center [608, 14] width 51 height 14
click at [248, 231] on img at bounding box center [284, 273] width 258 height 213
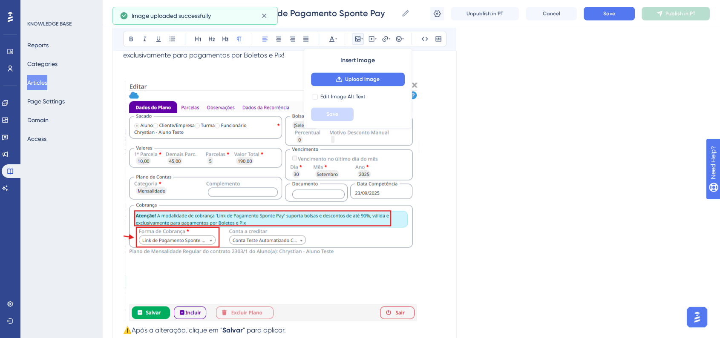
scroll to position [1467, 0]
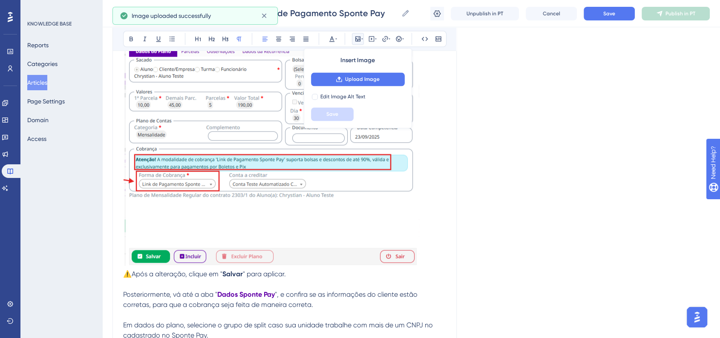
click at [262, 174] on img at bounding box center [271, 145] width 296 height 241
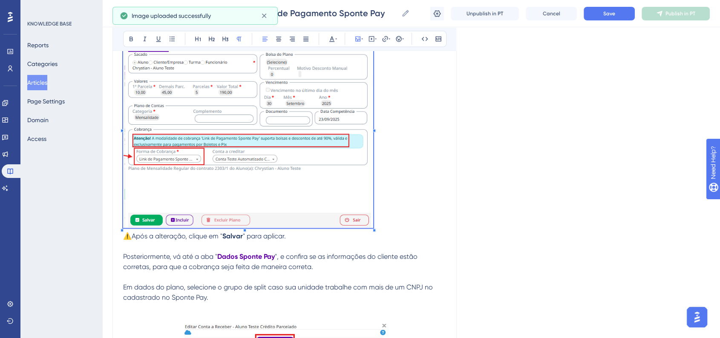
click at [374, 218] on p at bounding box center [284, 128] width 323 height 206
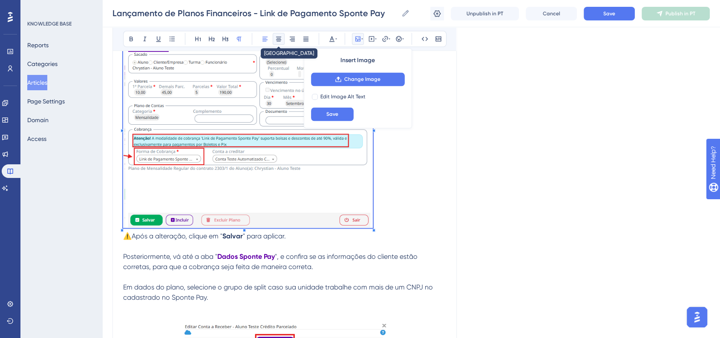
click at [279, 40] on icon at bounding box center [278, 38] width 7 height 7
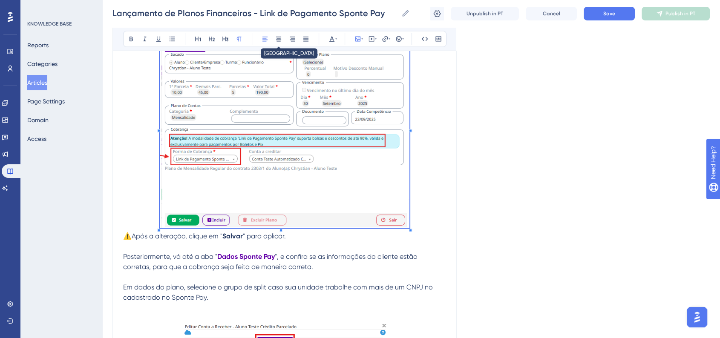
click at [431, 227] on p at bounding box center [284, 128] width 323 height 206
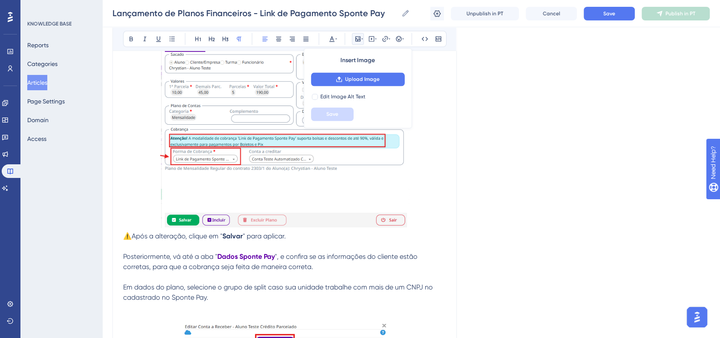
click at [431, 227] on p at bounding box center [284, 128] width 323 height 206
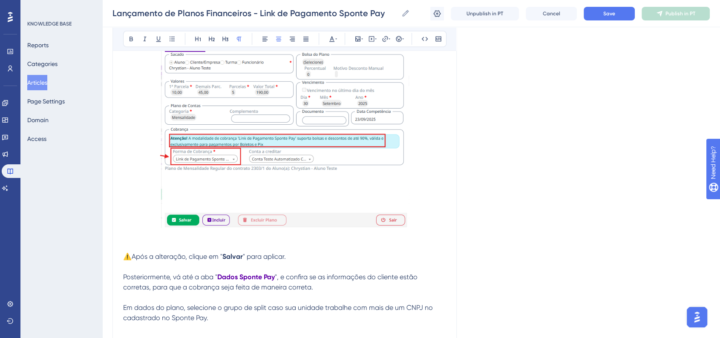
click at [247, 260] on span "" para aplicar." at bounding box center [264, 256] width 43 height 8
click at [256, 260] on span "" para aplicar." at bounding box center [264, 256] width 43 height 8
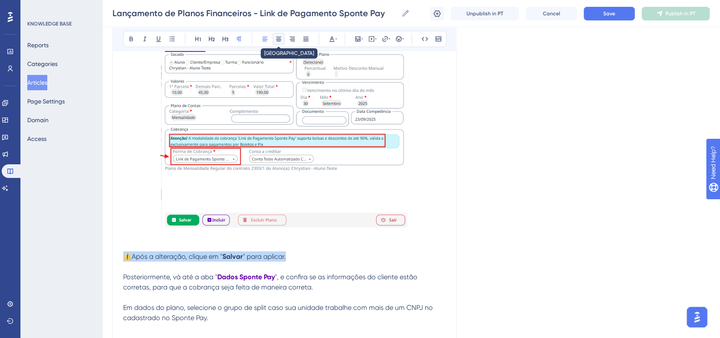
click at [276, 42] on button at bounding box center [279, 39] width 12 height 12
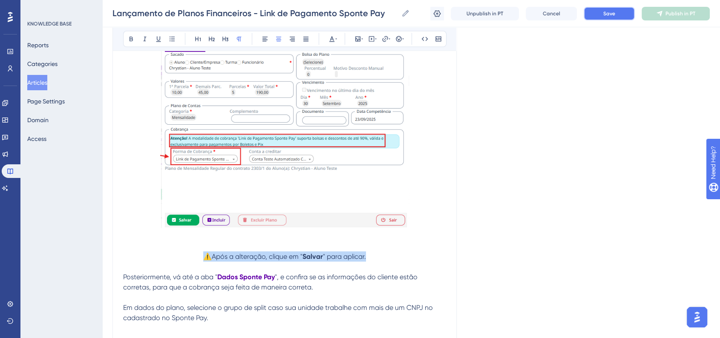
click at [605, 11] on span "Save" at bounding box center [609, 13] width 12 height 7
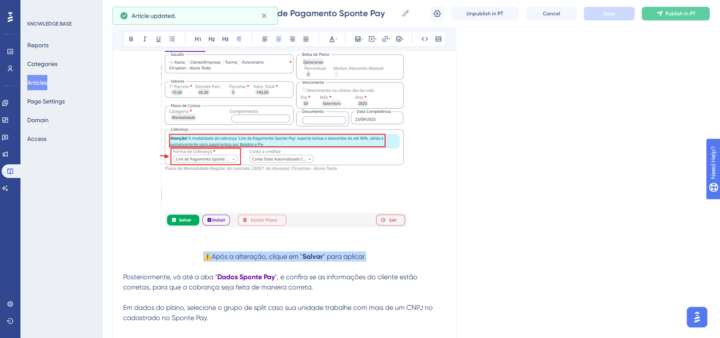
click at [429, 251] on p at bounding box center [284, 246] width 323 height 10
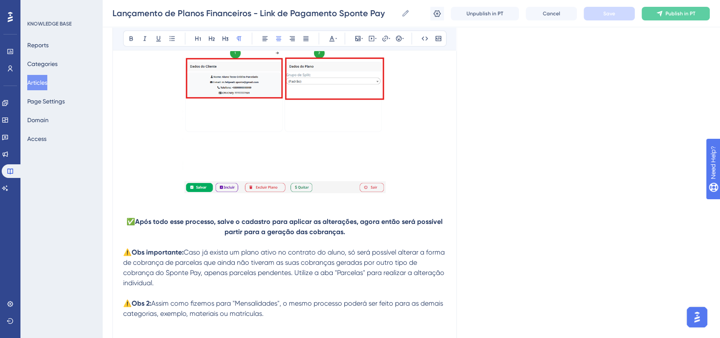
scroll to position [1845, 0]
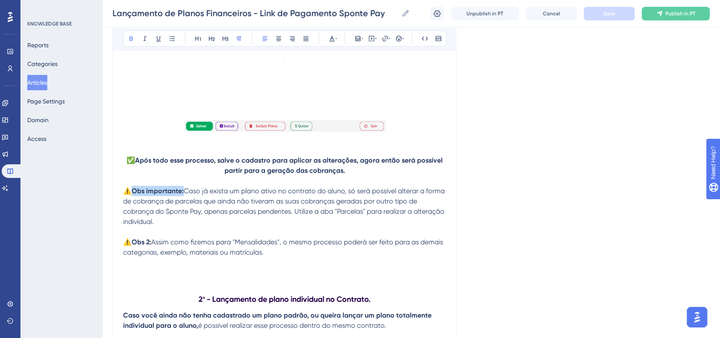
drag, startPoint x: 148, startPoint y: 205, endPoint x: 184, endPoint y: 205, distance: 35.8
click at [184, 205] on p "⚠️ Obs importante: Caso já exista um plano ativo no contrato do aluno, só será …" at bounding box center [284, 206] width 323 height 41
click at [333, 38] on icon at bounding box center [331, 38] width 7 height 7
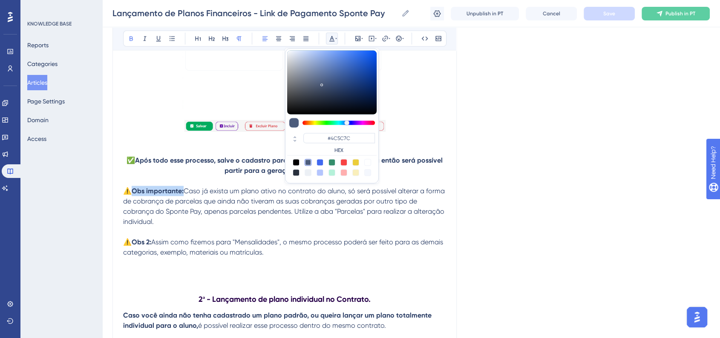
click at [347, 161] on div at bounding box center [343, 162] width 7 height 7
type input "#F84343"
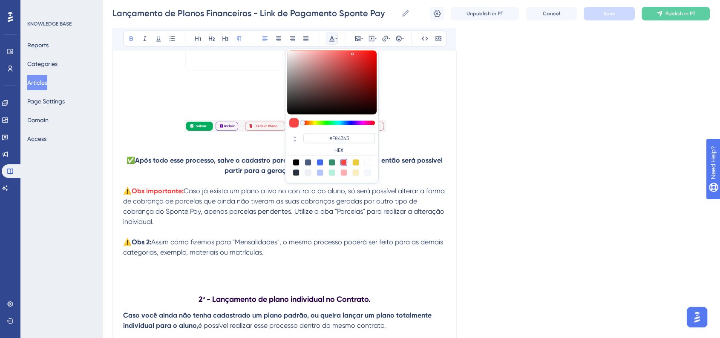
click at [533, 132] on div "Language Portuguese (Default) Lançamento de Planos Financeiros - Link de Pagame…" at bounding box center [410, 140] width 597 height 3862
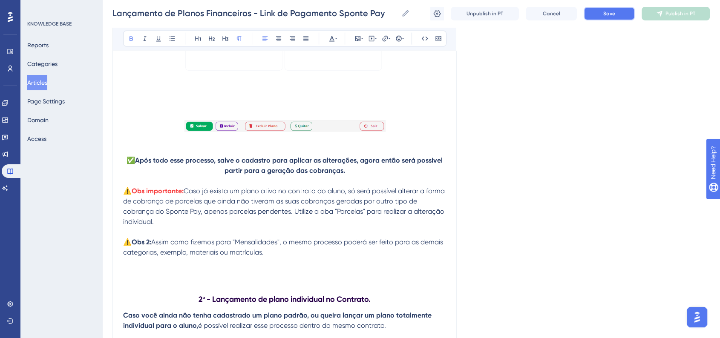
click at [608, 20] on button "Save" at bounding box center [608, 14] width 51 height 14
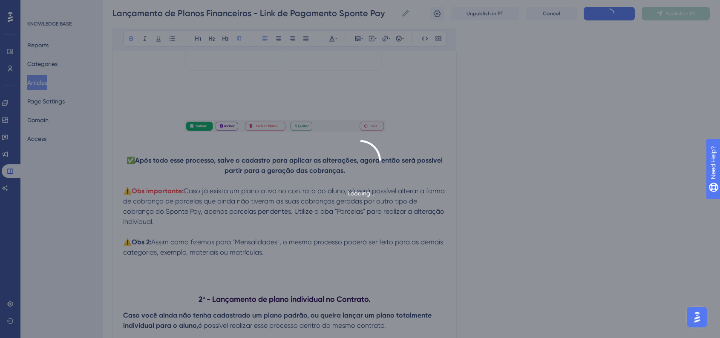
click at [549, 125] on div "Language Portuguese (Default) Lançamento de Planos Financeiros - Link de Pagame…" at bounding box center [410, 140] width 597 height 3862
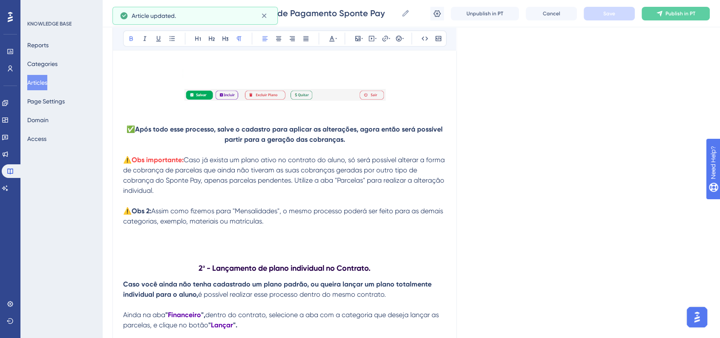
scroll to position [1892, 0]
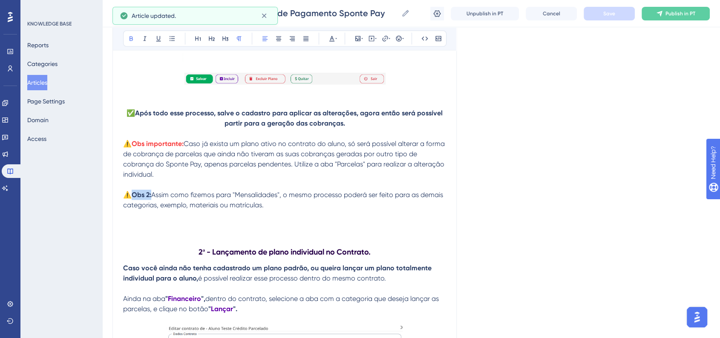
drag, startPoint x: 134, startPoint y: 212, endPoint x: 153, endPoint y: 211, distance: 19.6
click at [153, 210] on p "⚠️ Obs 2: Assim como fizemos para "Mensalidades", o mesmo processo poderá ser f…" at bounding box center [284, 200] width 323 height 20
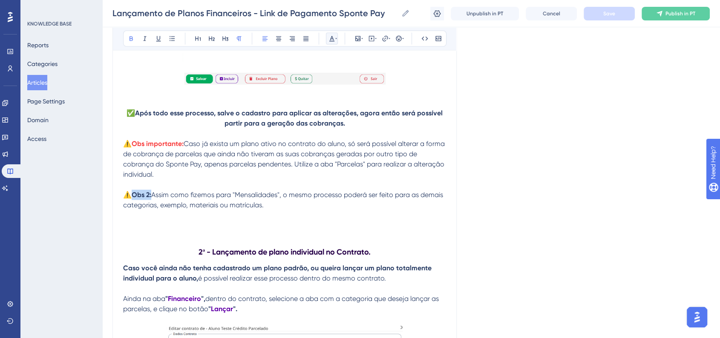
click at [336, 44] on button at bounding box center [332, 39] width 12 height 12
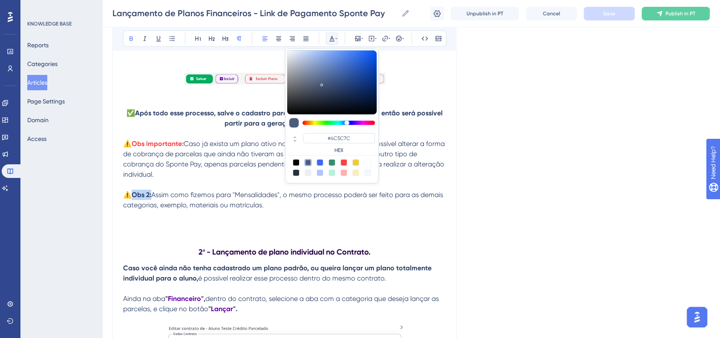
click at [343, 161] on div at bounding box center [343, 162] width 7 height 7
type input "#F84343"
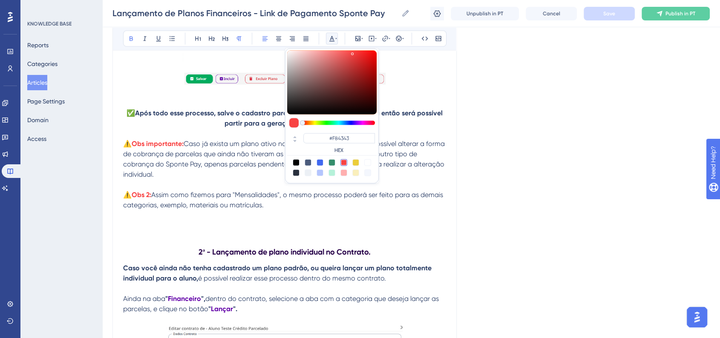
click at [544, 139] on div "Language Portuguese (Default) Lançamento de Planos Financeiros - Link de Pagame…" at bounding box center [410, 93] width 597 height 3862
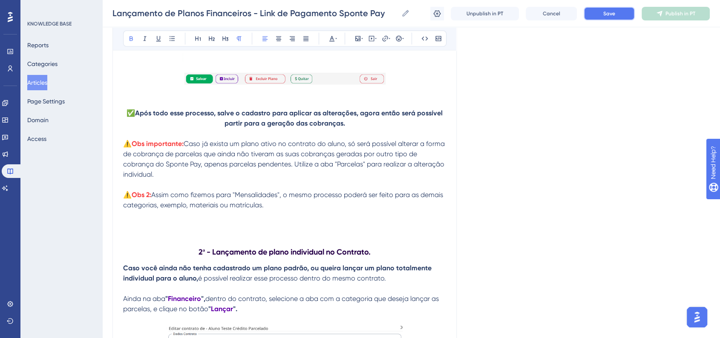
click at [627, 18] on button "Save" at bounding box center [608, 14] width 51 height 14
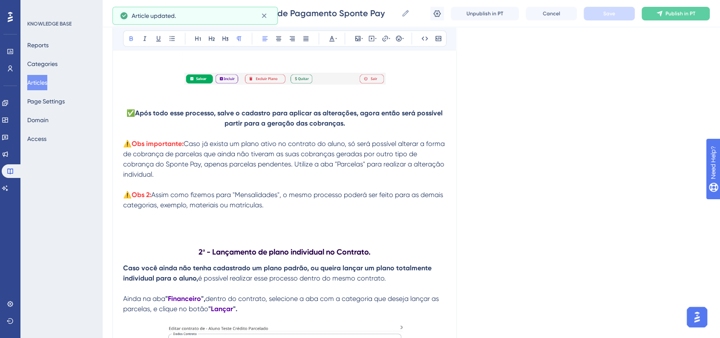
click at [547, 154] on div "Language Portuguese (Default) Lançamento de Planos Financeiros - Link de Pagame…" at bounding box center [410, 93] width 597 height 3862
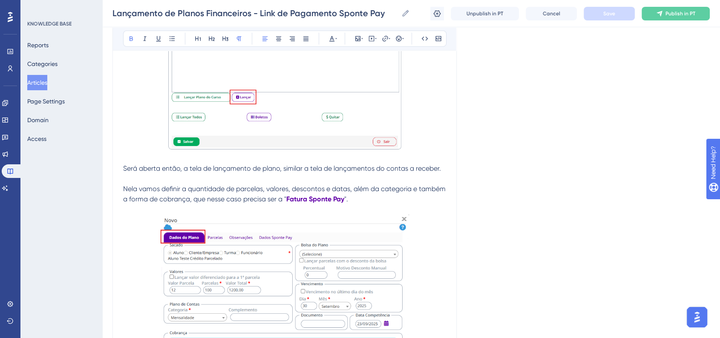
scroll to position [2366, 0]
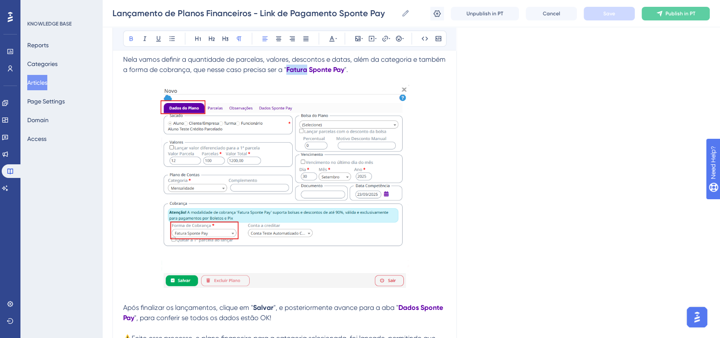
drag, startPoint x: 314, startPoint y: 86, endPoint x: 334, endPoint y: 86, distance: 20.0
click at [334, 74] on strong "Fatura Sponte Pay" at bounding box center [315, 70] width 58 height 8
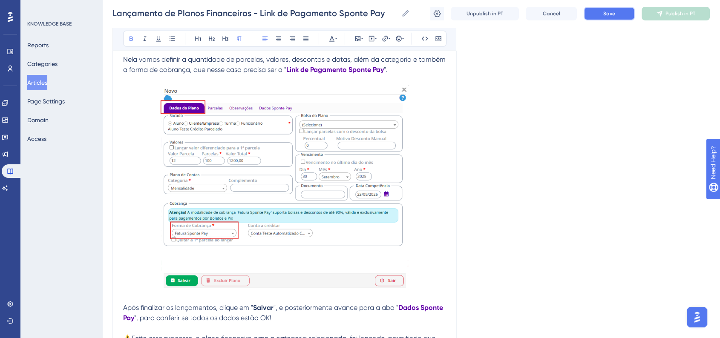
click at [623, 15] on button "Save" at bounding box center [608, 14] width 51 height 14
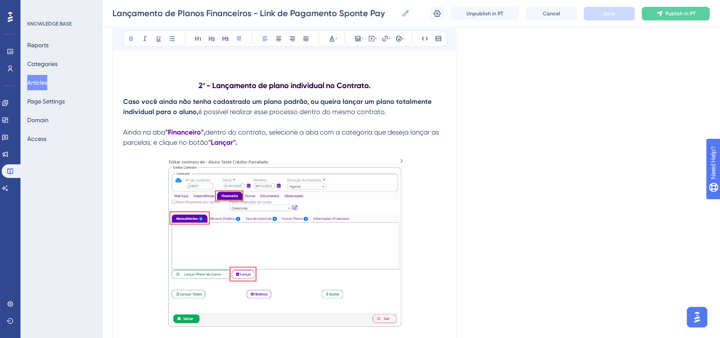
scroll to position [2082, 0]
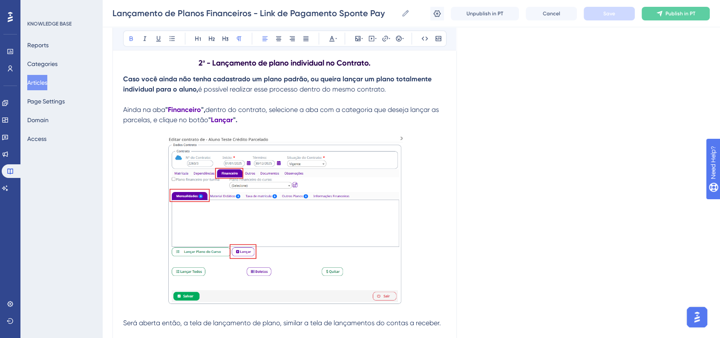
click at [281, 68] on strong "2ª - Lançamento de plano individual no Contrato." at bounding box center [284, 62] width 172 height 9
click at [432, 164] on p at bounding box center [284, 221] width 323 height 172
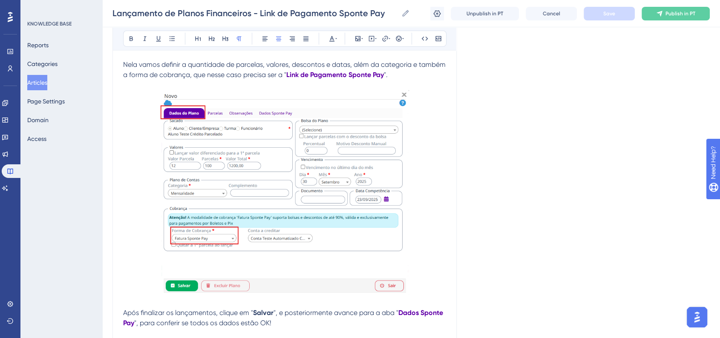
scroll to position [2366, 0]
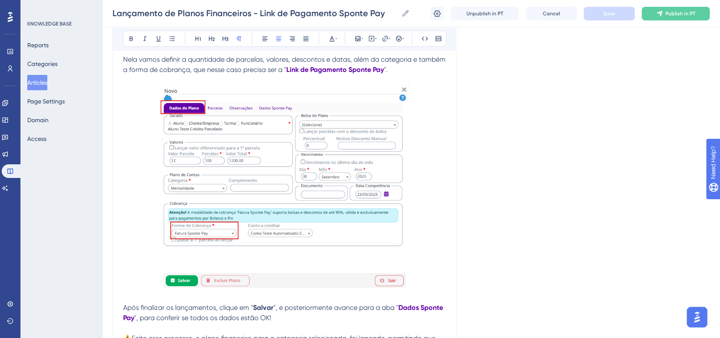
click at [281, 204] on img at bounding box center [284, 187] width 248 height 204
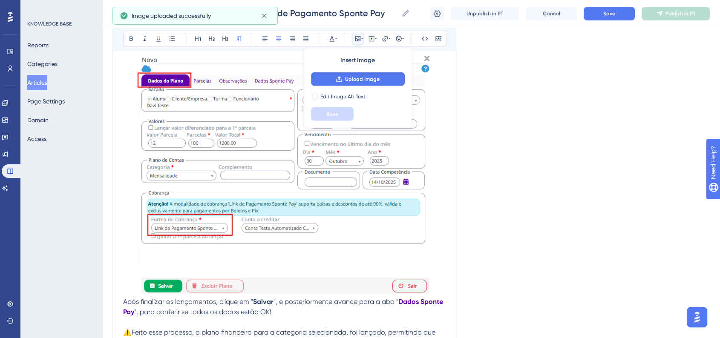
scroll to position [2413, 0]
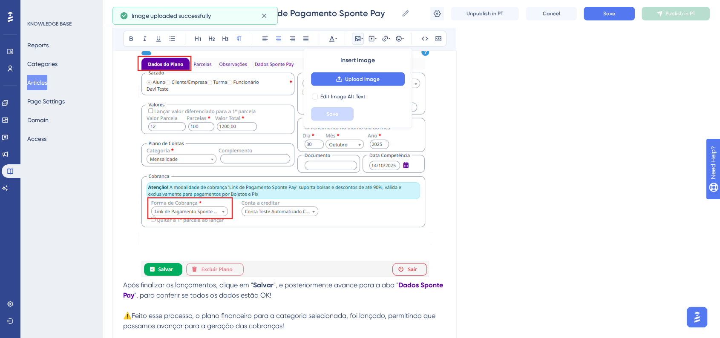
click at [291, 189] on img at bounding box center [284, 157] width 295 height 239
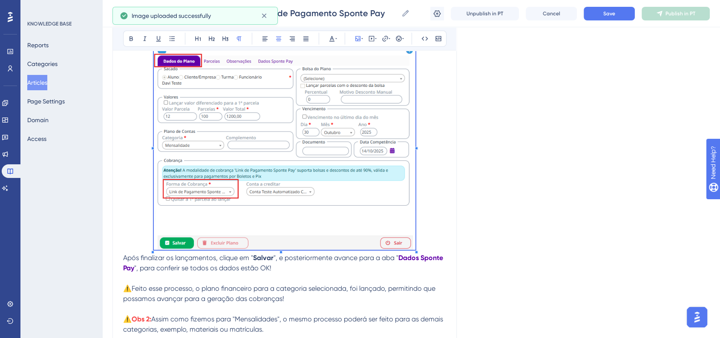
click at [399, 247] on span at bounding box center [284, 145] width 261 height 215
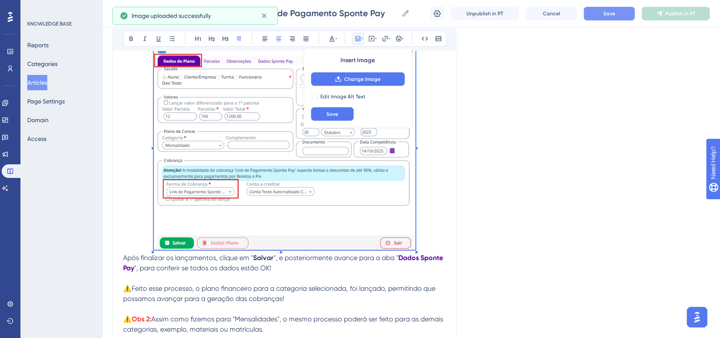
click at [604, 20] on button "Save" at bounding box center [608, 14] width 51 height 14
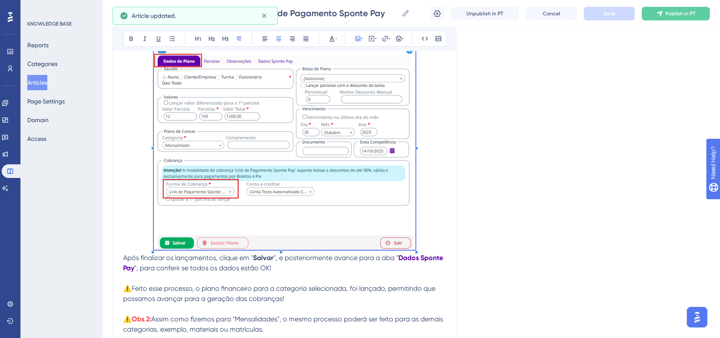
click at [440, 251] on p at bounding box center [284, 145] width 323 height 215
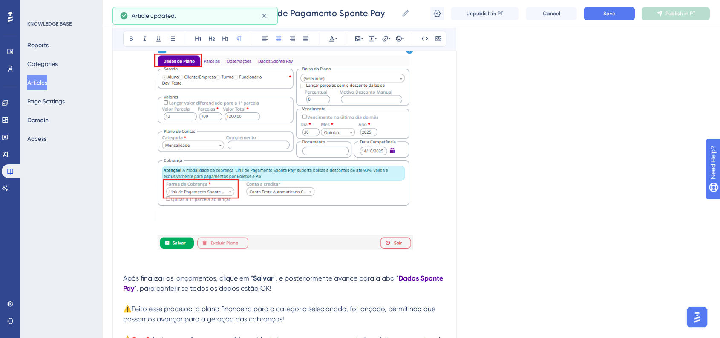
click at [186, 282] on span "Após finalizar os lançamentos, clique em "" at bounding box center [188, 278] width 130 height 8
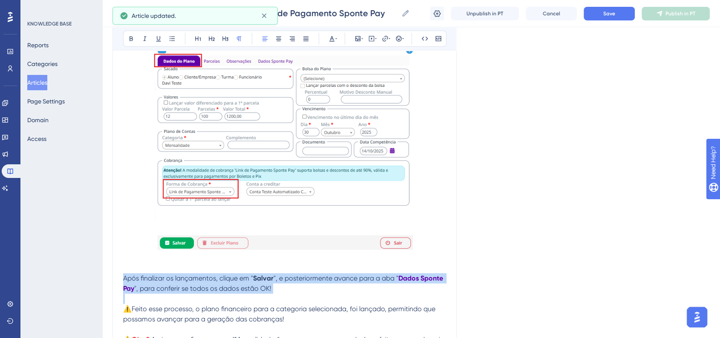
click at [186, 282] on span "Após finalizar os lançamentos, clique em "" at bounding box center [188, 278] width 130 height 8
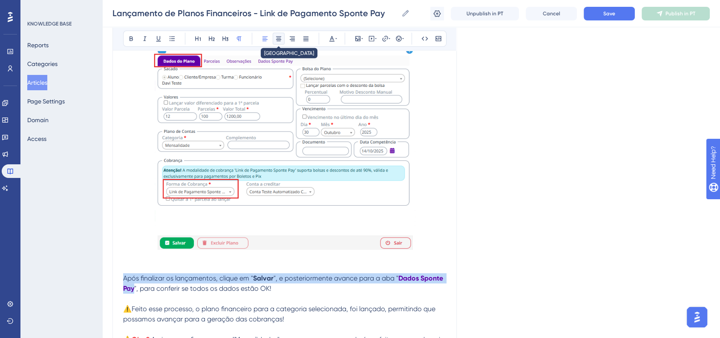
click at [282, 38] on button at bounding box center [279, 39] width 12 height 12
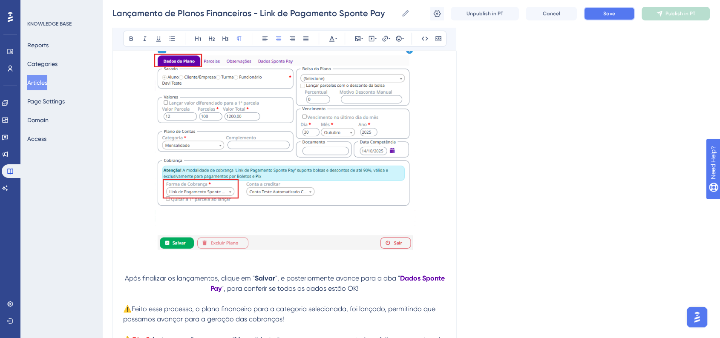
click at [597, 13] on button "Save" at bounding box center [608, 14] width 51 height 14
click at [87, 180] on div "KNOWLEDGE BASE Reports Categories Articles Page Settings Domain Access" at bounding box center [61, 169] width 82 height 338
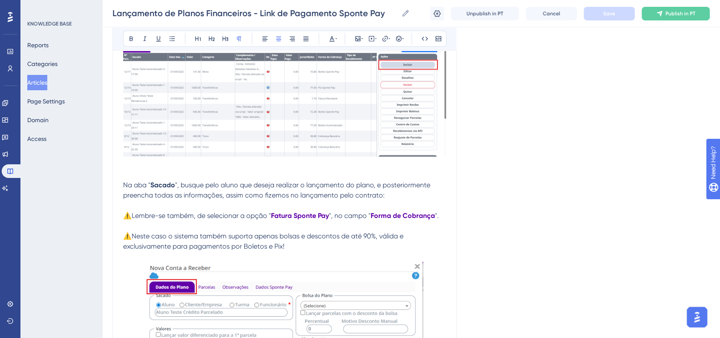
scroll to position [2839, 0]
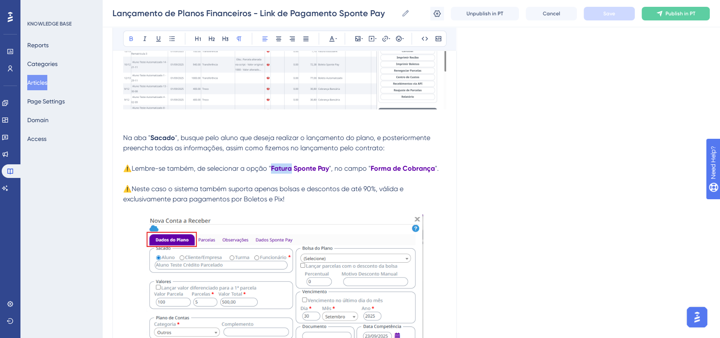
drag, startPoint x: 271, startPoint y: 187, endPoint x: 291, endPoint y: 186, distance: 20.5
click at [291, 174] on p "⚠️Lembre-se também, de selecionar a opção " Fatura Sponte Pay ", no campo " For…" at bounding box center [284, 169] width 323 height 10
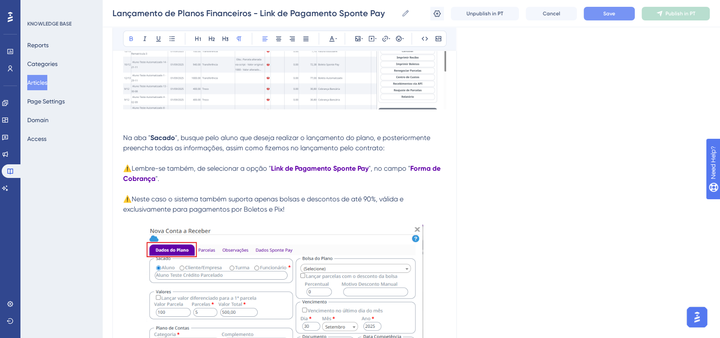
click at [596, 14] on button "Save" at bounding box center [608, 14] width 51 height 14
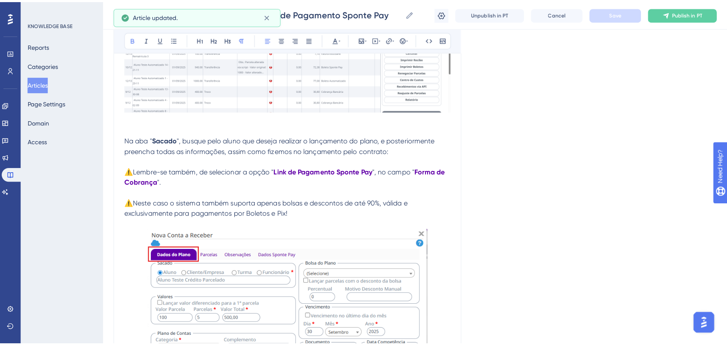
scroll to position [2933, 0]
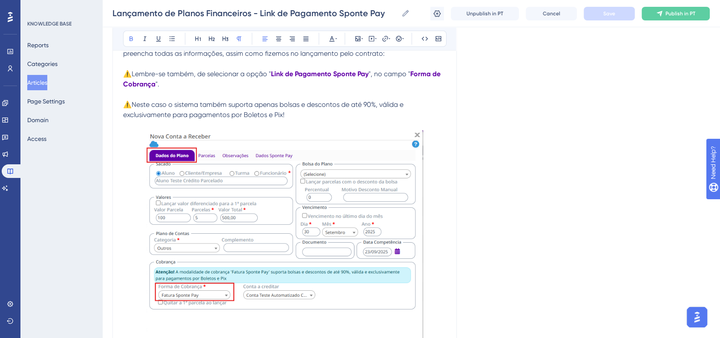
click at [285, 192] on img at bounding box center [284, 244] width 276 height 229
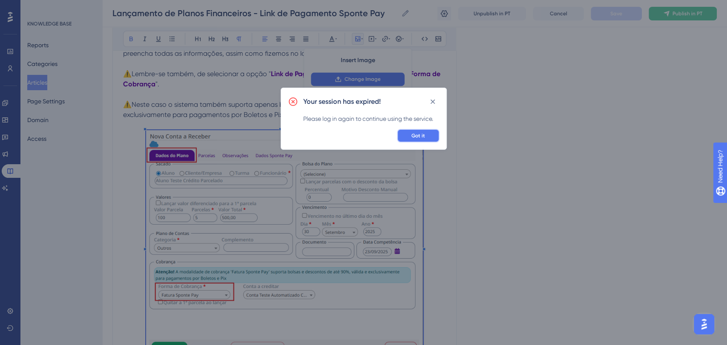
click at [423, 140] on button "Got it" at bounding box center [418, 136] width 43 height 14
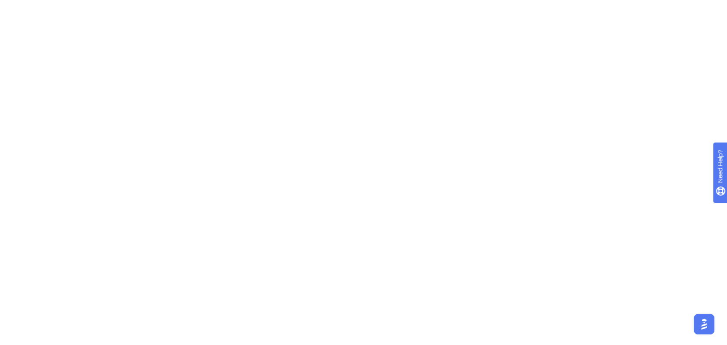
scroll to position [0, 0]
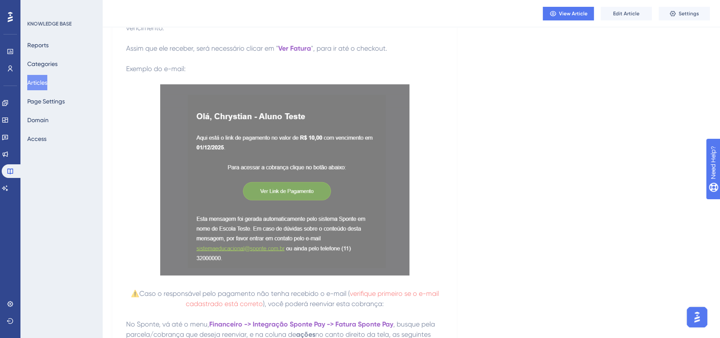
scroll to position [236, 0]
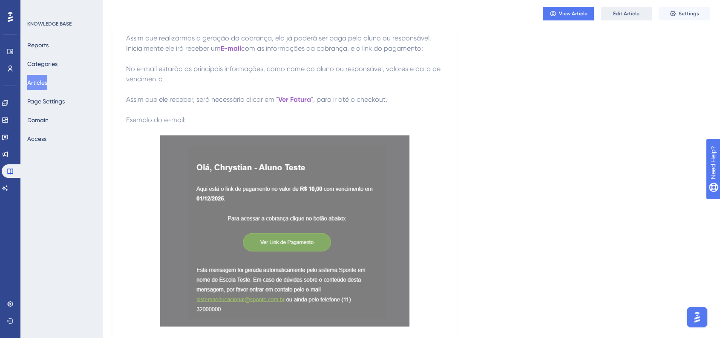
click at [623, 8] on button "Edit Article" at bounding box center [625, 14] width 51 height 14
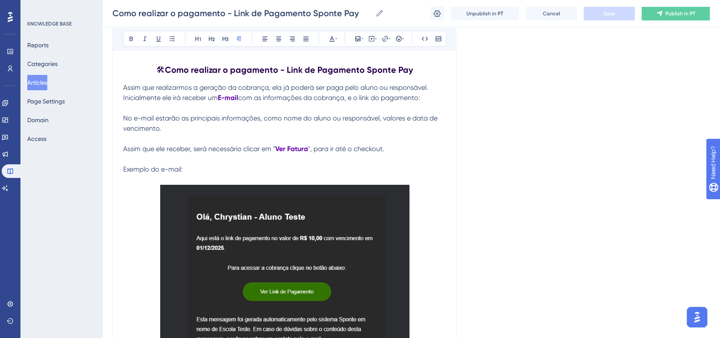
scroll to position [221, 0]
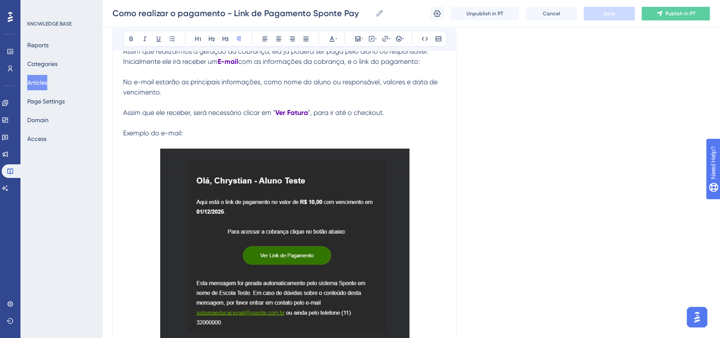
click at [330, 236] on img at bounding box center [284, 244] width 249 height 191
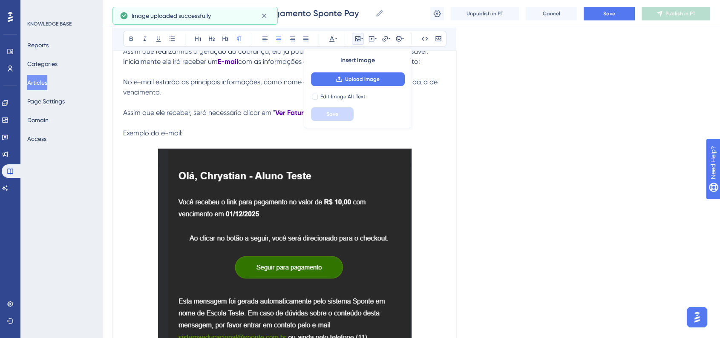
scroll to position [316, 0]
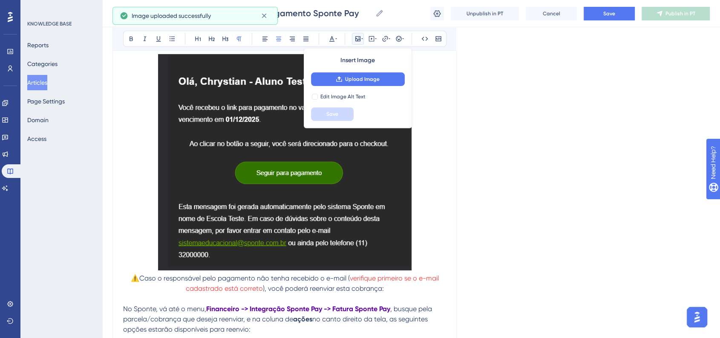
click at [368, 177] on img at bounding box center [284, 162] width 253 height 216
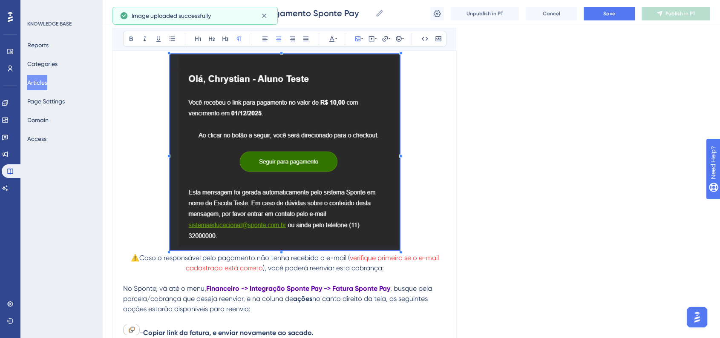
click at [387, 216] on span at bounding box center [285, 153] width 230 height 199
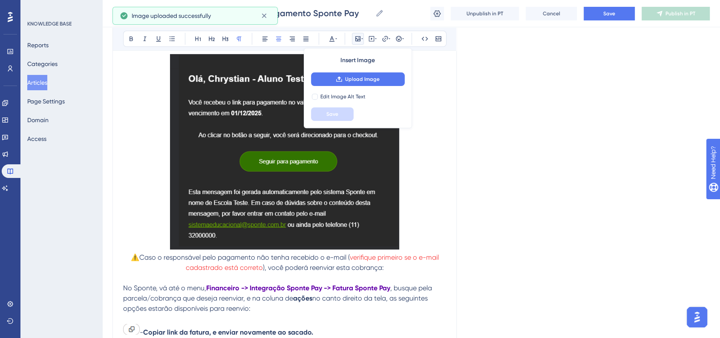
click at [429, 226] on p at bounding box center [284, 153] width 323 height 198
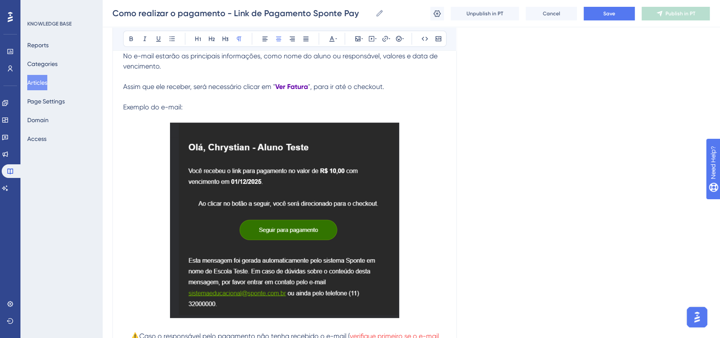
scroll to position [174, 0]
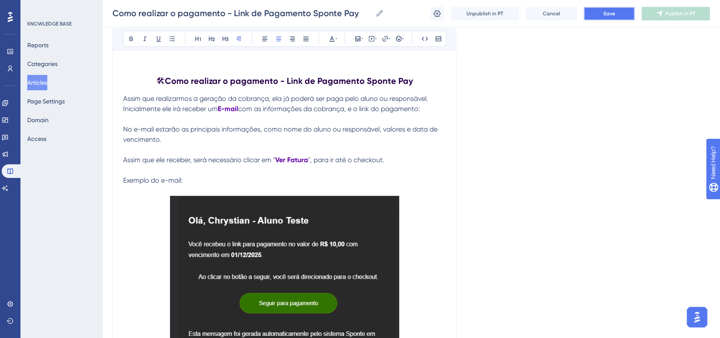
click at [603, 9] on button "Save" at bounding box center [608, 14] width 51 height 14
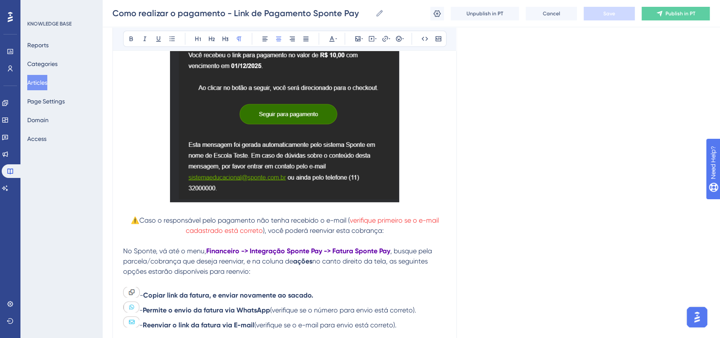
scroll to position [457, 0]
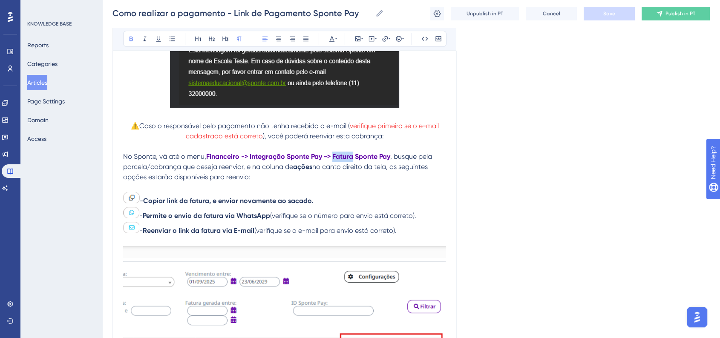
drag, startPoint x: 335, startPoint y: 158, endPoint x: 353, endPoint y: 157, distance: 17.9
click at [353, 157] on strong "Financeiro -> Integração Sponte Pay -> Fatura Sponte Pay" at bounding box center [298, 156] width 184 height 8
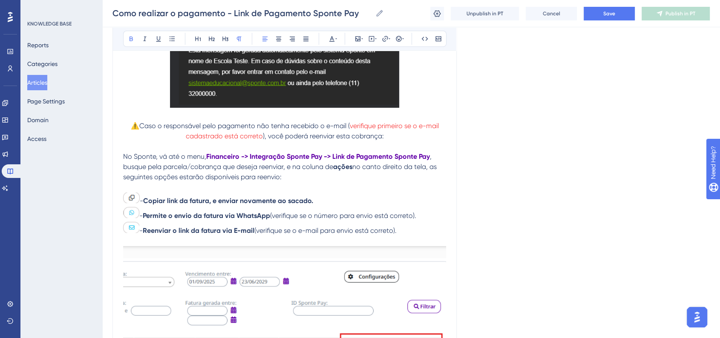
click at [596, 22] on div "Como realizar o pagamento - Link de Pagamento Sponte Pay Como realizar o pagame…" at bounding box center [410, 13] width 617 height 27
click at [597, 17] on button "Save" at bounding box center [608, 14] width 51 height 14
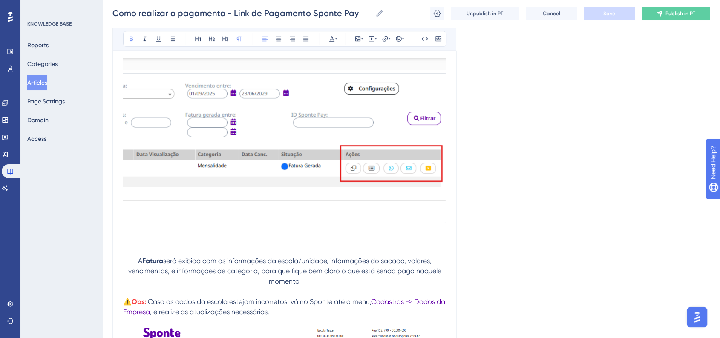
scroll to position [647, 0]
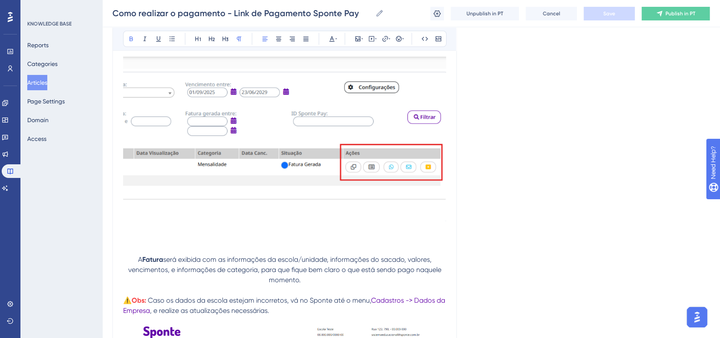
click at [315, 155] on img at bounding box center [284, 139] width 323 height 164
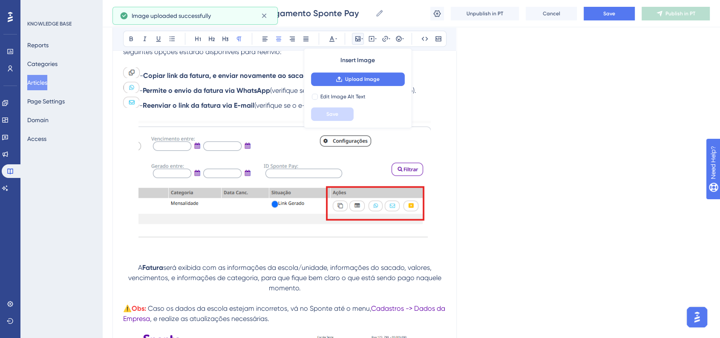
scroll to position [505, 0]
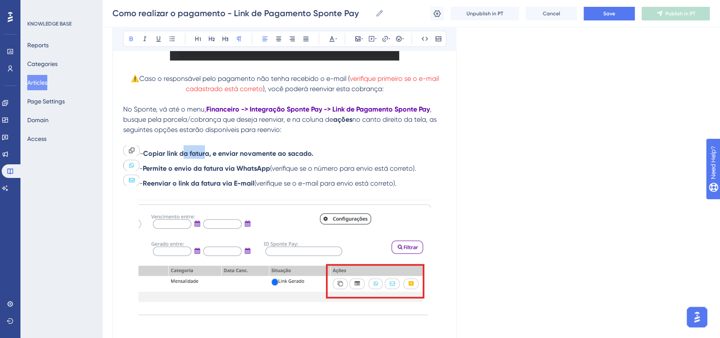
drag, startPoint x: 187, startPoint y: 155, endPoint x: 198, endPoint y: 157, distance: 10.3
click at [208, 156] on strong "Copiar link da fatura, e enviar novamente ao sacado." at bounding box center [228, 153] width 170 height 8
click at [198, 157] on strong "Copiar link da fatura, e enviar novamente ao sacado." at bounding box center [228, 153] width 170 height 8
drag, startPoint x: 192, startPoint y: 156, endPoint x: 210, endPoint y: 156, distance: 17.9
click at [210, 156] on strong "Copiar link da fatura, e enviar novamente ao sacado." at bounding box center [228, 153] width 170 height 8
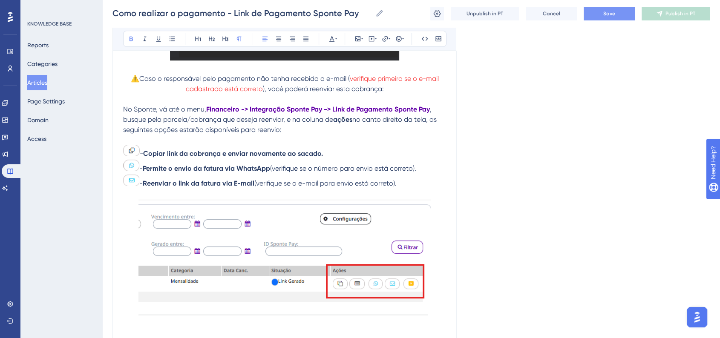
click at [605, 11] on span "Save" at bounding box center [609, 13] width 12 height 7
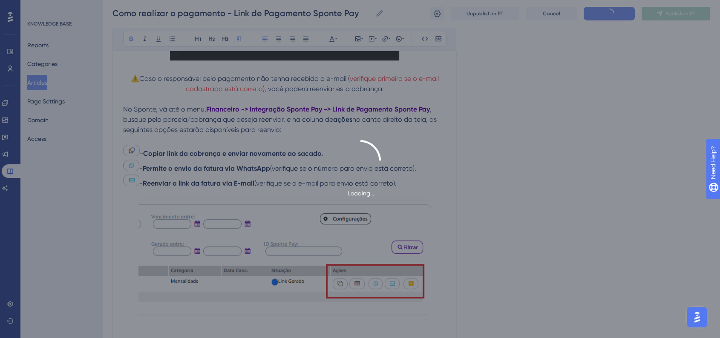
click at [579, 126] on div "Loading..." at bounding box center [360, 169] width 720 height 338
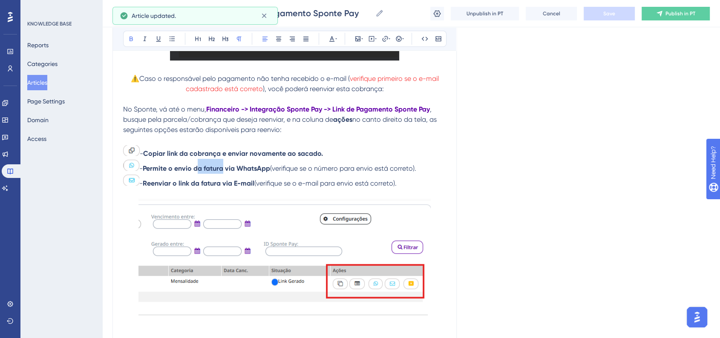
drag, startPoint x: 203, startPoint y: 171, endPoint x: 225, endPoint y: 171, distance: 22.1
click at [225, 171] on strong "Permite o envio da fatura via WhatsApp" at bounding box center [206, 168] width 127 height 8
click at [226, 171] on strong "Permite o envio da fatura via WhatsApp" at bounding box center [206, 168] width 127 height 8
drag, startPoint x: 228, startPoint y: 171, endPoint x: 206, endPoint y: 171, distance: 22.1
click at [206, 171] on strong "Permite o envio da fatura via WhatsApp" at bounding box center [206, 168] width 127 height 8
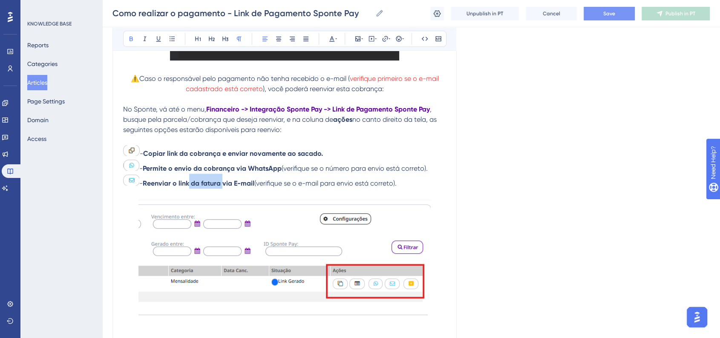
drag, startPoint x: 225, startPoint y: 182, endPoint x: 192, endPoint y: 185, distance: 33.3
click at [192, 185] on strong "Reenviar o link da fatura via E-mail" at bounding box center [199, 183] width 112 height 8
click at [594, 20] on button "Save" at bounding box center [608, 14] width 51 height 14
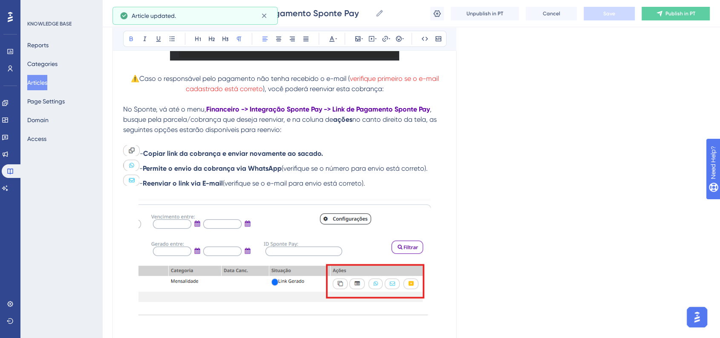
scroll to position [647, 0]
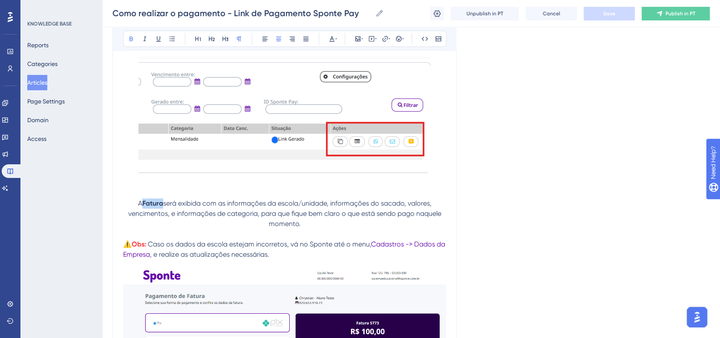
drag, startPoint x: 143, startPoint y: 205, endPoint x: 162, endPoint y: 205, distance: 19.6
click at [162, 205] on strong "Fatura" at bounding box center [152, 203] width 21 height 8
click at [603, 12] on span "Save" at bounding box center [609, 13] width 12 height 7
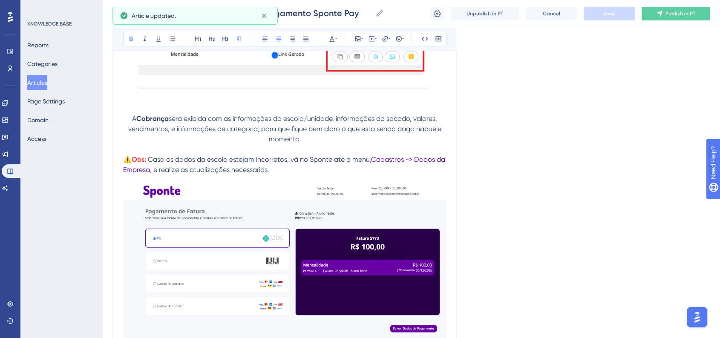
scroll to position [789, 0]
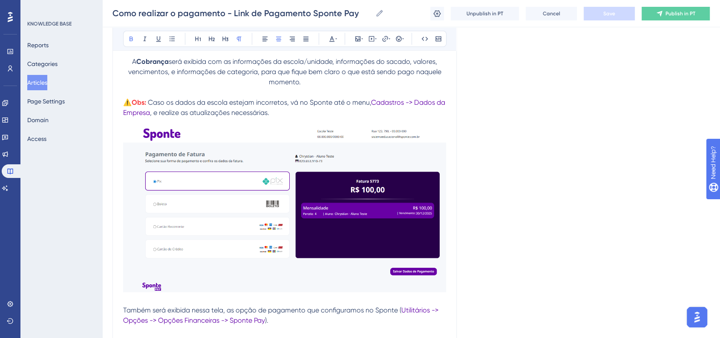
click at [331, 253] on img at bounding box center [284, 210] width 323 height 164
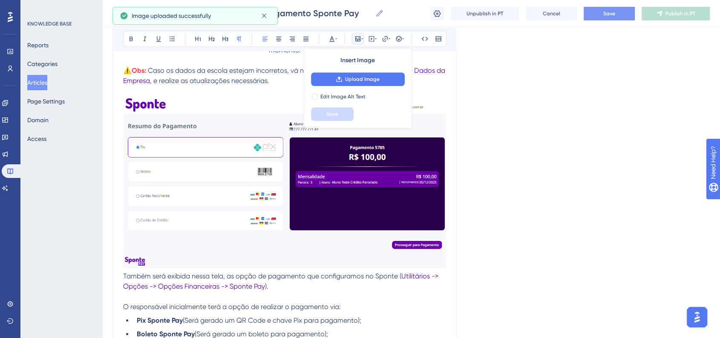
scroll to position [836, 0]
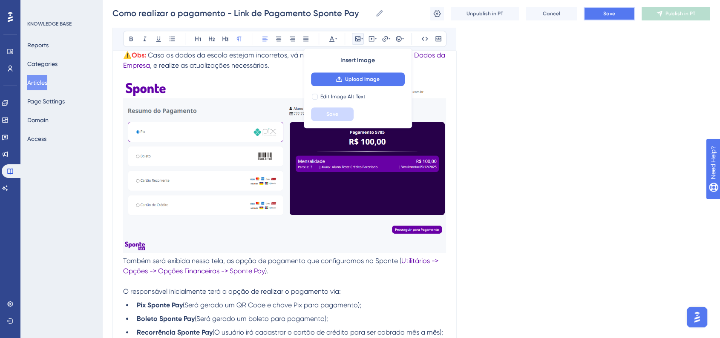
click at [603, 19] on button "Save" at bounding box center [608, 14] width 51 height 14
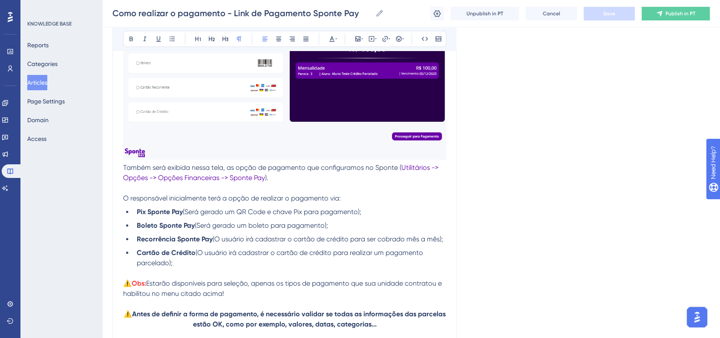
scroll to position [930, 0]
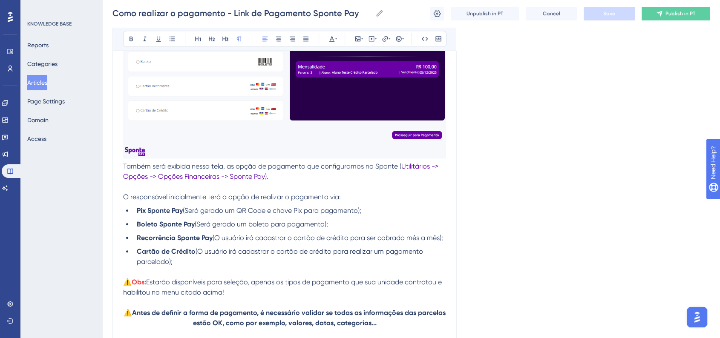
click at [123, 167] on span "Também será exibida nessa tela, as opção de pagamento que configuramos no Spont…" at bounding box center [262, 166] width 278 height 8
click at [127, 167] on span "Também será exibida nessa tela, as opção de pagamento que configuramos no Spont…" at bounding box center [262, 166] width 278 height 8
click at [125, 168] on span "Também será exibida nessa tela, as opção de pagamento que configuramos no Spont…" at bounding box center [262, 166] width 278 height 8
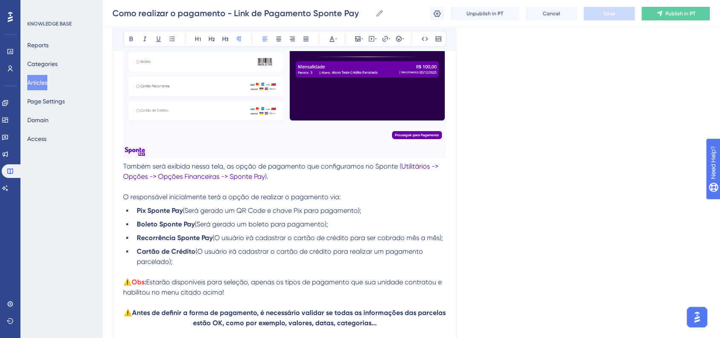
click at [123, 165] on span "Também será exibida nessa tela, as opção de pagamento que configuramos no Spont…" at bounding box center [262, 166] width 278 height 8
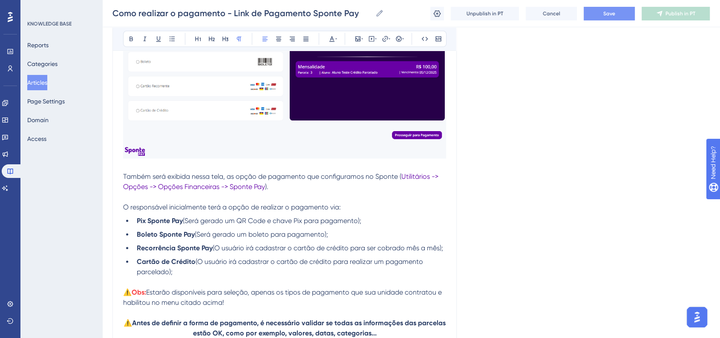
click at [601, 16] on button "Save" at bounding box center [608, 14] width 51 height 14
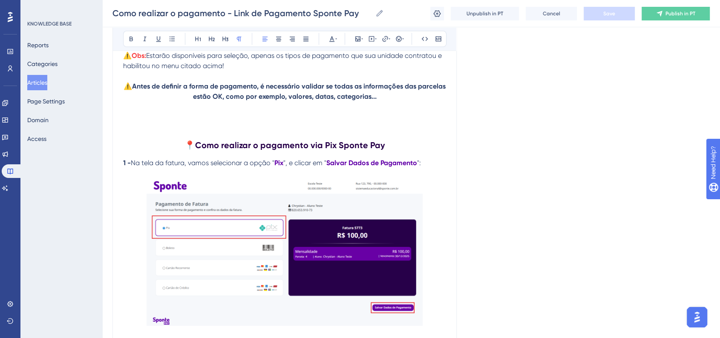
scroll to position [1215, 0]
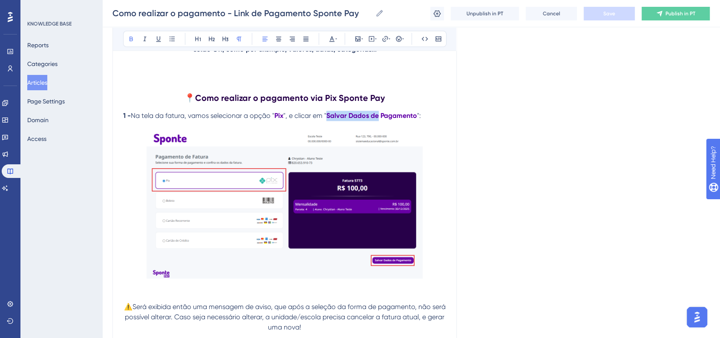
drag, startPoint x: 329, startPoint y: 120, endPoint x: 379, endPoint y: 121, distance: 49.4
click at [379, 120] on strong "Salvar Dados de Pagamento" at bounding box center [371, 116] width 91 height 8
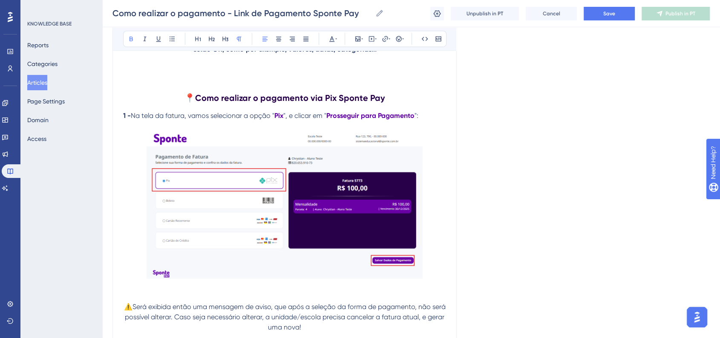
click at [264, 207] on img at bounding box center [284, 204] width 276 height 147
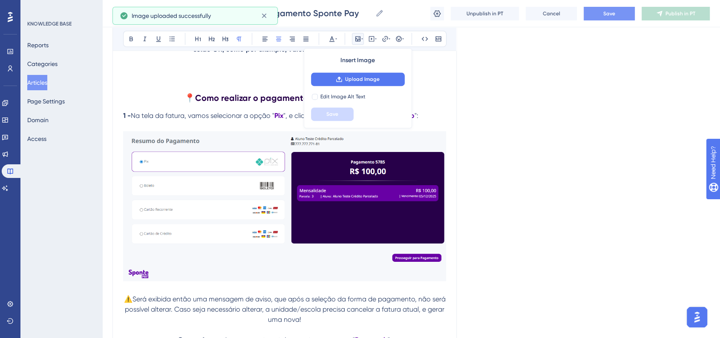
click at [608, 18] on button "Save" at bounding box center [608, 14] width 51 height 14
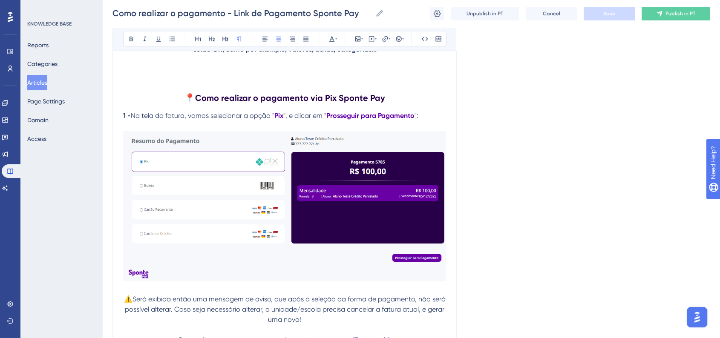
drag, startPoint x: 237, startPoint y: 218, endPoint x: 538, endPoint y: 223, distance: 301.1
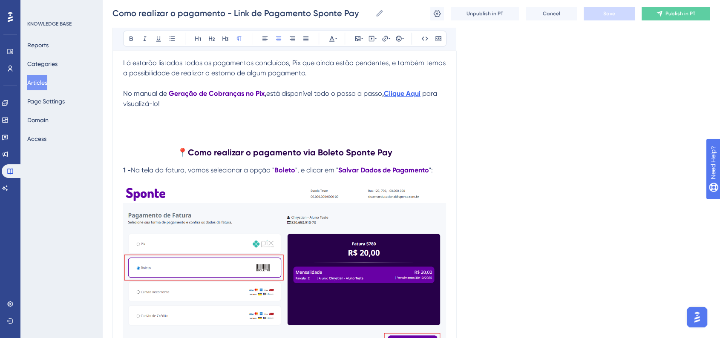
scroll to position [2445, 0]
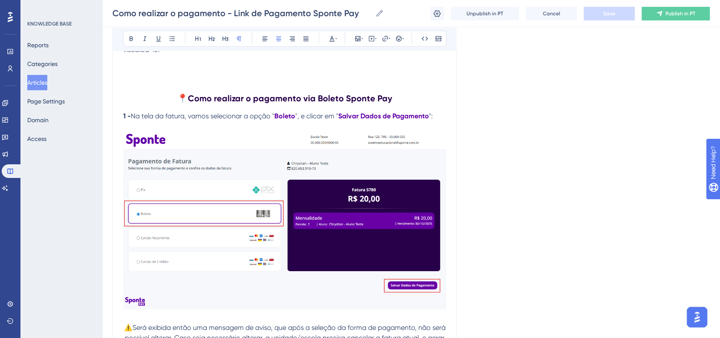
click at [268, 220] on img at bounding box center [284, 221] width 323 height 178
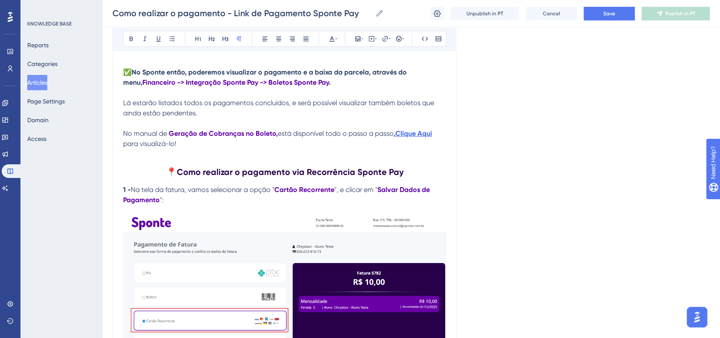
scroll to position [3628, 0]
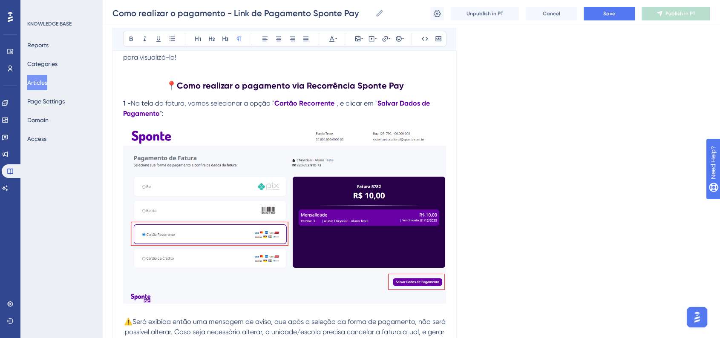
click at [252, 205] on img at bounding box center [284, 216] width 323 height 175
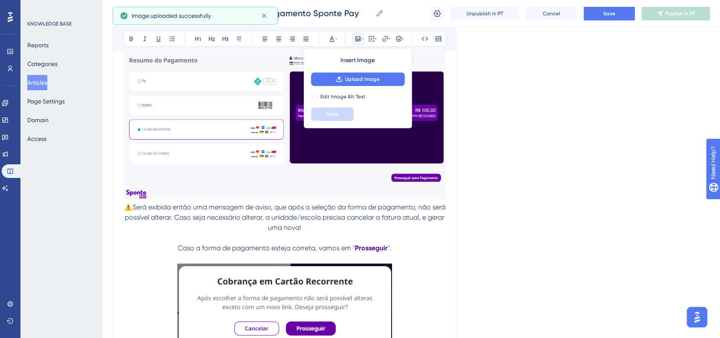
scroll to position [3817, 0]
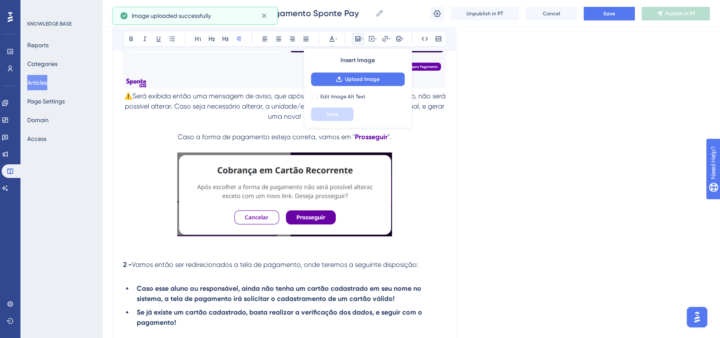
click at [599, 20] on div "Como realizar o pagamento - Link de Pagamento Sponte Pay Como realizar o pagame…" at bounding box center [410, 13] width 617 height 27
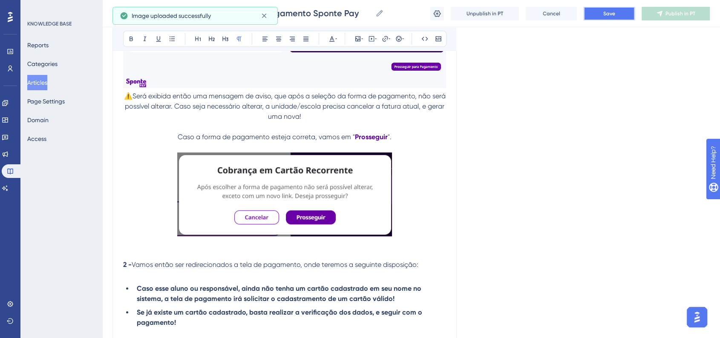
click at [601, 18] on button "Save" at bounding box center [608, 14] width 51 height 14
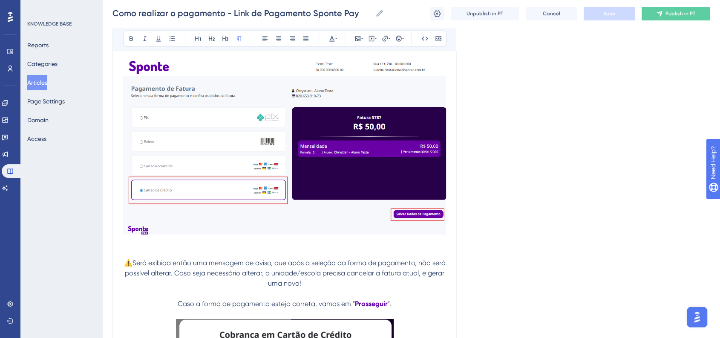
scroll to position [5236, 0]
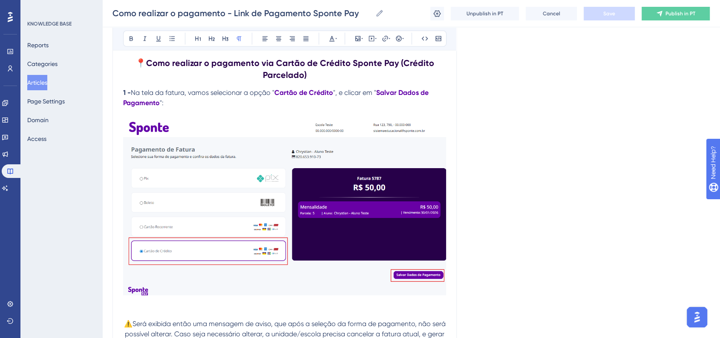
click at [272, 236] on img at bounding box center [284, 206] width 323 height 177
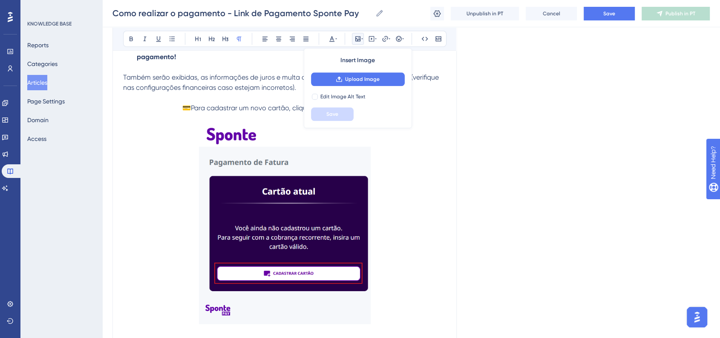
scroll to position [4054, 0]
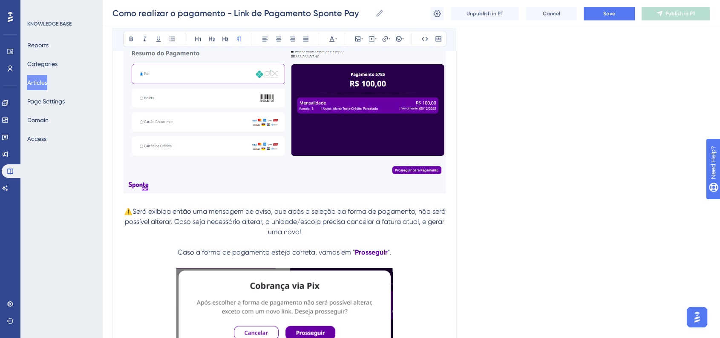
scroll to position [1262, 0]
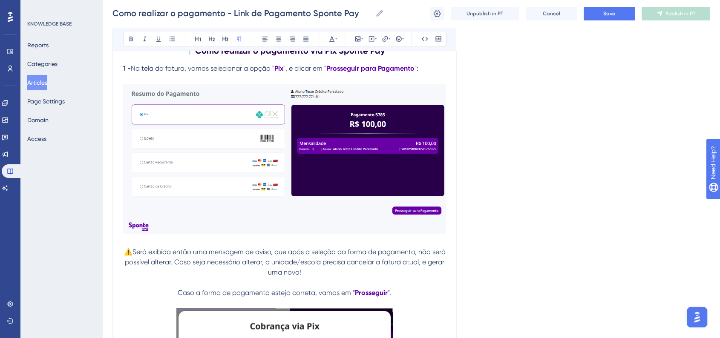
click at [337, 213] on img at bounding box center [284, 159] width 323 height 150
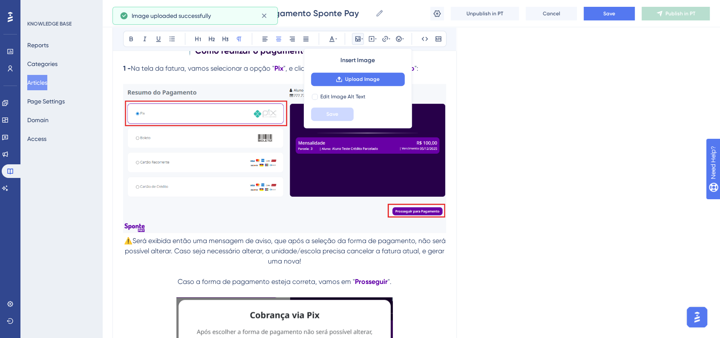
click at [132, 245] on span "⚠️Será exibida então uma mensagem de aviso, que após a seleção da forma de paga…" at bounding box center [285, 251] width 323 height 29
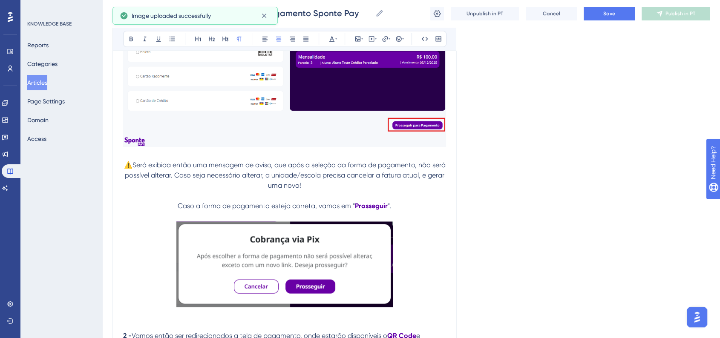
scroll to position [1404, 0]
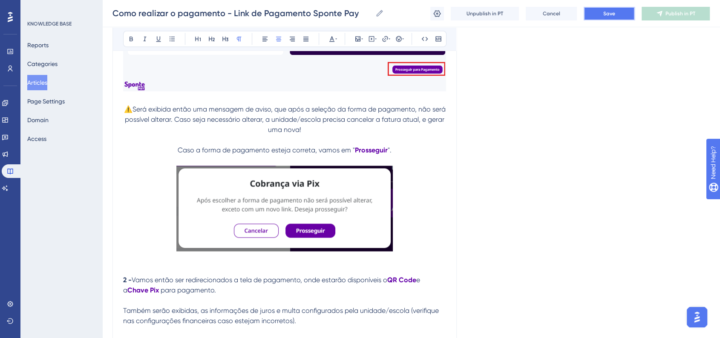
click at [617, 10] on button "Save" at bounding box center [608, 14] width 51 height 14
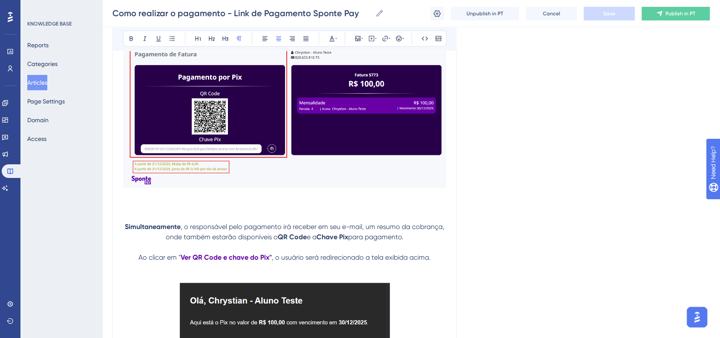
scroll to position [1688, 0]
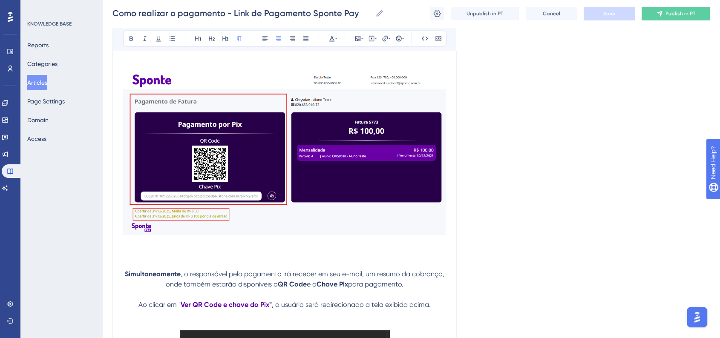
click at [299, 186] on img at bounding box center [284, 153] width 323 height 163
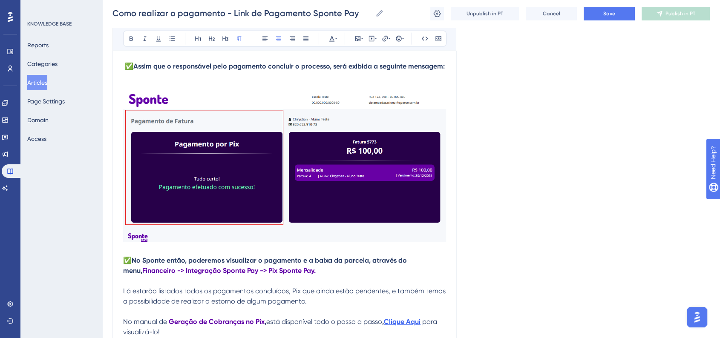
scroll to position [2161, 0]
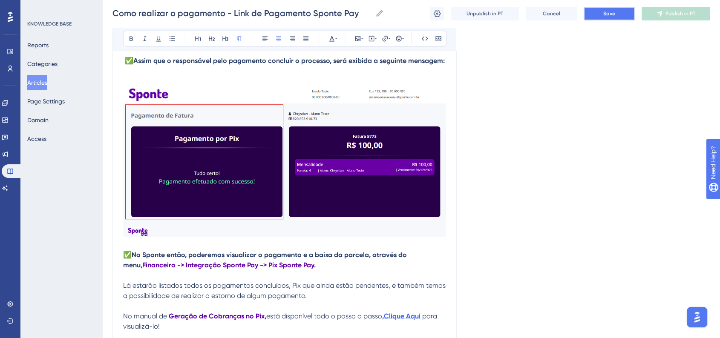
click at [618, 17] on button "Save" at bounding box center [608, 14] width 51 height 14
click at [255, 191] on img at bounding box center [284, 161] width 323 height 150
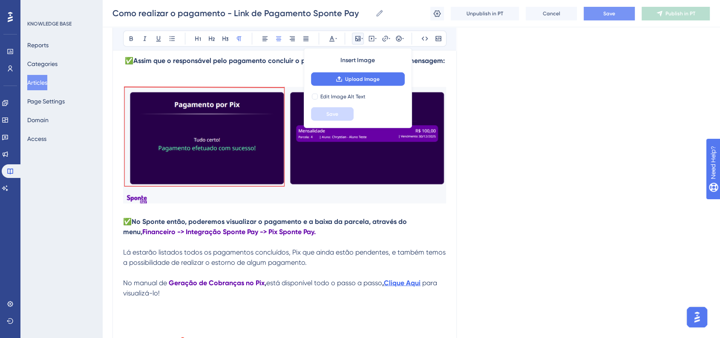
click at [610, 14] on span "Save" at bounding box center [609, 13] width 12 height 7
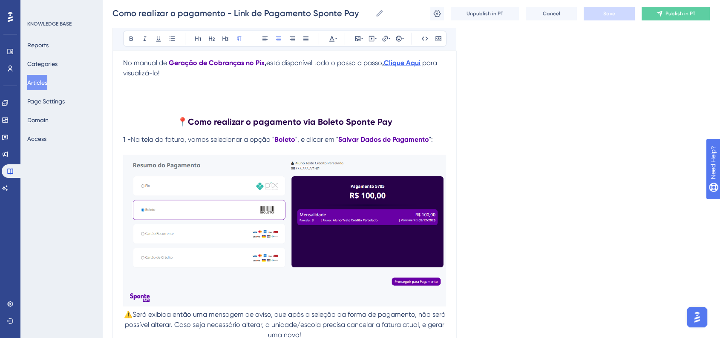
scroll to position [2397, 0]
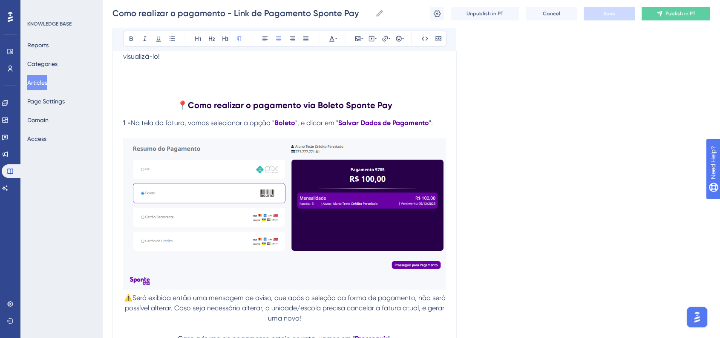
click at [271, 229] on img at bounding box center [284, 214] width 323 height 152
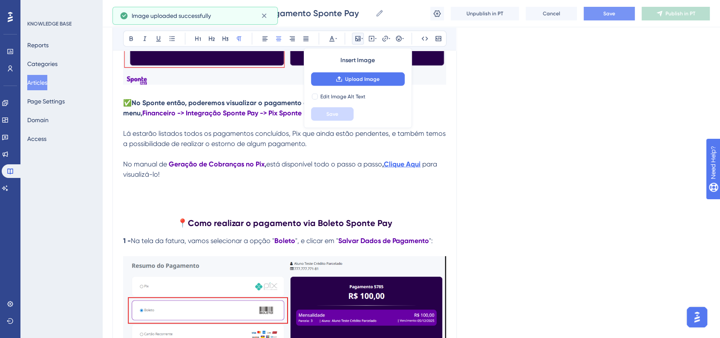
scroll to position [2303, 0]
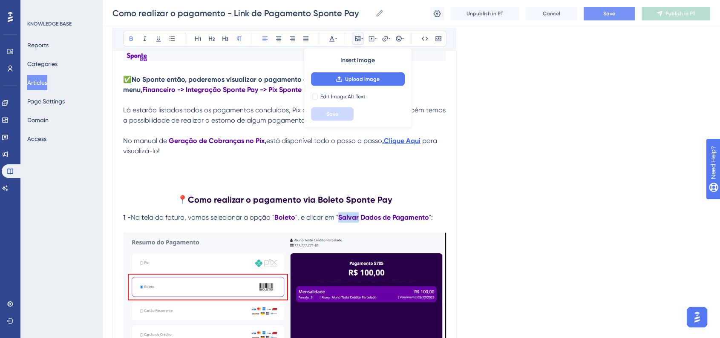
drag, startPoint x: 341, startPoint y: 225, endPoint x: 359, endPoint y: 225, distance: 18.3
click at [359, 221] on strong "Salvar Dados de Pagamento" at bounding box center [383, 217] width 91 height 8
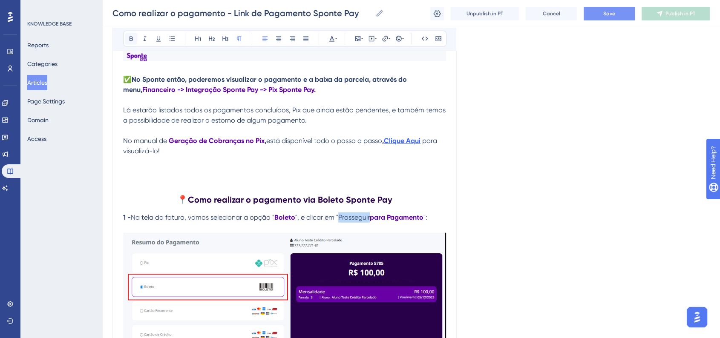
click at [126, 37] on button at bounding box center [131, 39] width 12 height 12
drag, startPoint x: 397, startPoint y: 227, endPoint x: 404, endPoint y: 226, distance: 7.4
click at [404, 221] on strong "para Pagamento" at bounding box center [398, 217] width 54 height 8
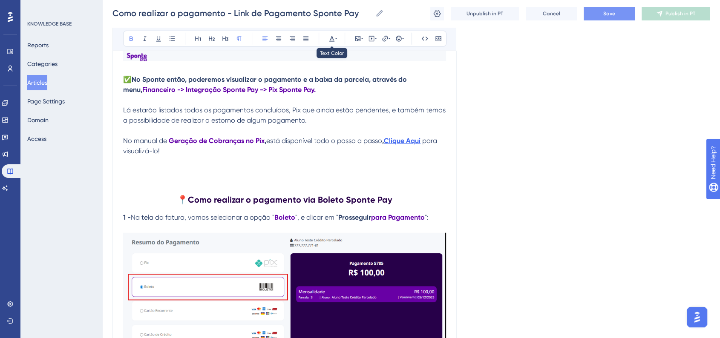
click at [330, 45] on div "Bold Italic Underline Bullet Point Heading 1 Heading 2 Heading 3 Normal Align L…" at bounding box center [284, 39] width 323 height 16
click at [331, 42] on icon at bounding box center [331, 38] width 7 height 7
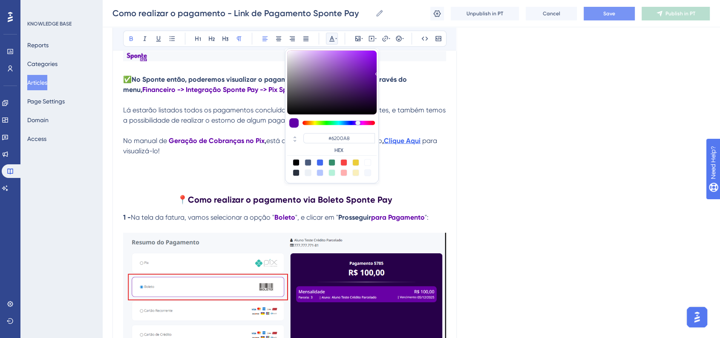
click at [361, 144] on div "#6200A8 HEX" at bounding box center [339, 143] width 72 height 20
click at [361, 136] on input "#6200A8" at bounding box center [339, 138] width 72 height 10
drag, startPoint x: 568, startPoint y: 194, endPoint x: 396, endPoint y: 210, distance: 172.4
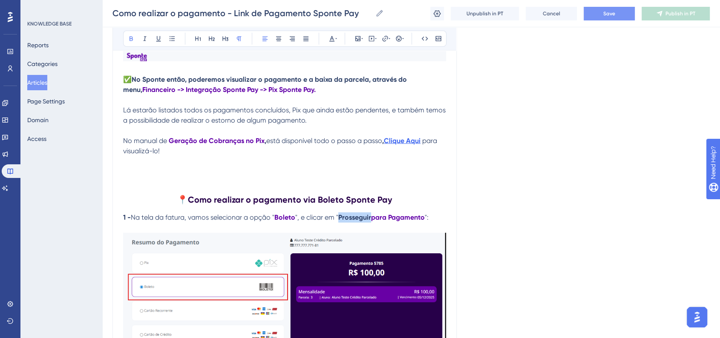
drag, startPoint x: 339, startPoint y: 226, endPoint x: 372, endPoint y: 224, distance: 32.4
click at [372, 223] on p "1 - Na tela da fatura, vamos selecionar a opção " Boleto ", e clicar em " Pross…" at bounding box center [284, 217] width 323 height 10
click at [334, 40] on icon at bounding box center [331, 38] width 7 height 7
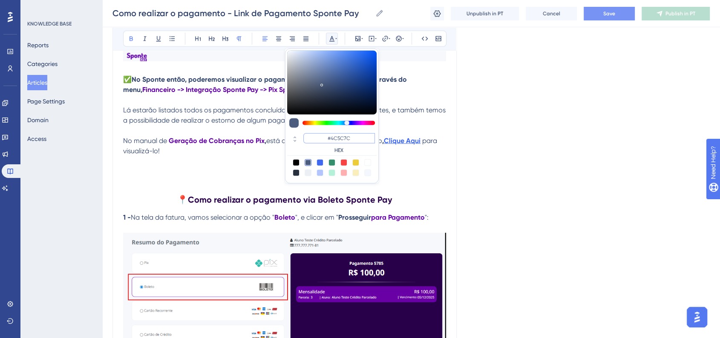
click at [336, 136] on input "#4C5C7C" at bounding box center [339, 138] width 72 height 10
paste input "6200A8"
type input "#6200A8"
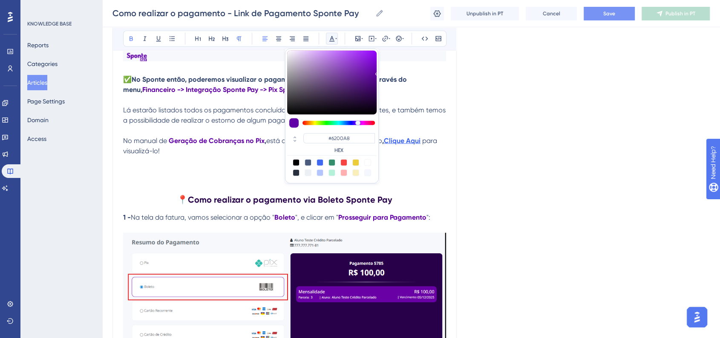
drag, startPoint x: 514, startPoint y: 154, endPoint x: 540, endPoint y: 127, distance: 37.9
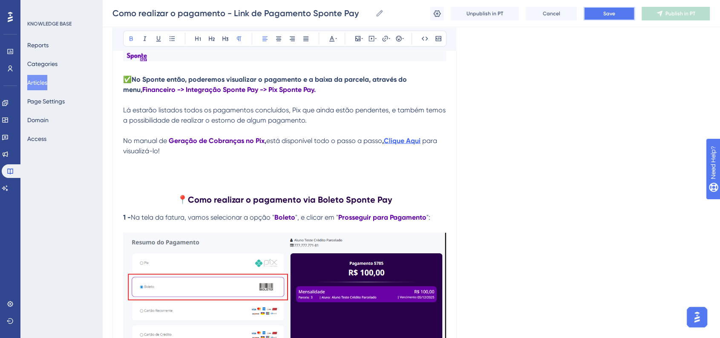
click at [596, 18] on button "Save" at bounding box center [608, 14] width 51 height 14
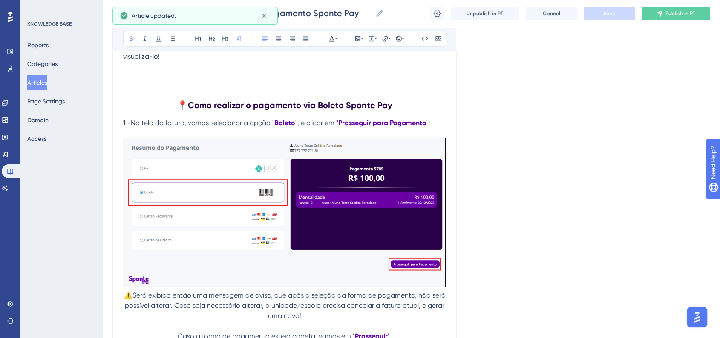
scroll to position [2492, 0]
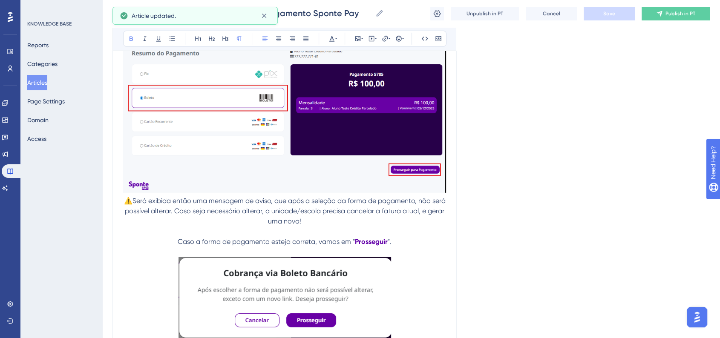
click at [132, 209] on span "⚠️Será exibida então uma mensagem de aviso, que após a seleção da forma de paga…" at bounding box center [285, 211] width 323 height 29
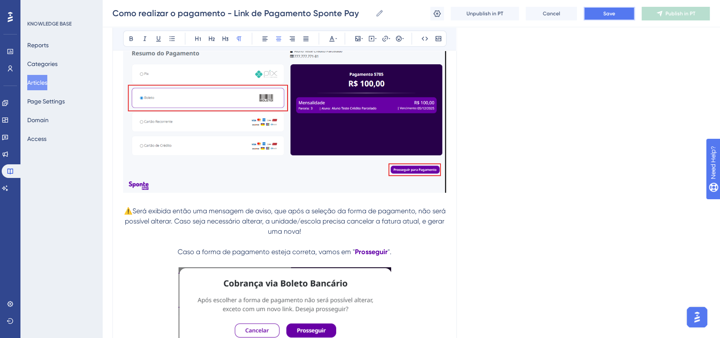
click at [615, 15] on button "Save" at bounding box center [608, 14] width 51 height 14
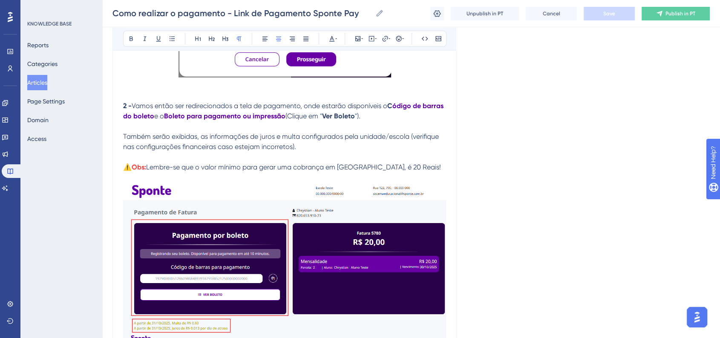
scroll to position [2823, 0]
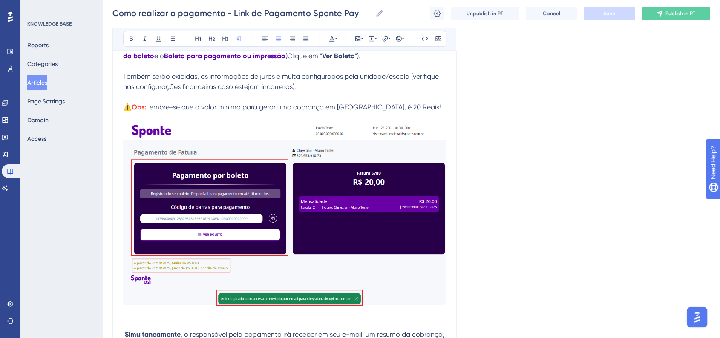
click at [314, 192] on img at bounding box center [284, 215] width 323 height 184
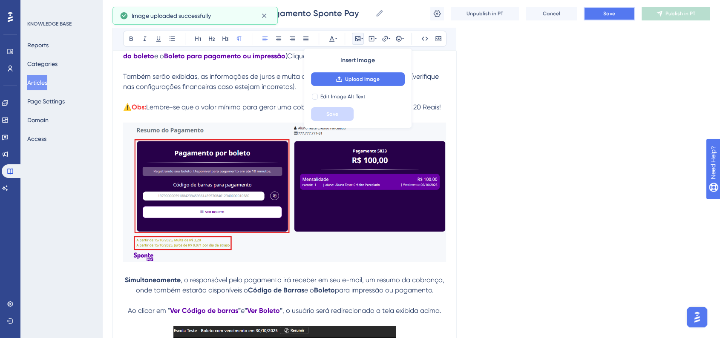
click at [608, 16] on span "Save" at bounding box center [609, 13] width 12 height 7
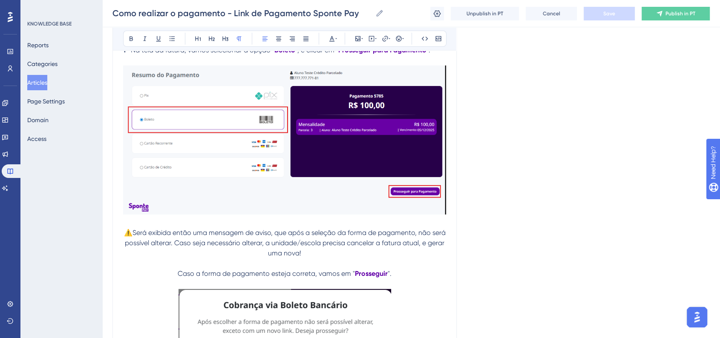
scroll to position [2397, 0]
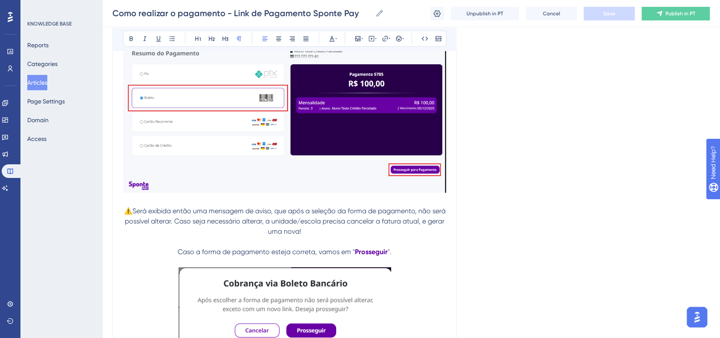
click at [297, 128] on img at bounding box center [284, 118] width 323 height 149
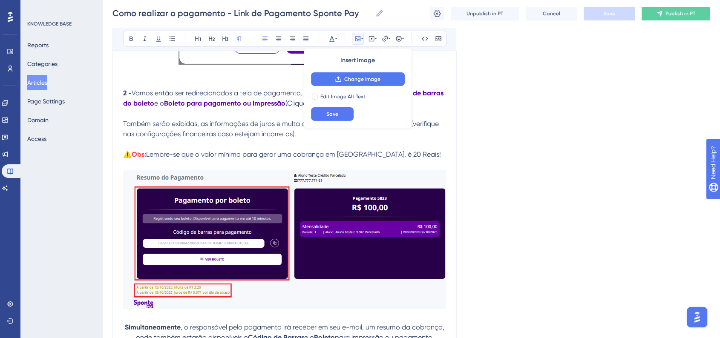
scroll to position [2823, 0]
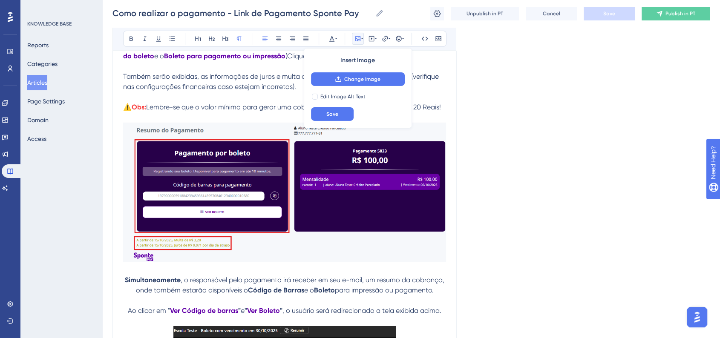
click at [298, 216] on img at bounding box center [284, 192] width 323 height 139
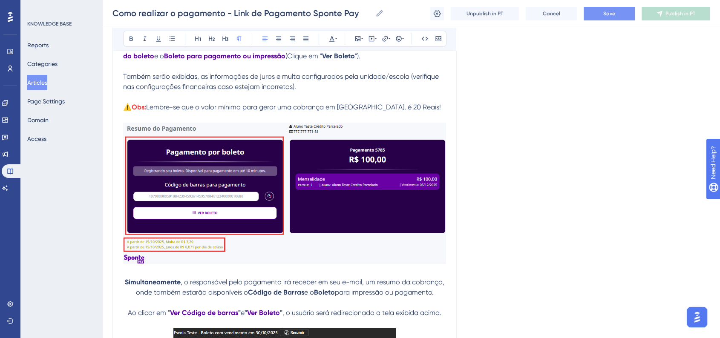
click at [610, 6] on div "Como realizar o pagamento - Link de Pagamento Sponte Pay Como realizar o pagame…" at bounding box center [410, 13] width 617 height 27
click at [610, 10] on span "Save" at bounding box center [609, 13] width 12 height 7
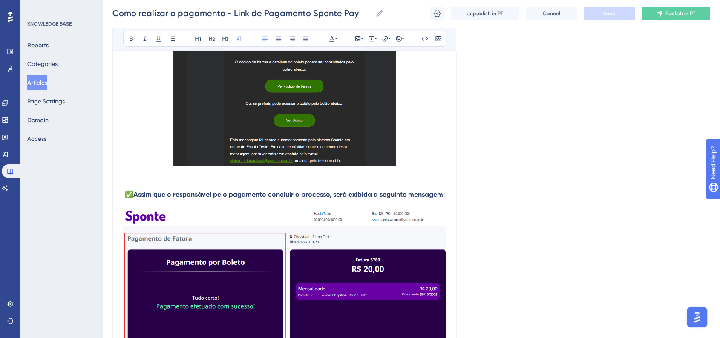
scroll to position [3060, 0]
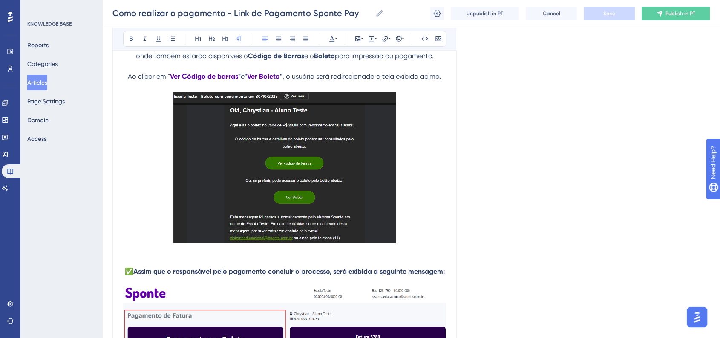
click at [194, 92] on p at bounding box center [284, 87] width 323 height 10
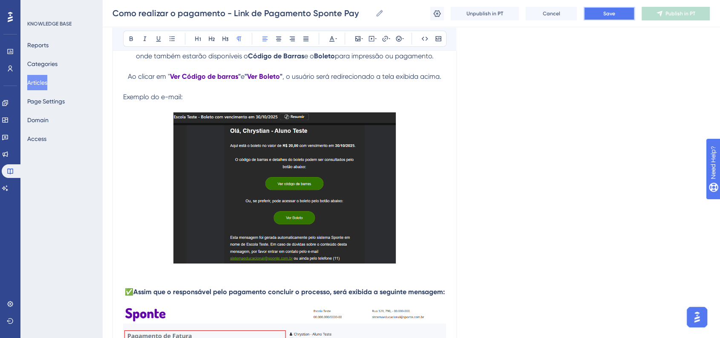
click at [623, 16] on button "Save" at bounding box center [608, 14] width 51 height 14
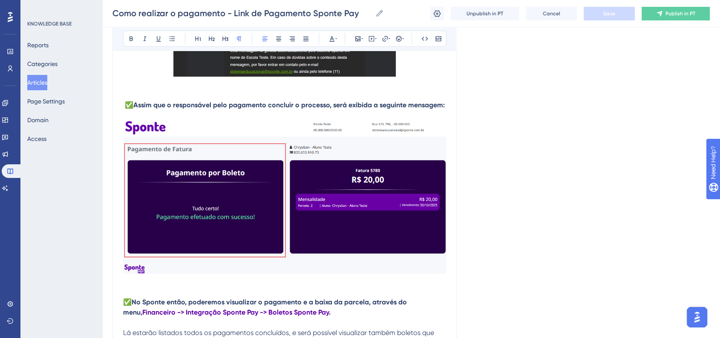
scroll to position [3296, 0]
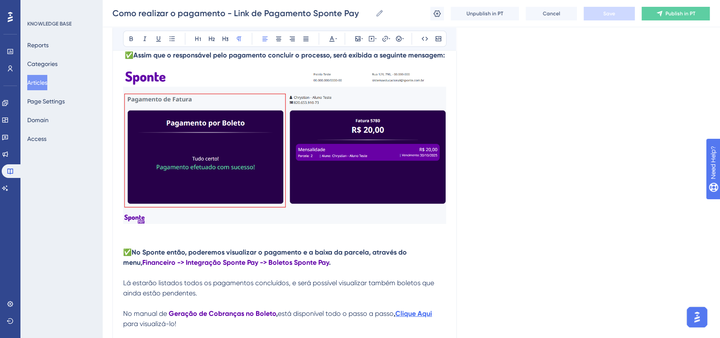
drag, startPoint x: 277, startPoint y: 187, endPoint x: 284, endPoint y: 188, distance: 7.3
click at [277, 187] on img at bounding box center [284, 147] width 323 height 153
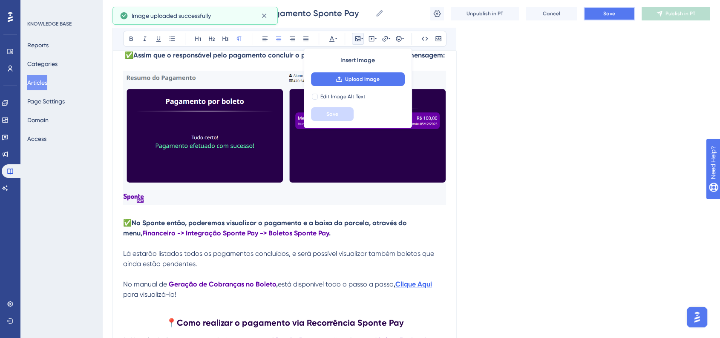
click at [619, 16] on button "Save" at bounding box center [608, 14] width 51 height 14
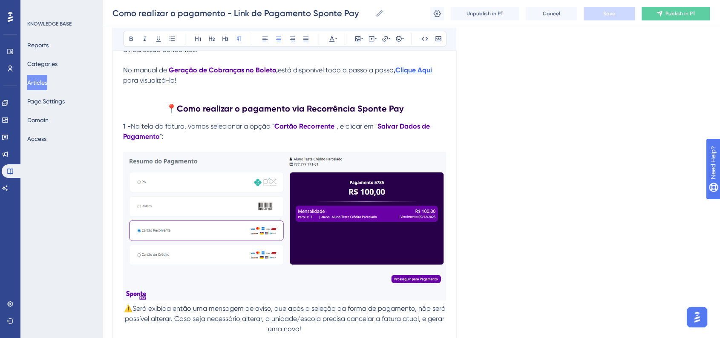
scroll to position [3533, 0]
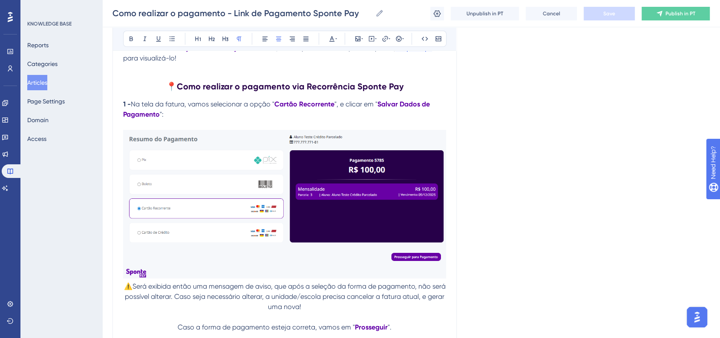
click at [279, 227] on img at bounding box center [284, 204] width 323 height 149
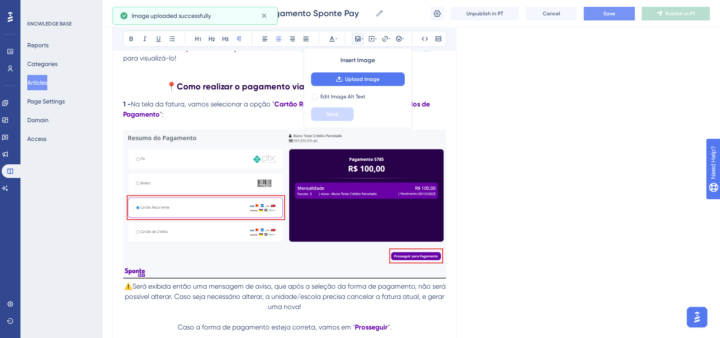
click at [606, 15] on span "Save" at bounding box center [609, 13] width 12 height 7
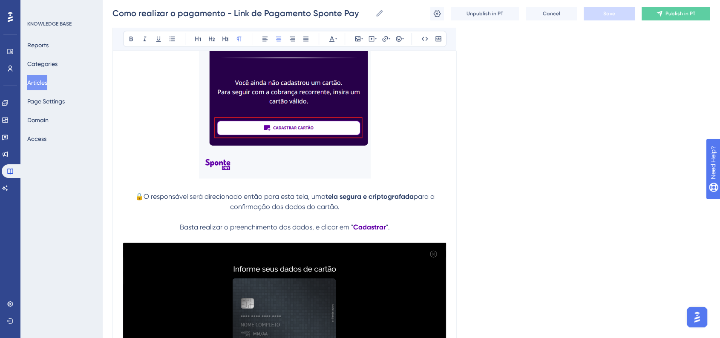
scroll to position [4054, 0]
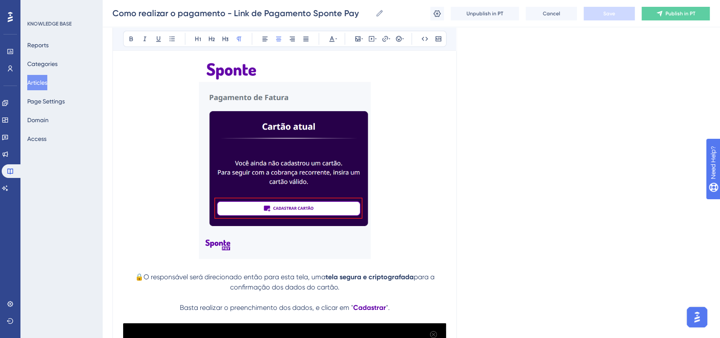
click at [330, 235] on img at bounding box center [285, 159] width 172 height 200
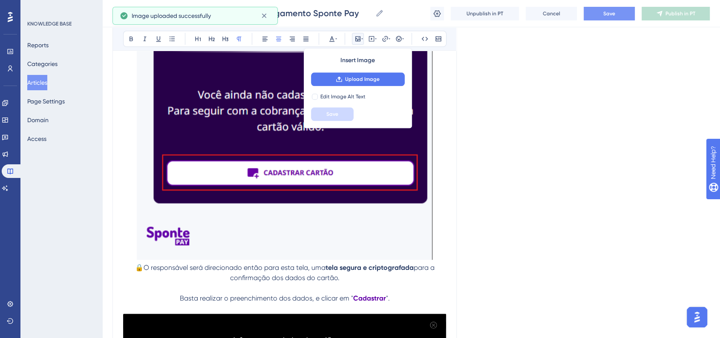
scroll to position [4148, 0]
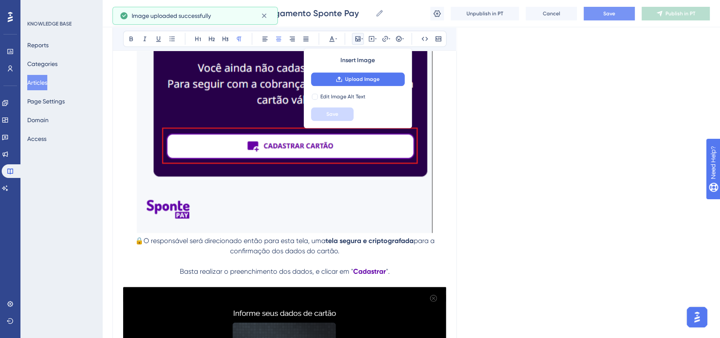
click at [355, 187] on img at bounding box center [285, 98] width 296 height 269
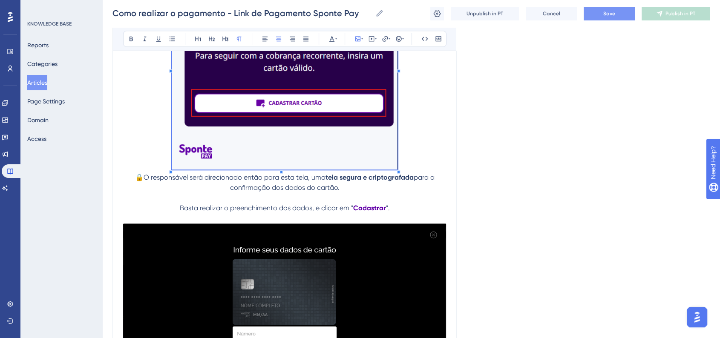
click at [356, 141] on span at bounding box center [285, 68] width 226 height 208
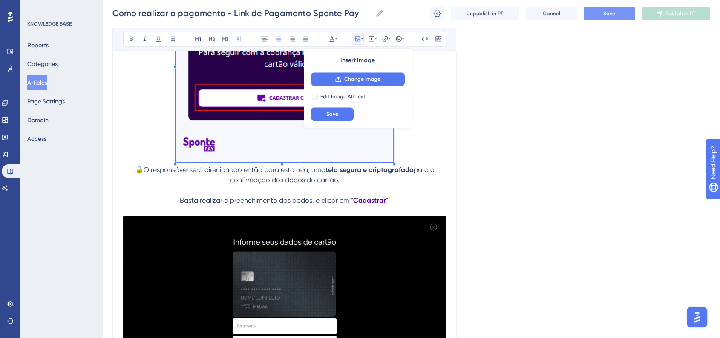
click at [421, 159] on p at bounding box center [284, 64] width 323 height 201
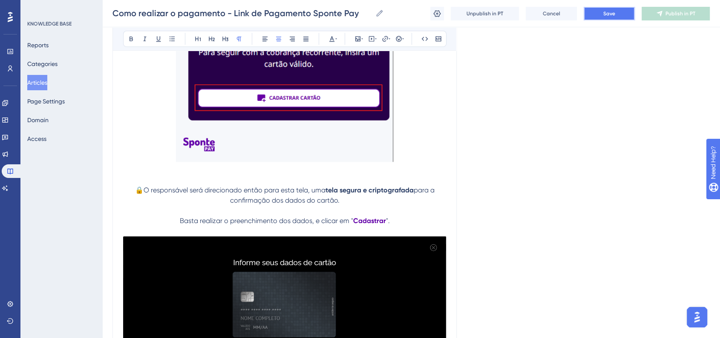
click at [603, 11] on span "Save" at bounding box center [609, 13] width 12 height 7
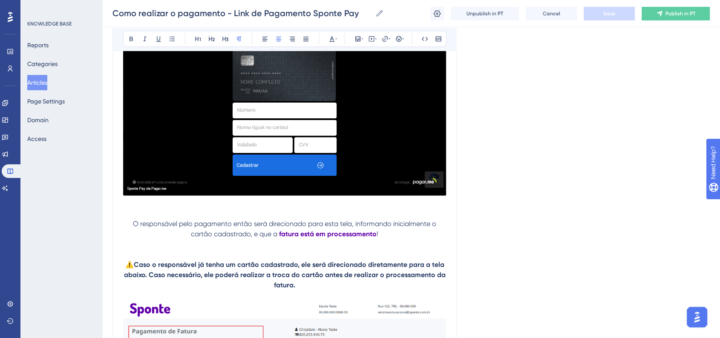
scroll to position [4574, 0]
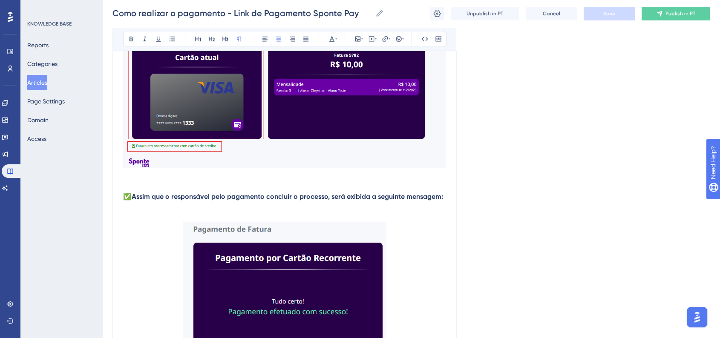
scroll to position [4810, 0]
